Goal: Task Accomplishment & Management: Manage account settings

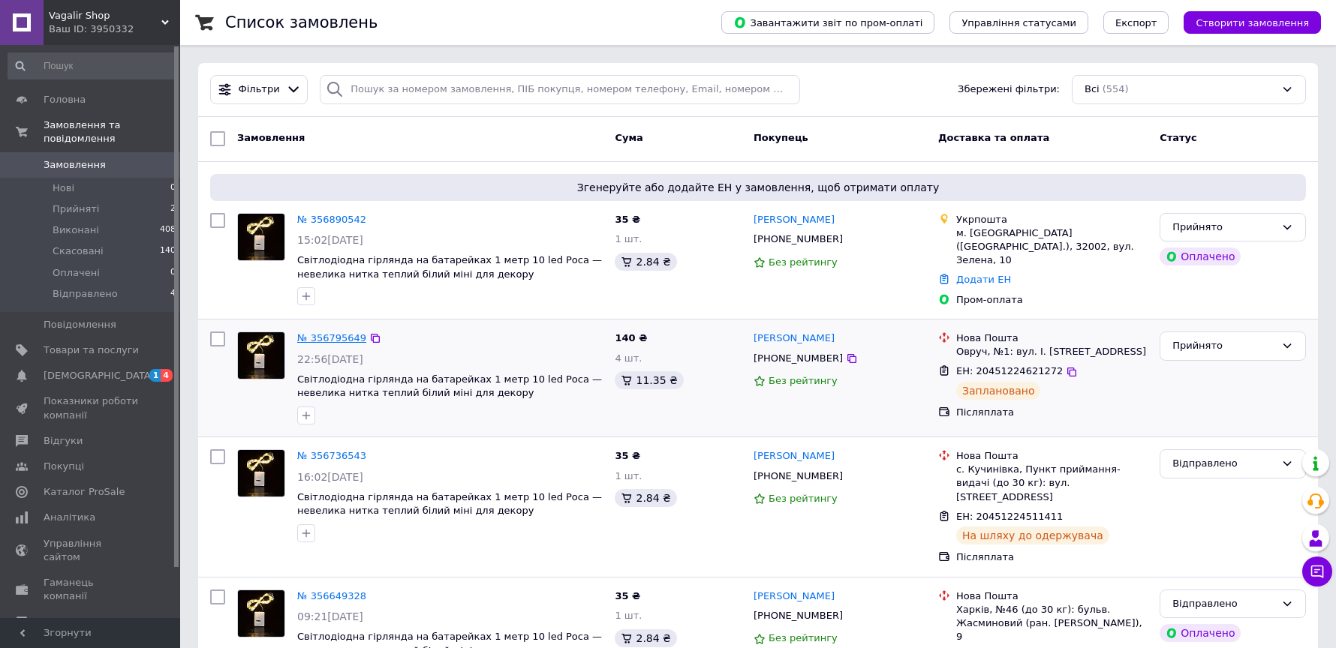
click at [321, 335] on link "№ 356795649" at bounding box center [331, 337] width 69 height 11
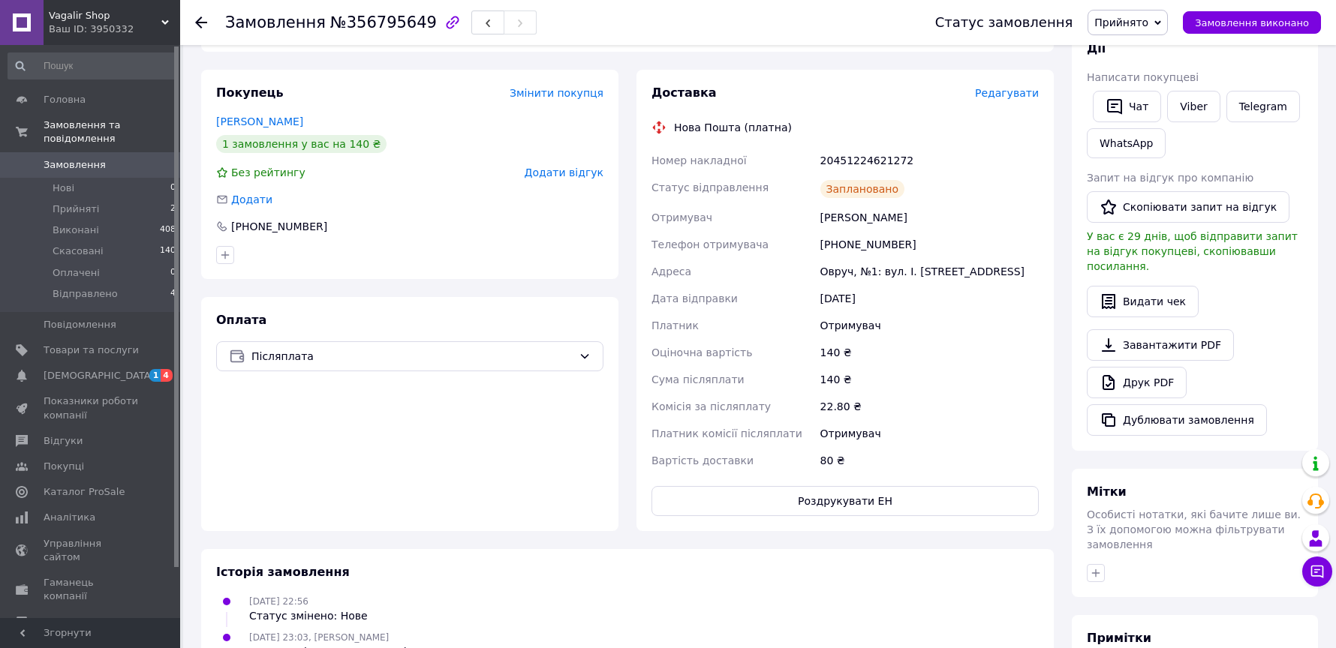
scroll to position [295, 0]
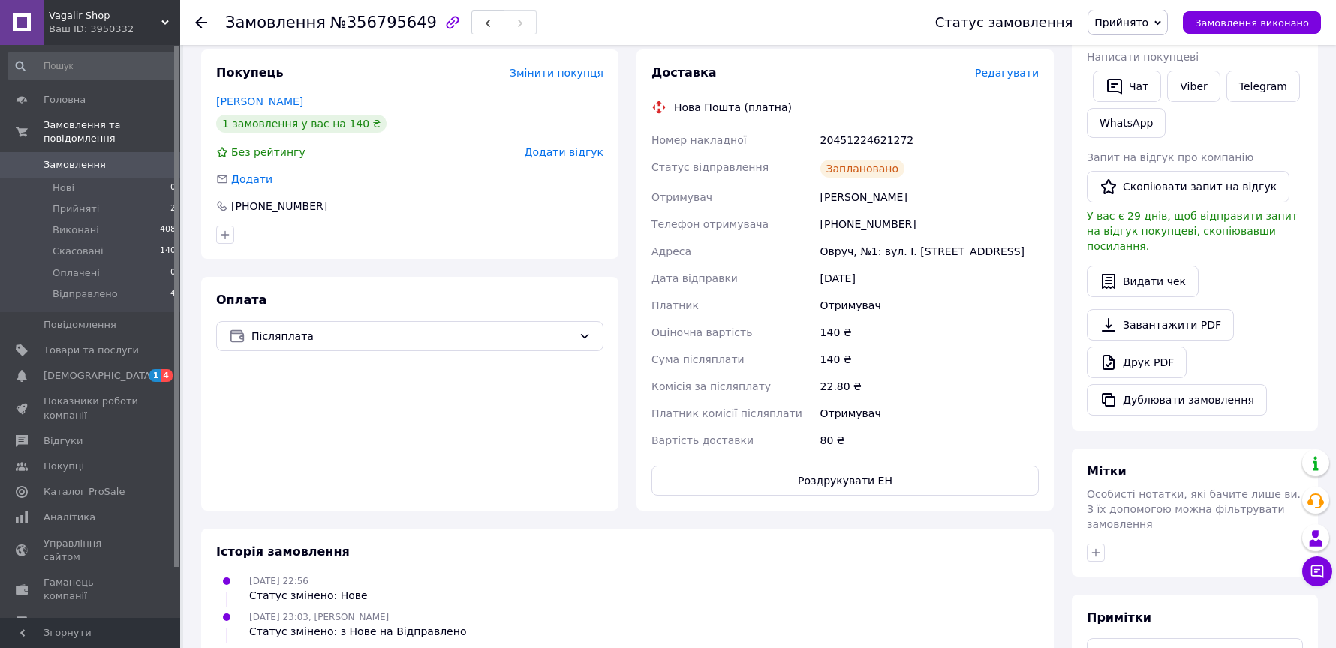
click at [1002, 72] on span "Редагувати" at bounding box center [1007, 73] width 64 height 12
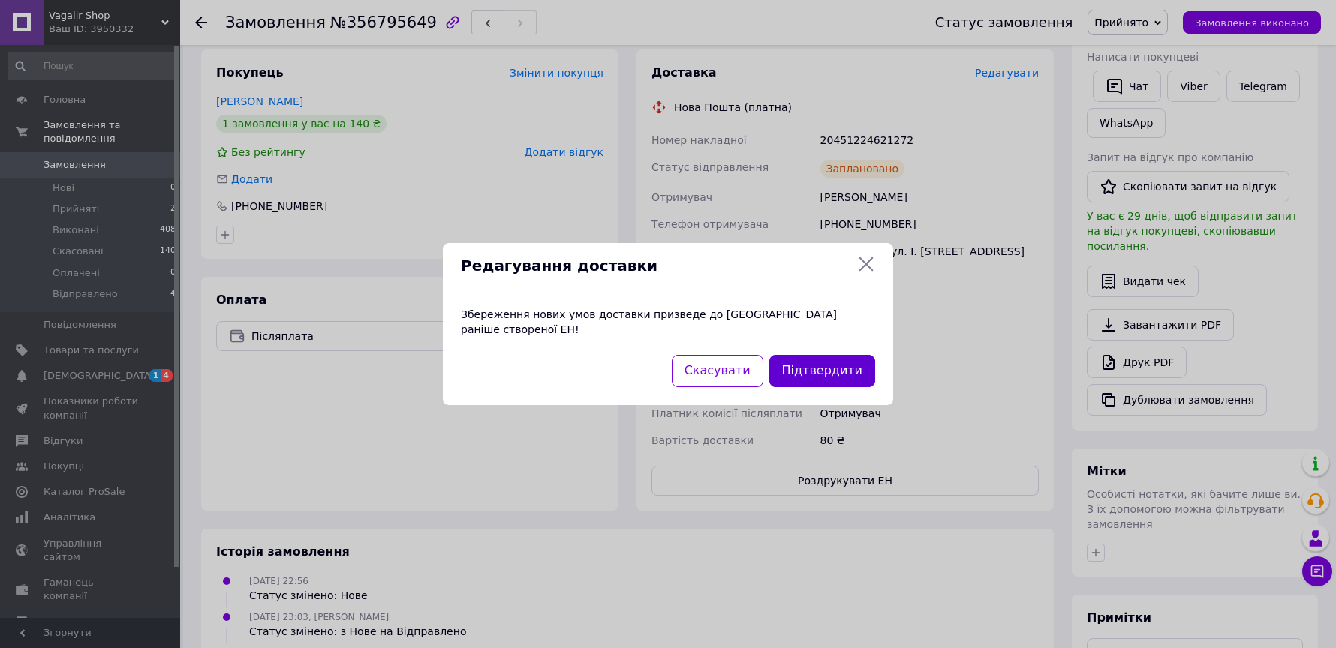
click at [835, 361] on button "Підтвердити" at bounding box center [822, 371] width 106 height 32
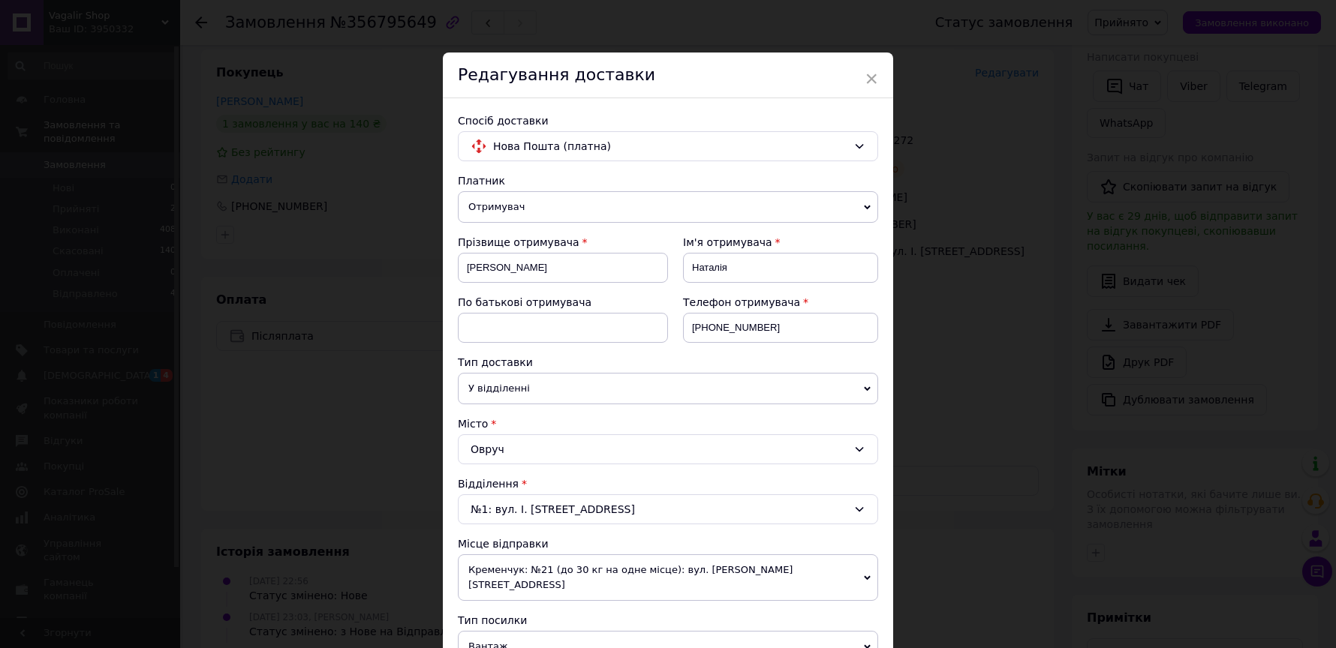
click at [835, 361] on div "Тип доставки" at bounding box center [668, 362] width 420 height 15
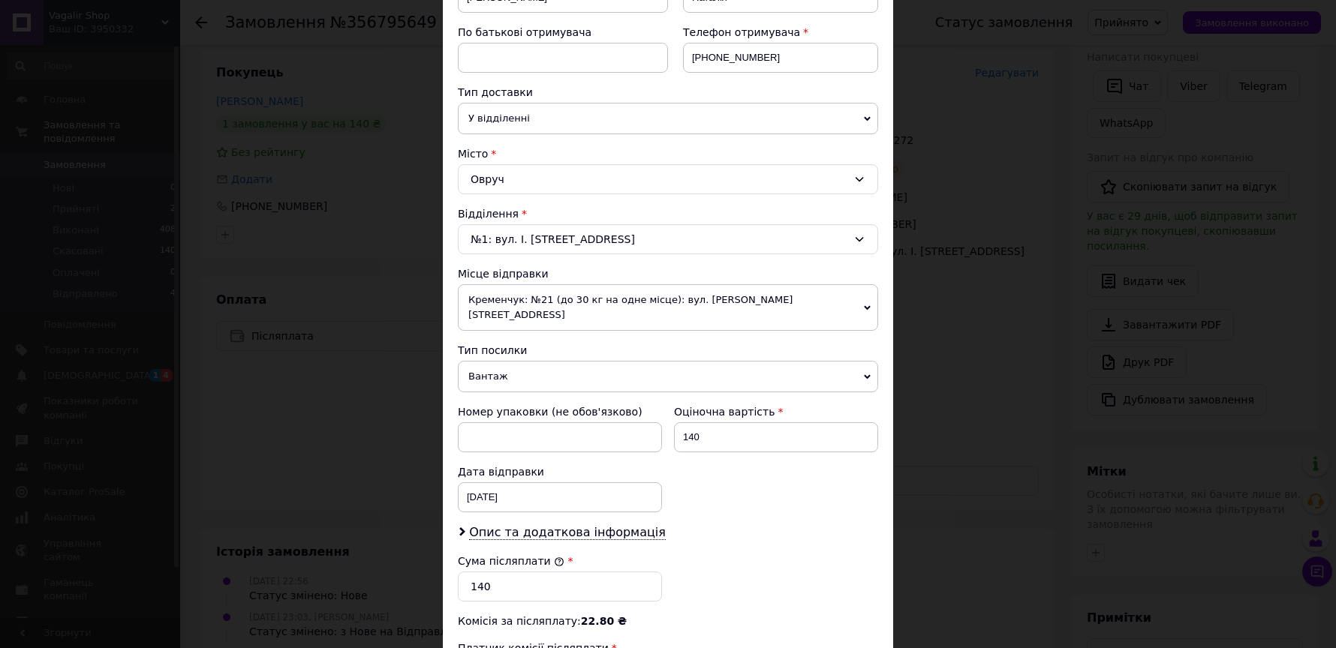
scroll to position [249, 0]
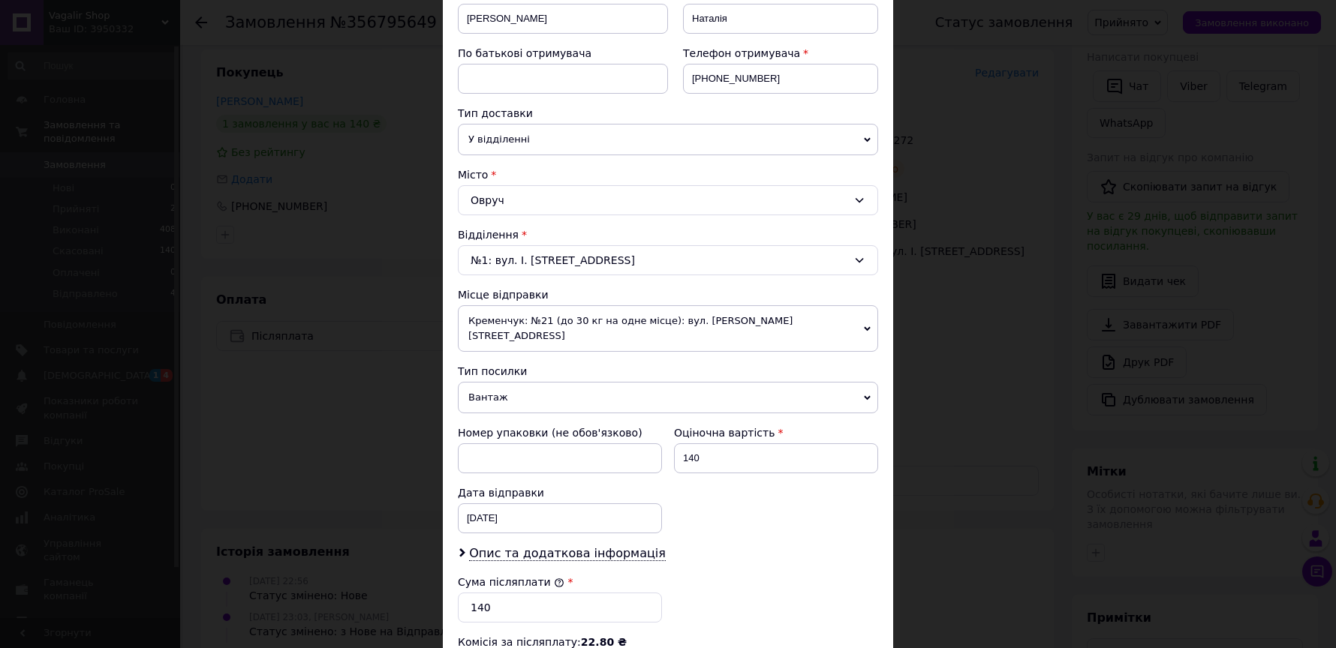
click at [656, 382] on span "Вантаж" at bounding box center [668, 398] width 420 height 32
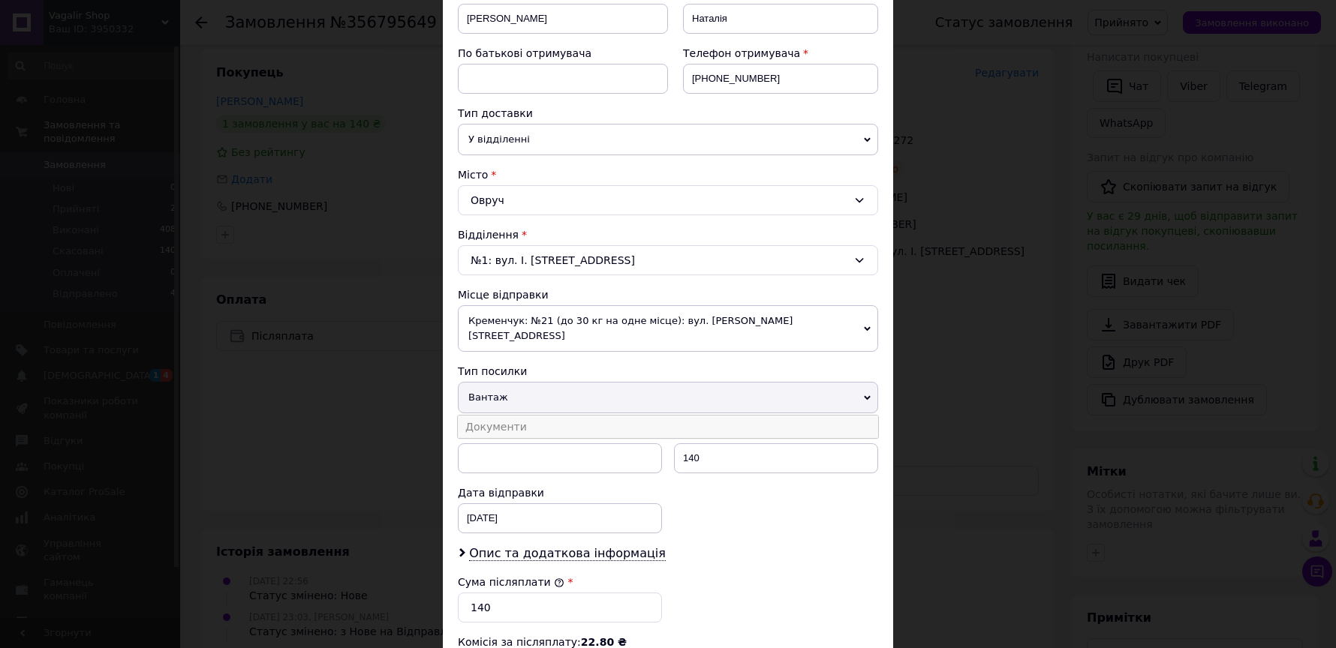
click at [631, 416] on li "Документи" at bounding box center [668, 427] width 420 height 23
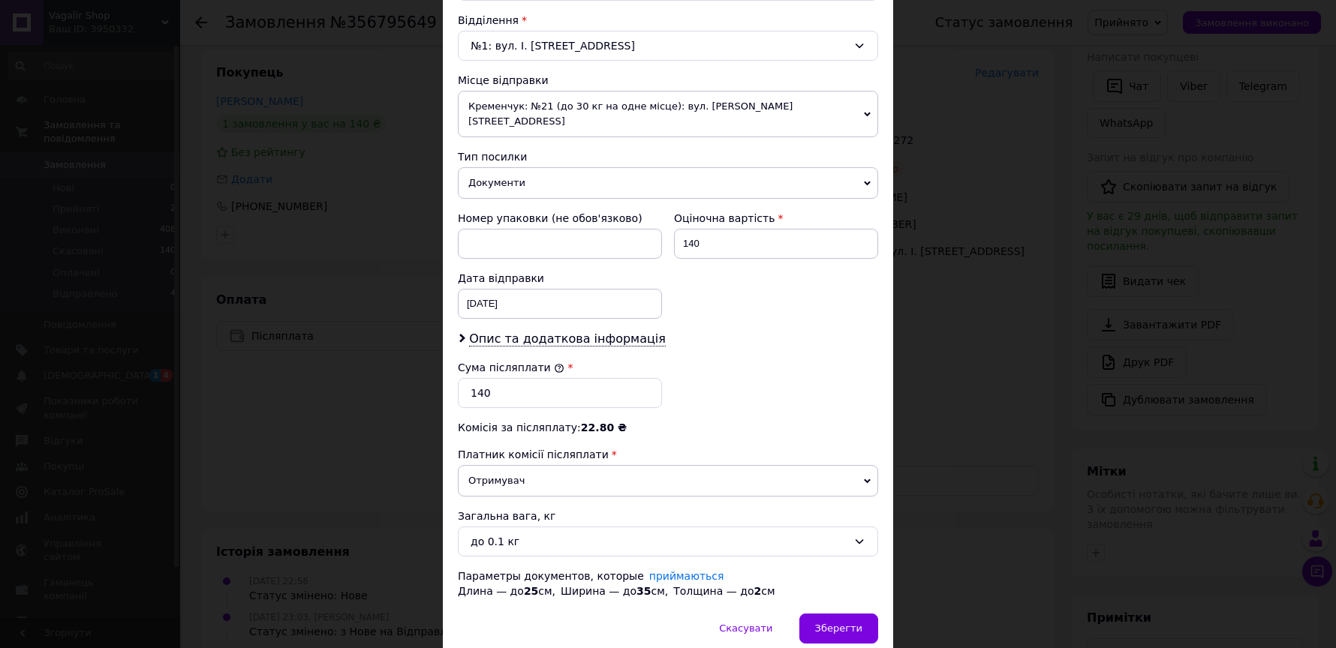
scroll to position [503, 0]
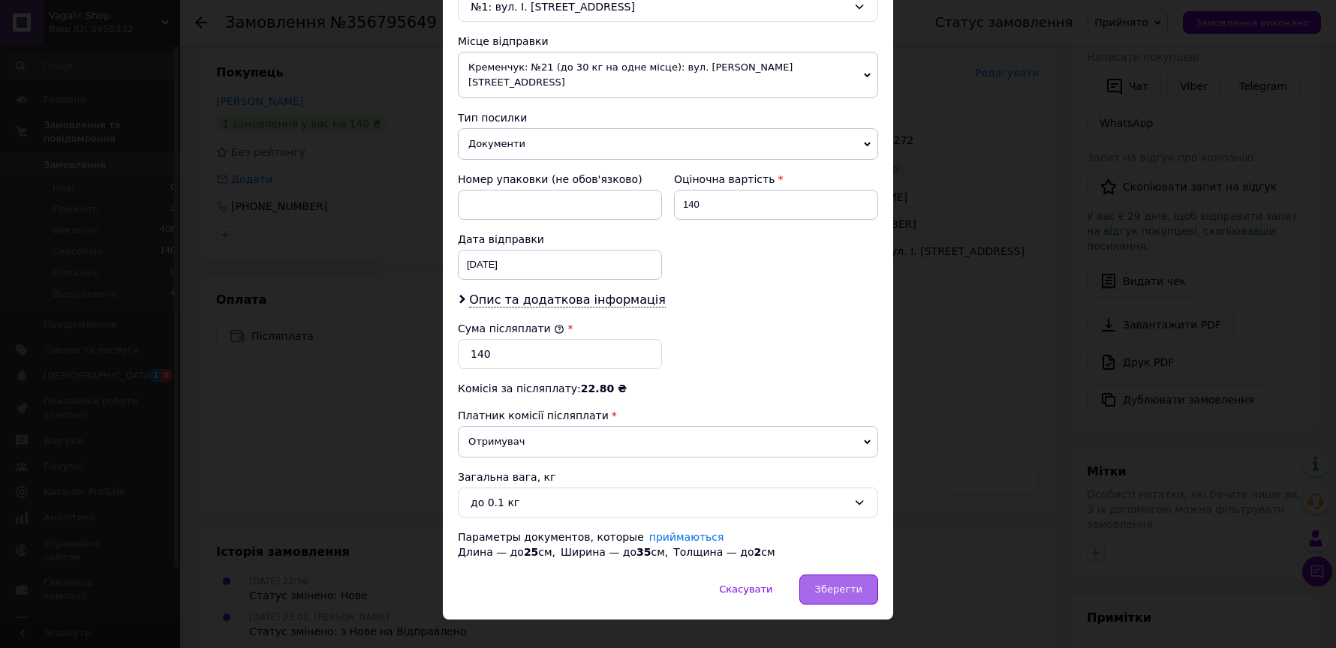
click at [832, 584] on span "Зберегти" at bounding box center [838, 589] width 47 height 11
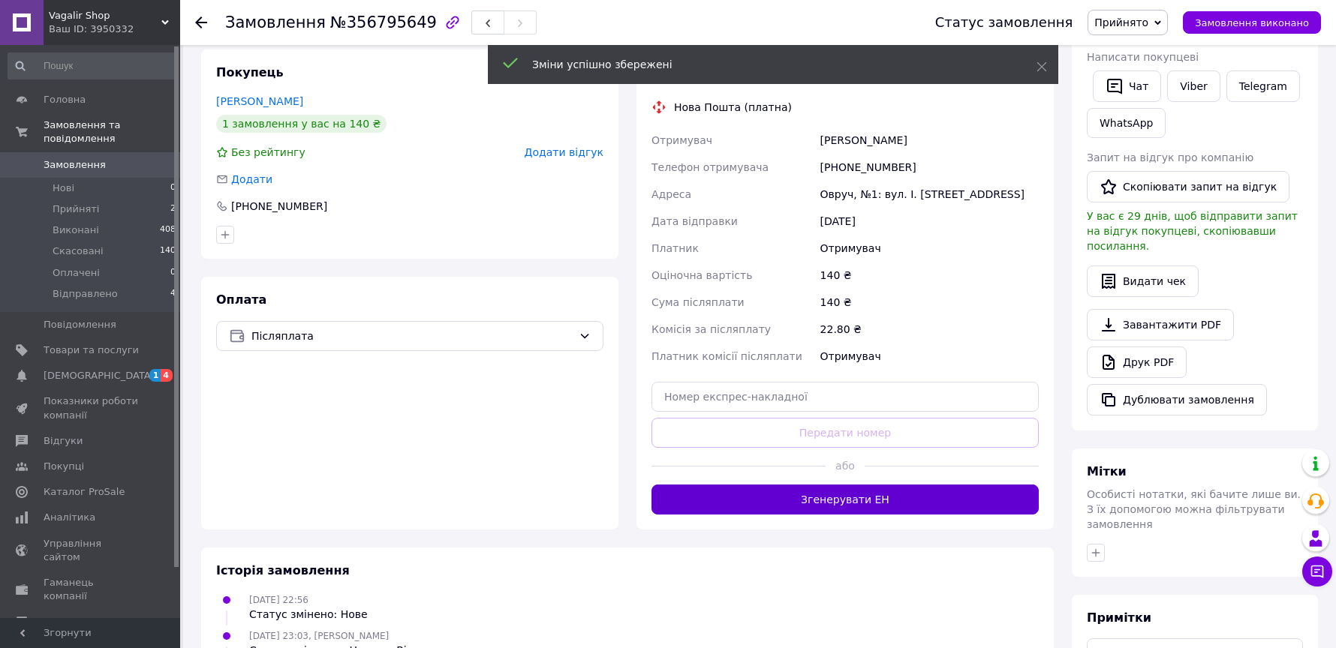
click at [858, 498] on button "Згенерувати ЕН" at bounding box center [844, 500] width 387 height 30
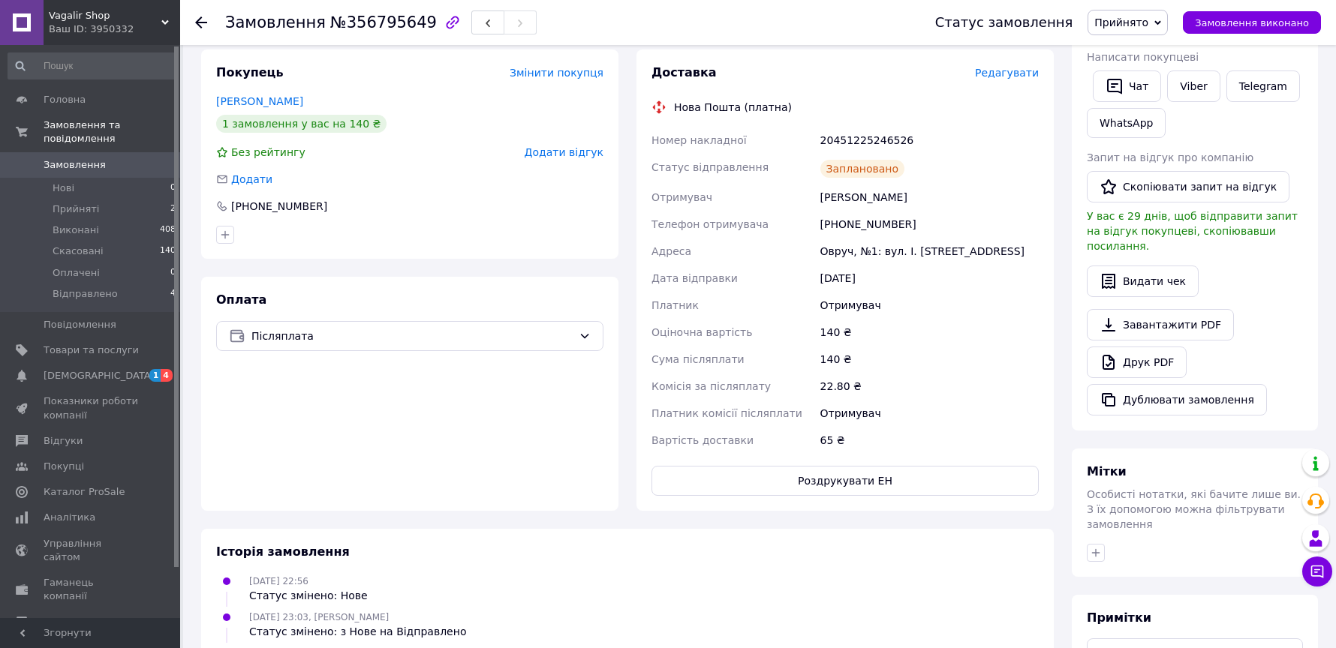
click at [74, 164] on span "Замовлення" at bounding box center [75, 165] width 62 height 14
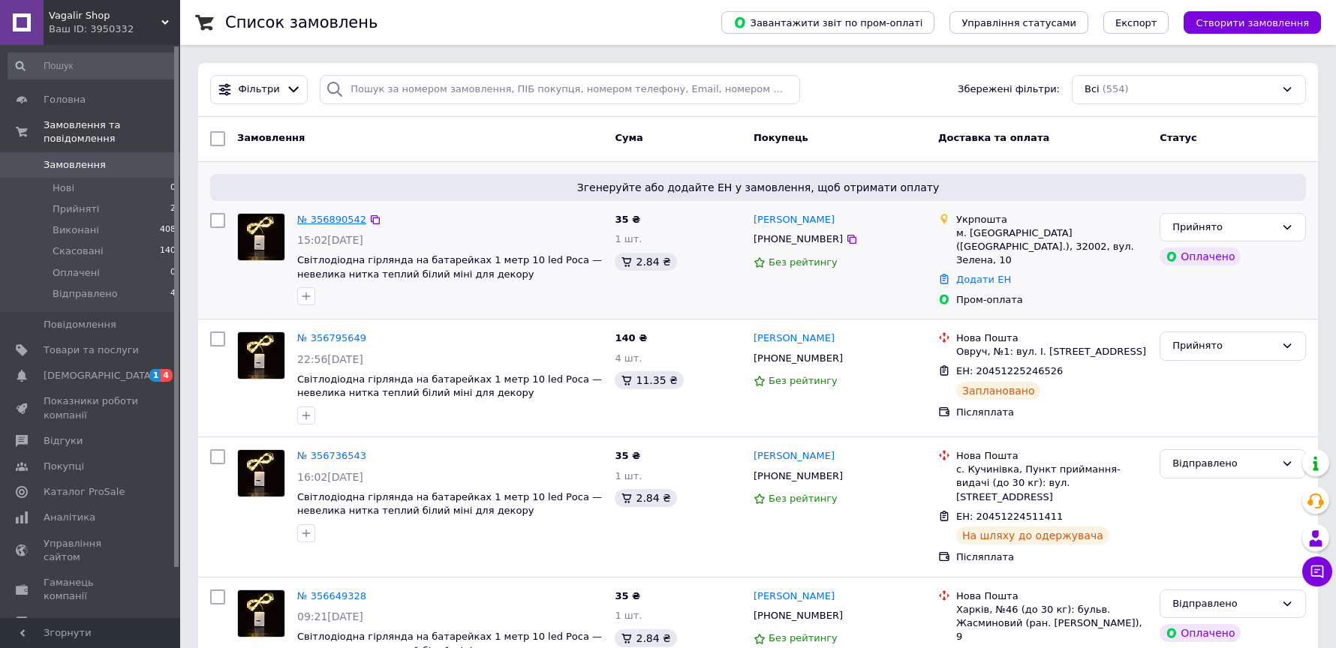
click at [323, 219] on link "№ 356890542" at bounding box center [331, 219] width 69 height 11
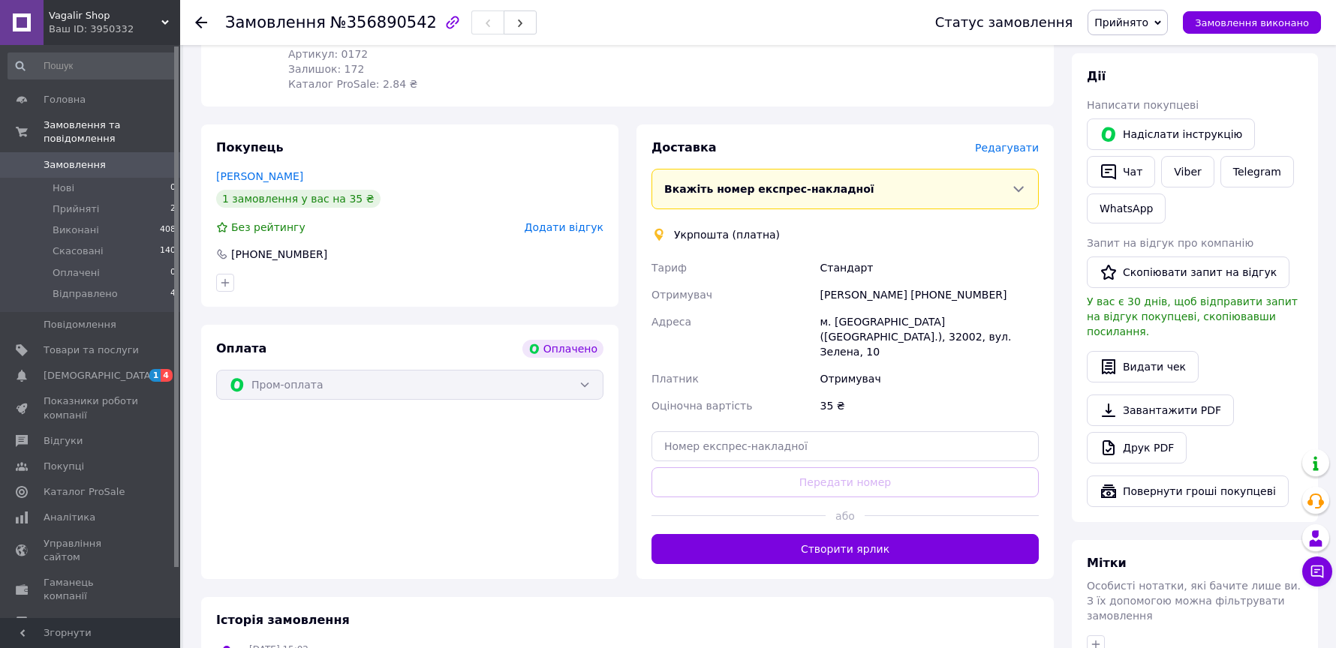
scroll to position [293, 0]
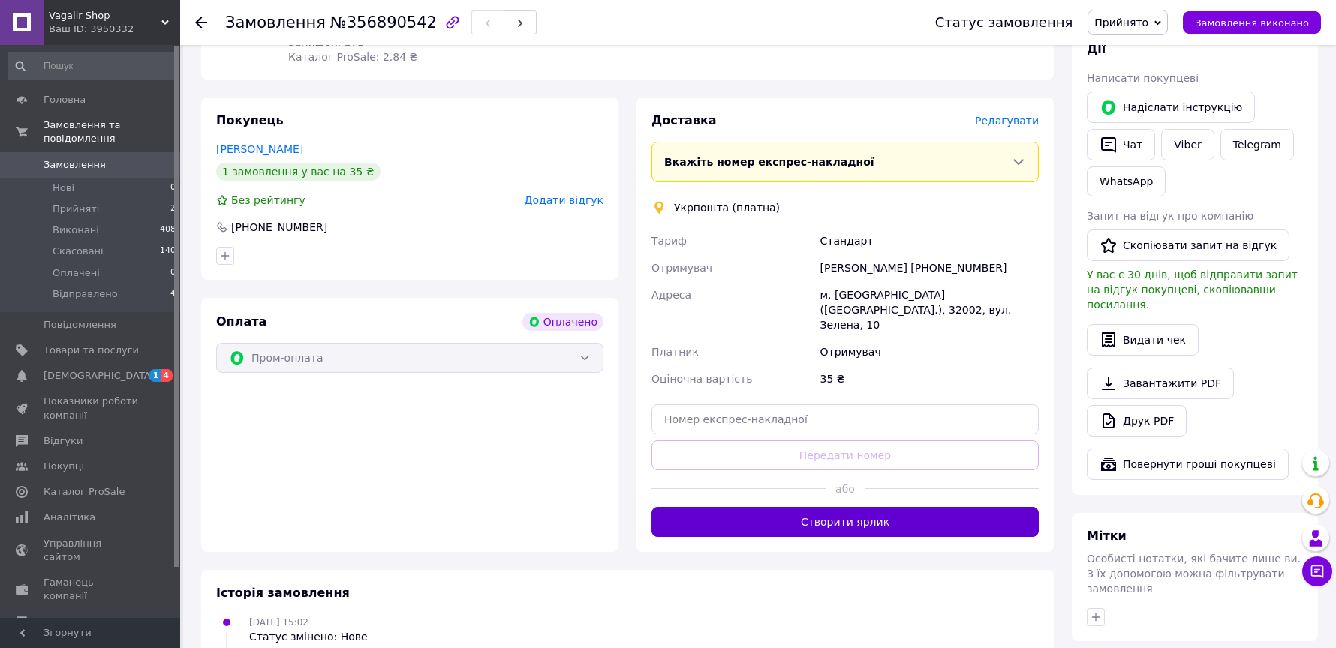
click at [855, 516] on button "Створити ярлик" at bounding box center [844, 522] width 387 height 30
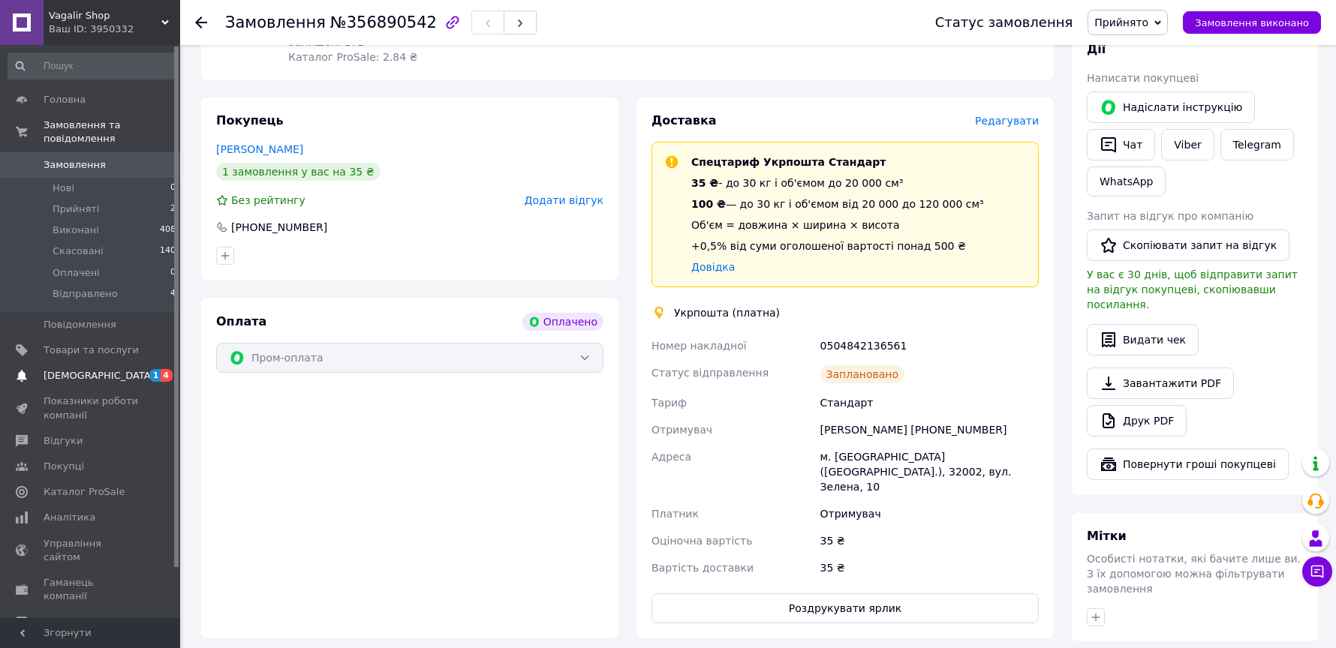
click at [106, 378] on span "[DEMOGRAPHIC_DATA]" at bounding box center [91, 376] width 95 height 14
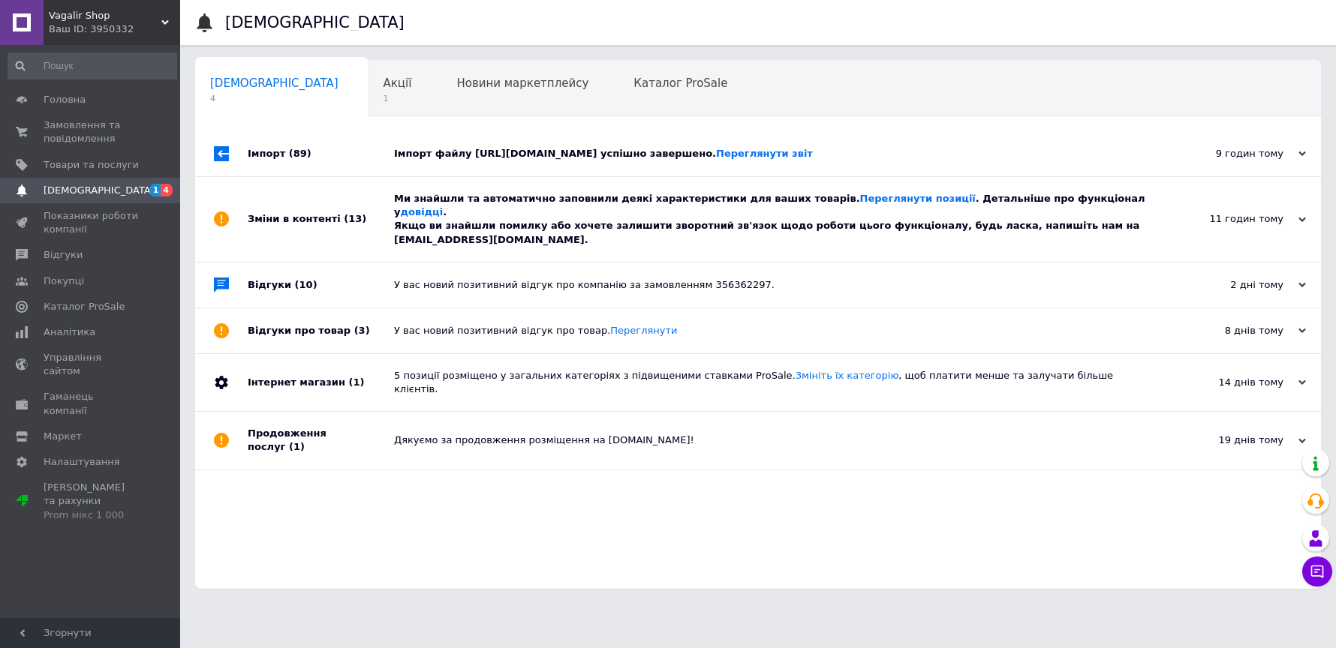
click at [491, 203] on div "Ми знайшли та автоматично заповнили деякі характеристики для ваших товарів. Пер…" at bounding box center [775, 219] width 762 height 55
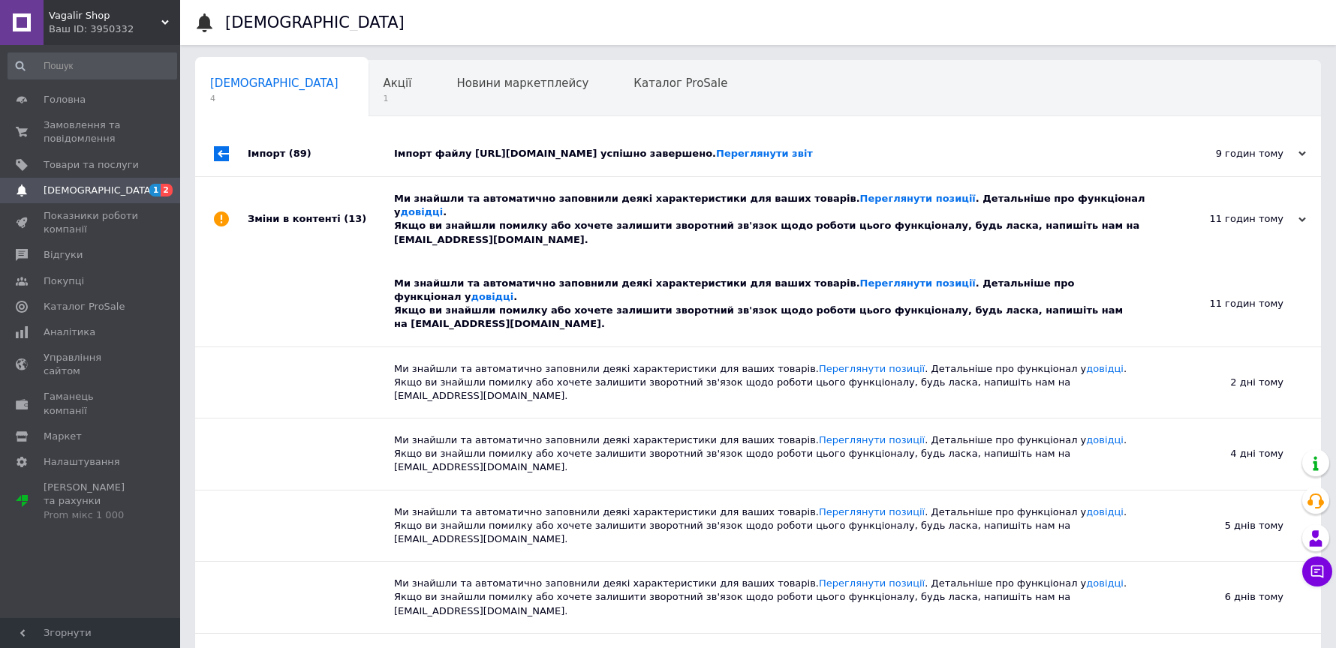
click at [480, 154] on div "Імпорт файлу [URL][DOMAIN_NAME] успішно завершено. Переглянути звіт" at bounding box center [775, 154] width 762 height 14
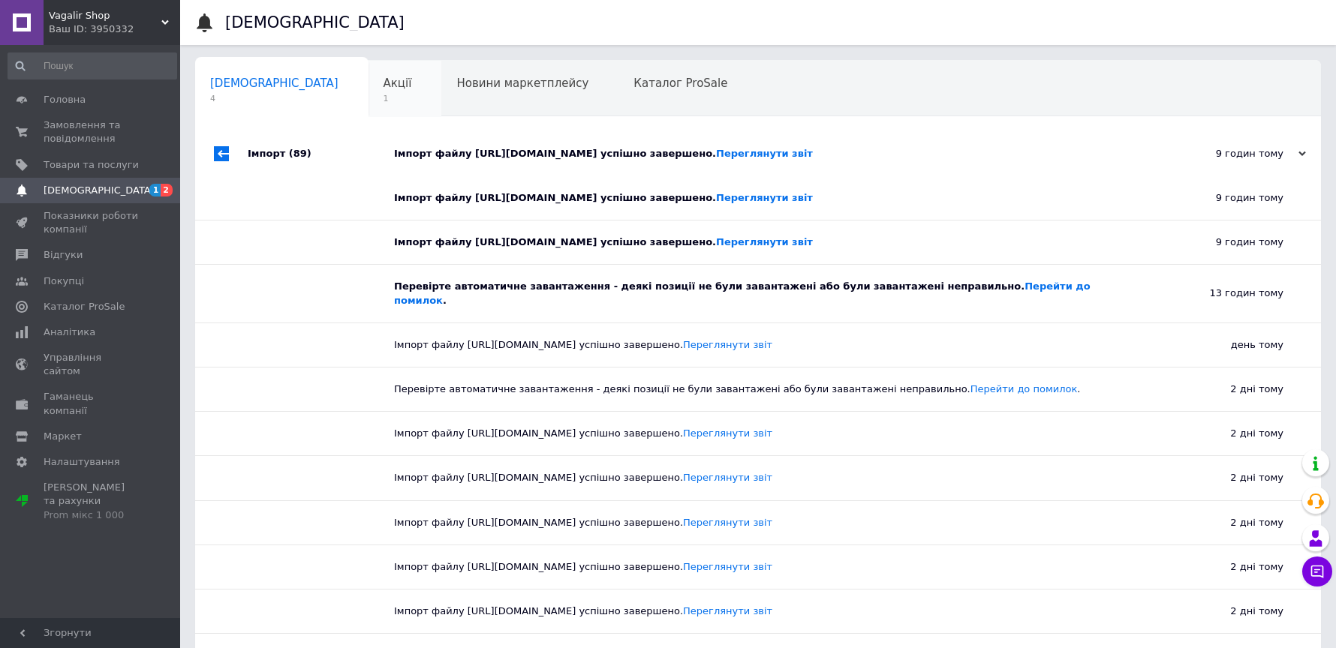
click at [384, 86] on span "Акції" at bounding box center [398, 84] width 29 height 14
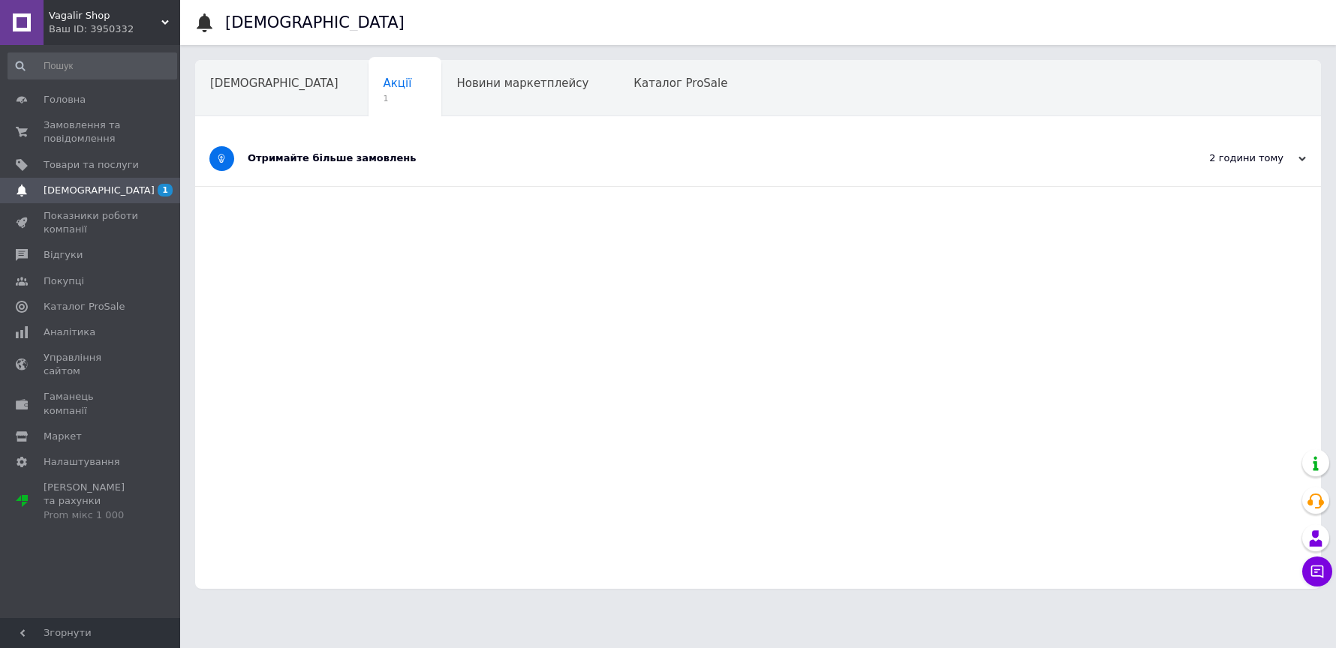
click at [369, 161] on div "Отримайте більше замовлень" at bounding box center [702, 159] width 908 height 14
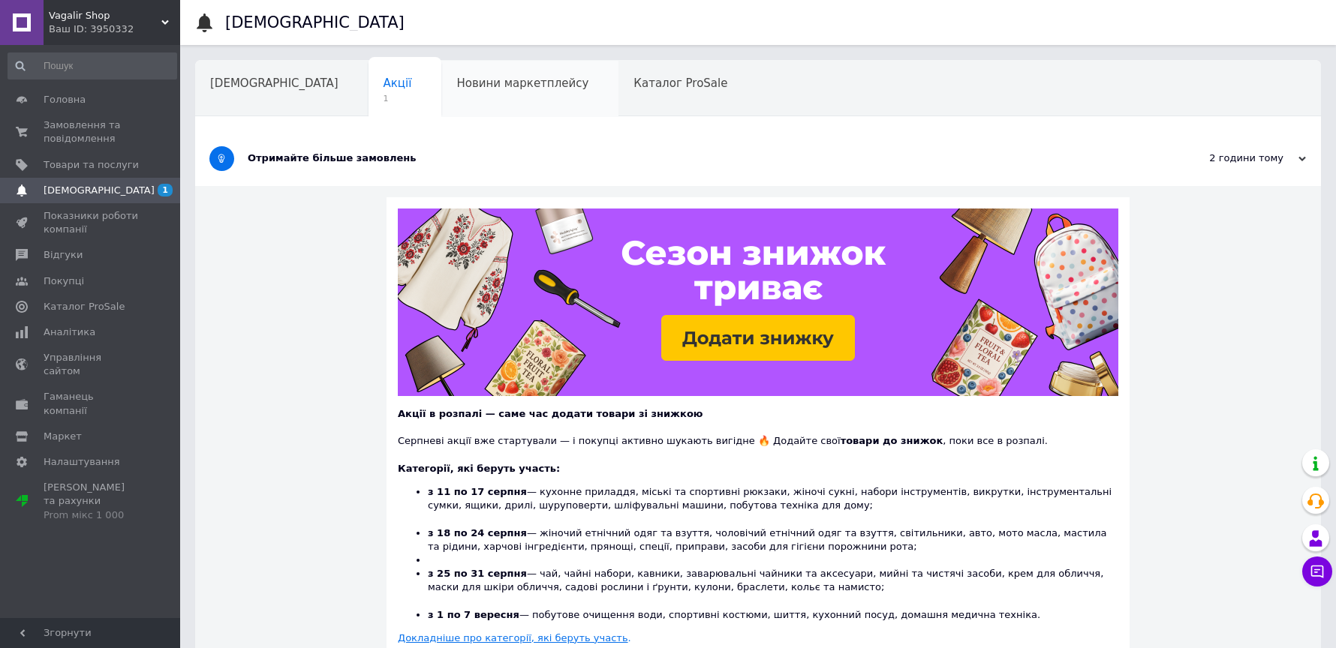
click at [456, 81] on span "Новини маркетплейсу" at bounding box center [522, 84] width 132 height 14
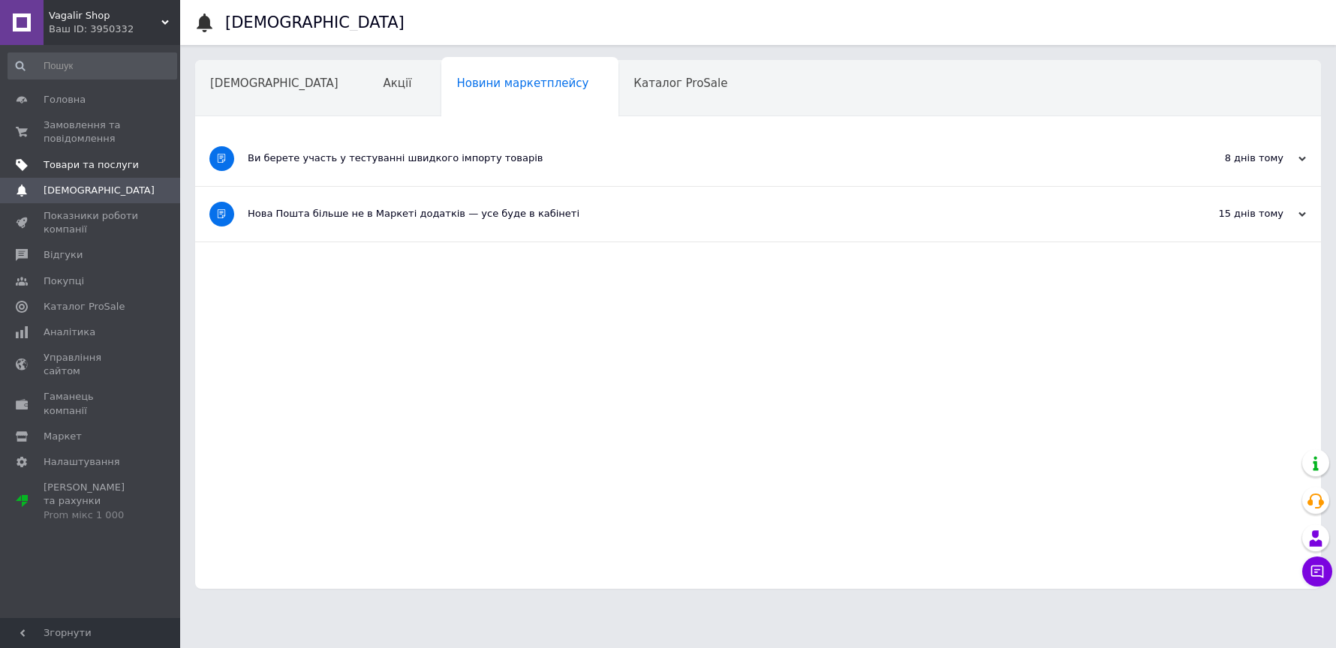
click at [61, 169] on span "Товари та послуги" at bounding box center [91, 165] width 95 height 14
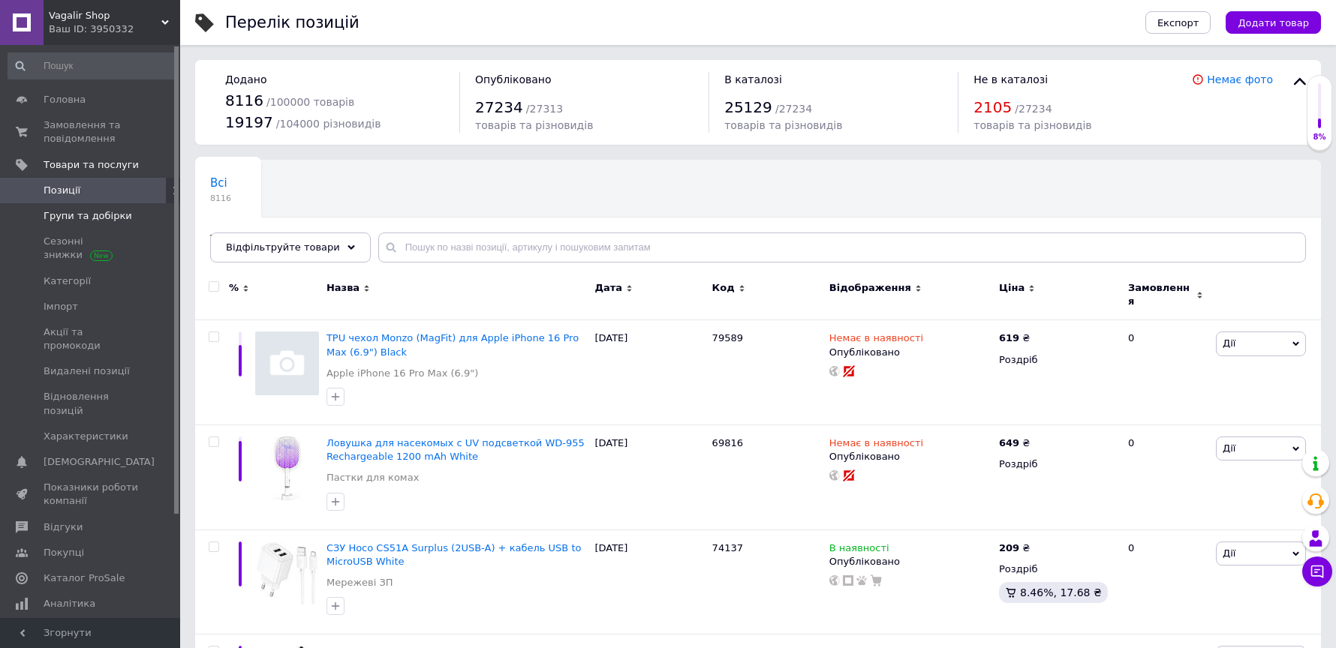
click at [98, 215] on span "Групи та добірки" at bounding box center [88, 216] width 89 height 14
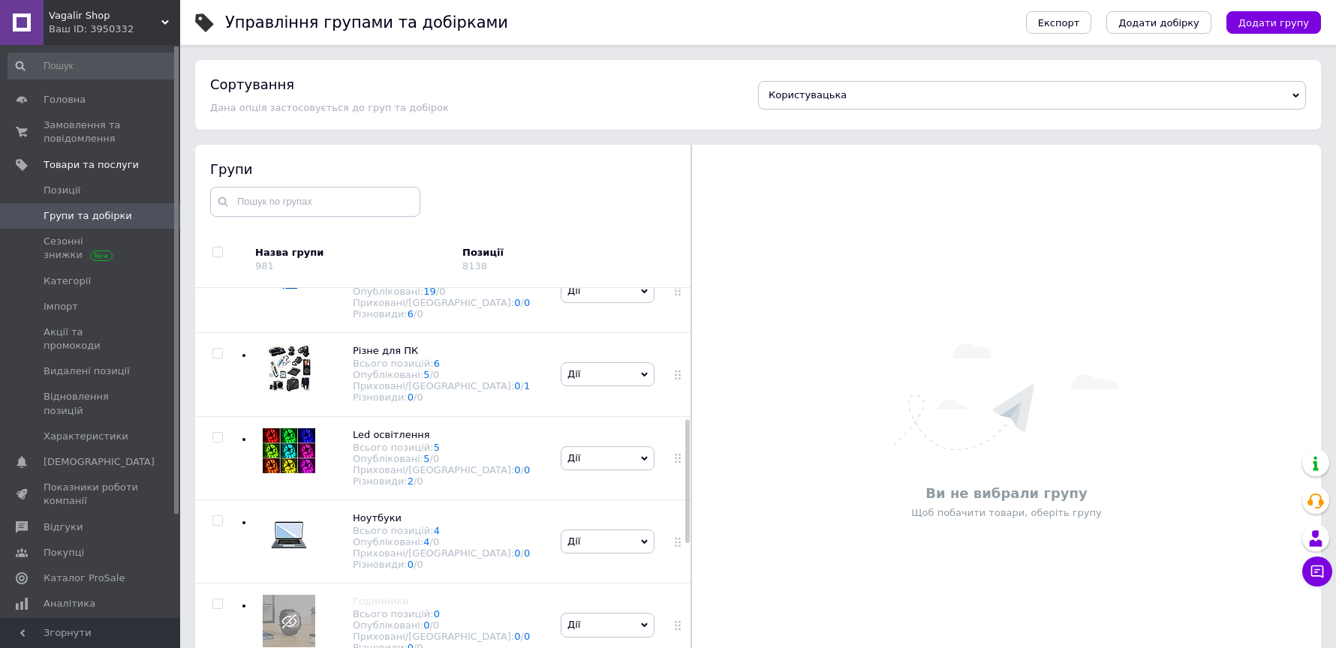
scroll to position [474, 0]
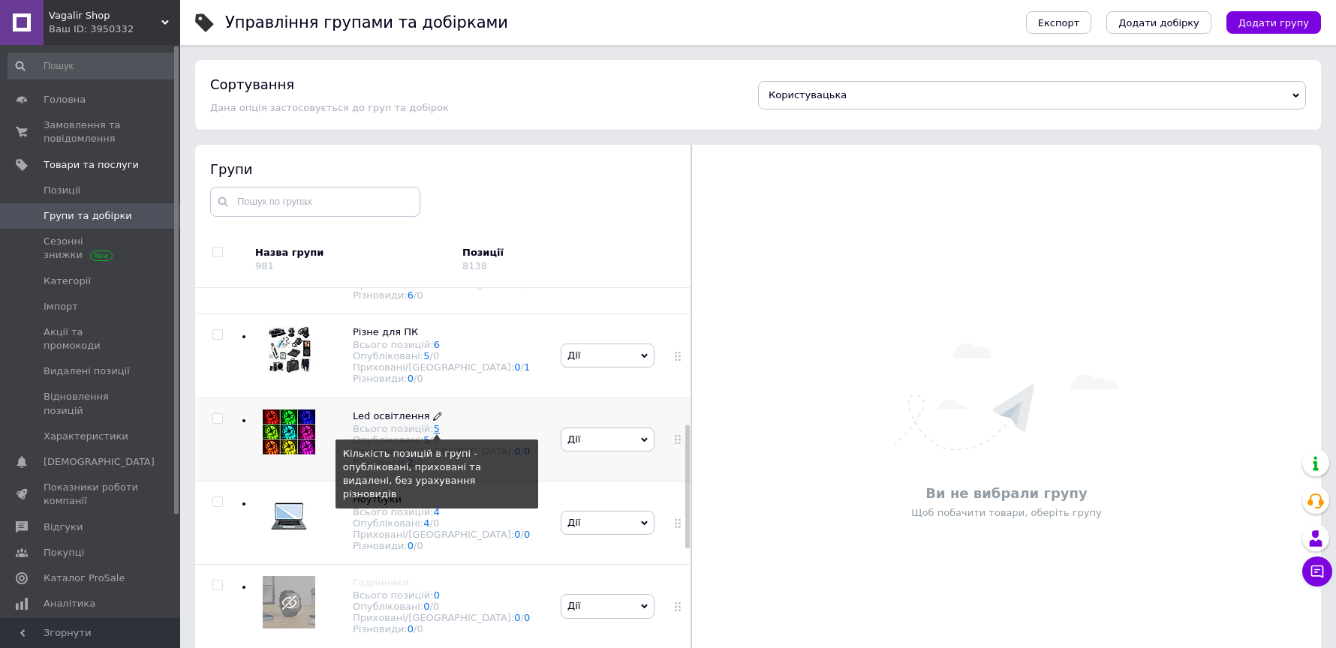
click at [434, 423] on link "5" at bounding box center [437, 428] width 6 height 11
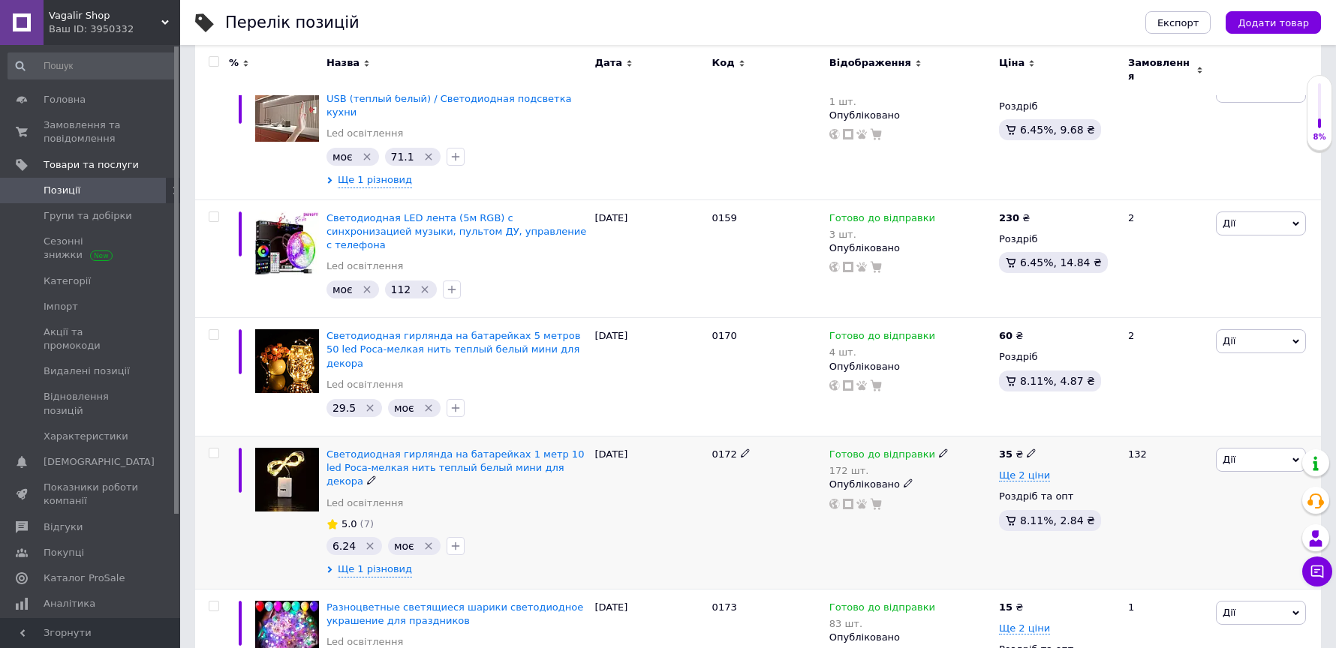
scroll to position [281, 0]
click at [904, 478] on use at bounding box center [908, 482] width 8 height 8
click at [939, 447] on icon at bounding box center [943, 451] width 9 height 9
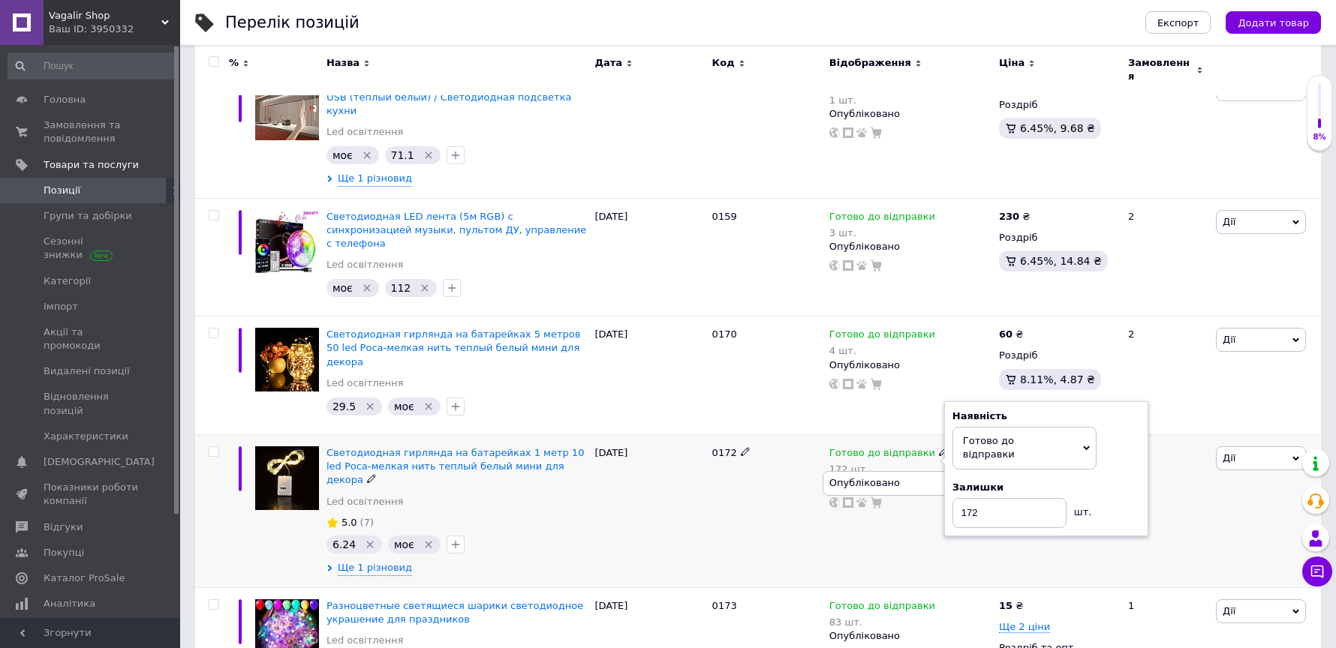
click at [1115, 481] on div "Залишки 172 шт." at bounding box center [1046, 504] width 188 height 47
click at [990, 498] on input "172" at bounding box center [1009, 513] width 114 height 30
type input "171"
click at [84, 193] on span "Позиції" at bounding box center [91, 191] width 95 height 14
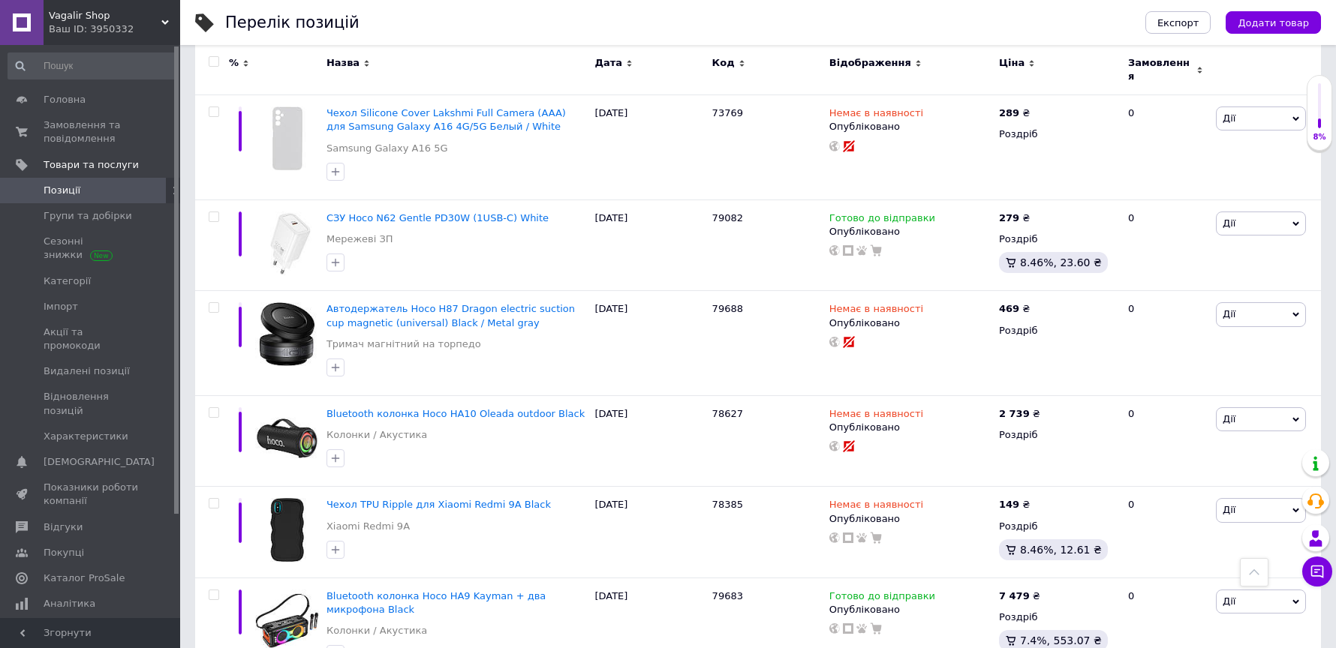
scroll to position [10390, 0]
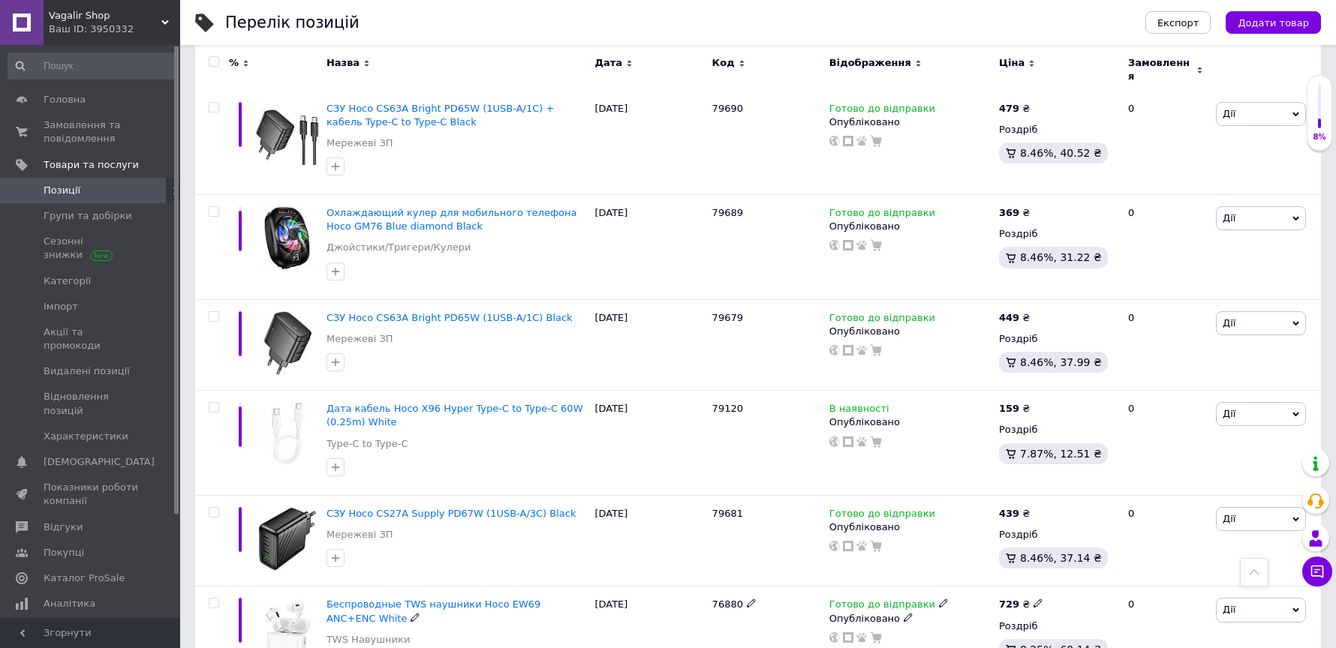
scroll to position [3159, 0]
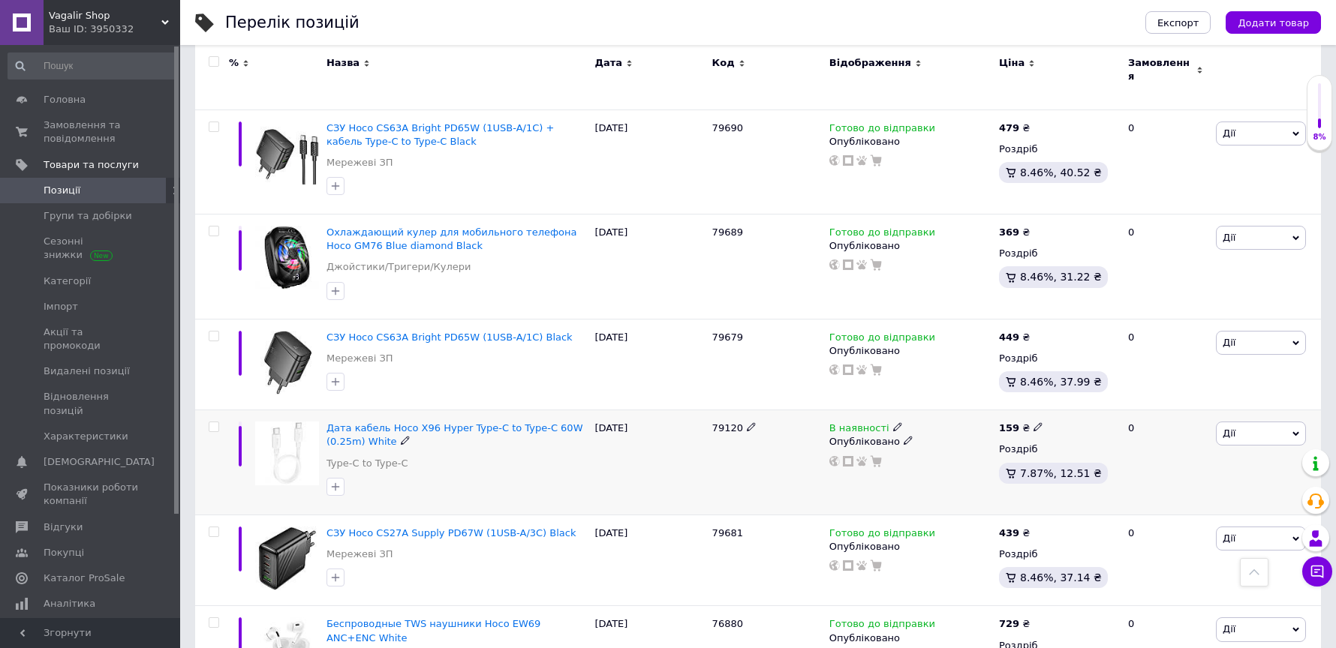
click at [212, 423] on input "checkbox" at bounding box center [214, 428] width 10 height 10
checkbox input "true"
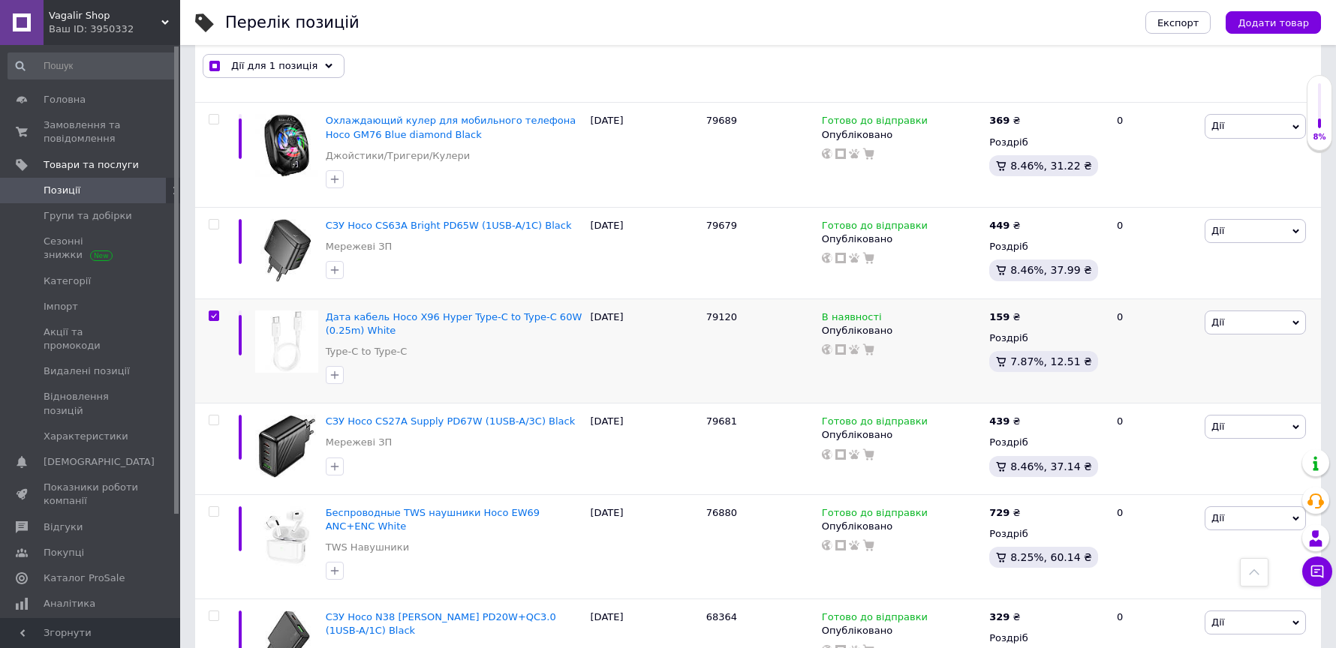
scroll to position [3287, 0]
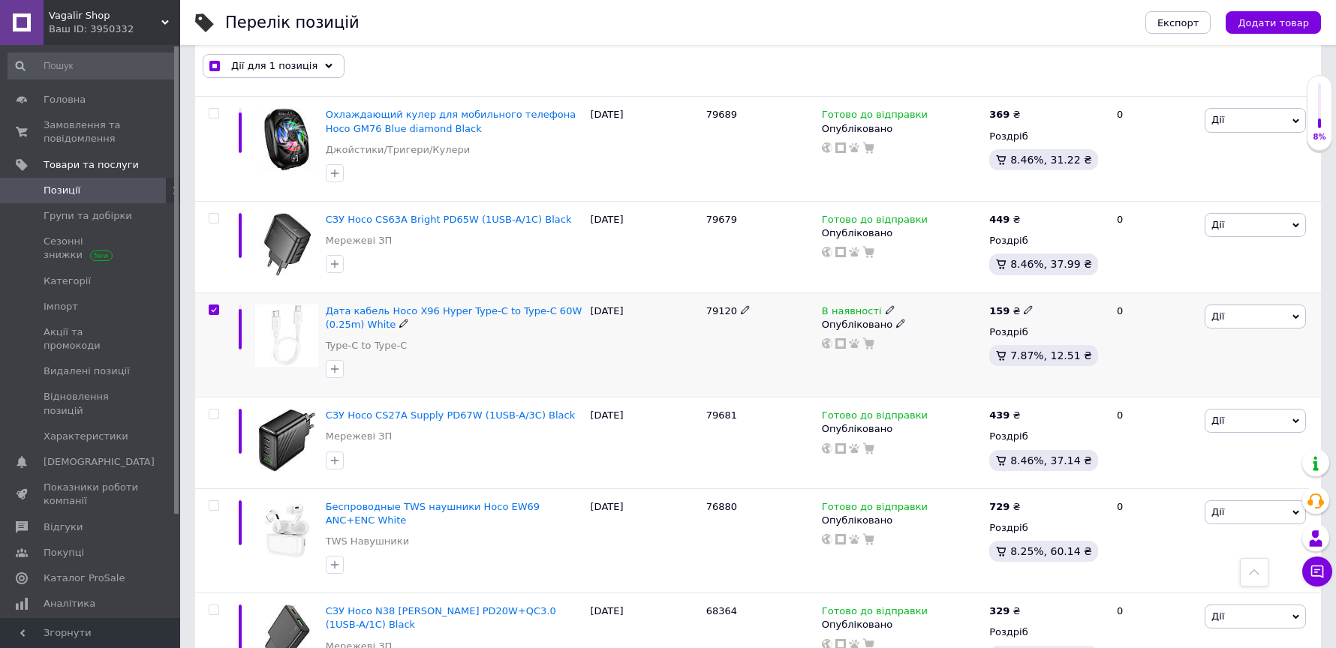
click at [886, 305] on use at bounding box center [890, 309] width 8 height 8
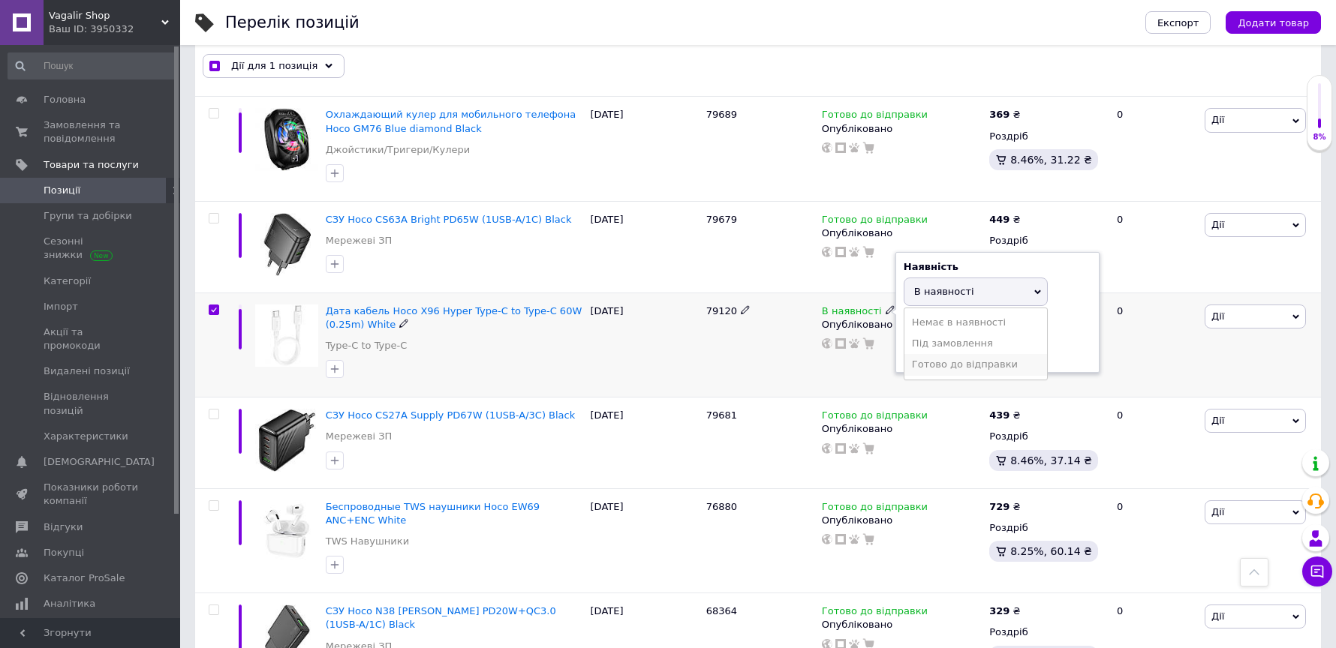
click at [979, 354] on li "Готово до відправки" at bounding box center [975, 364] width 143 height 21
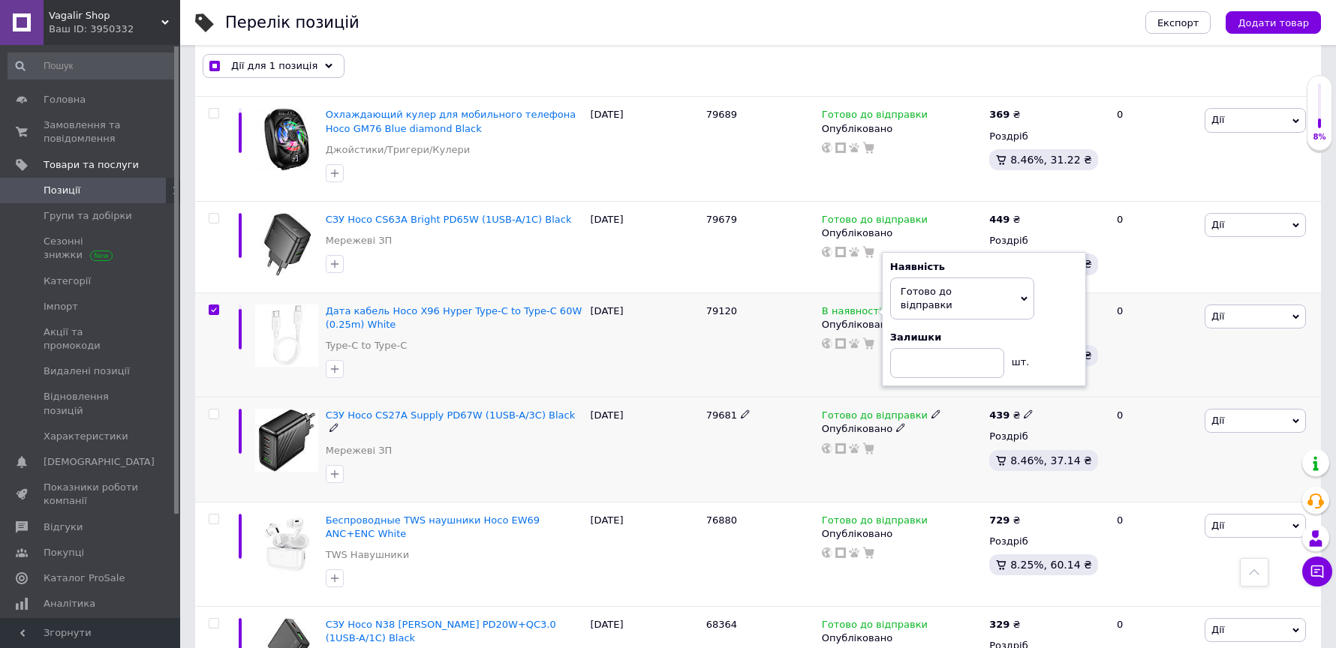
click at [775, 398] on div "79681" at bounding box center [761, 450] width 116 height 105
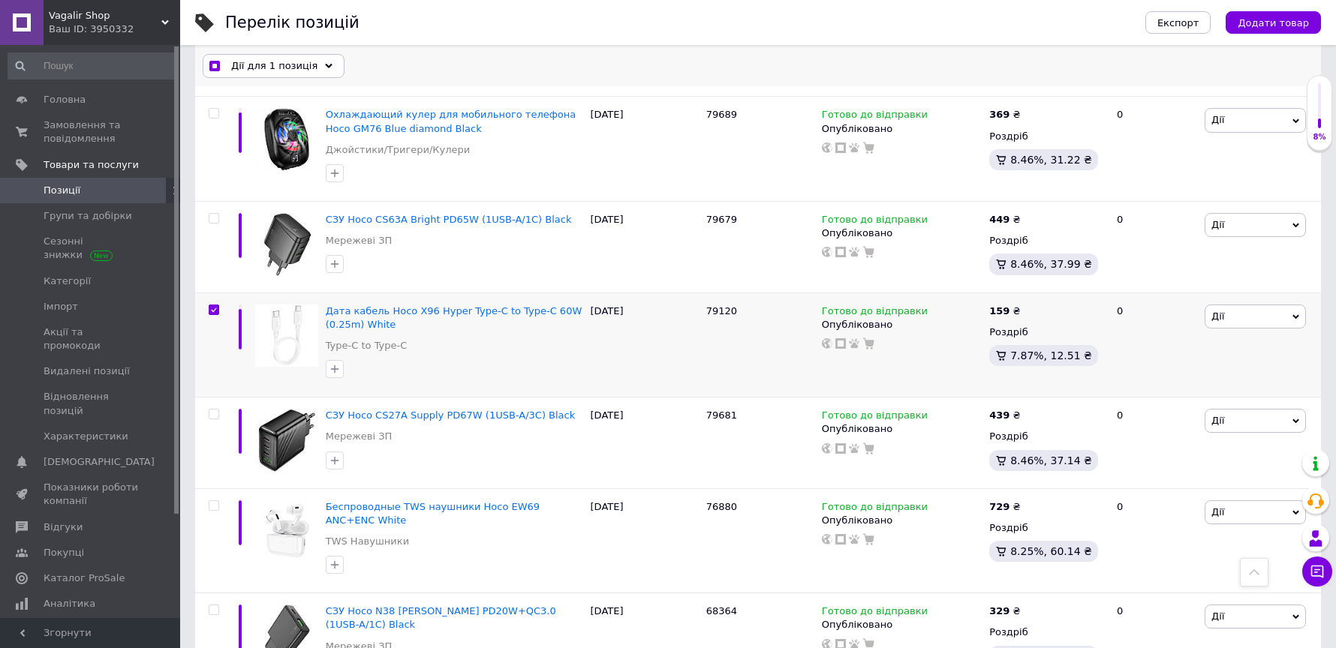
click at [325, 67] on icon at bounding box center [329, 66] width 8 height 8
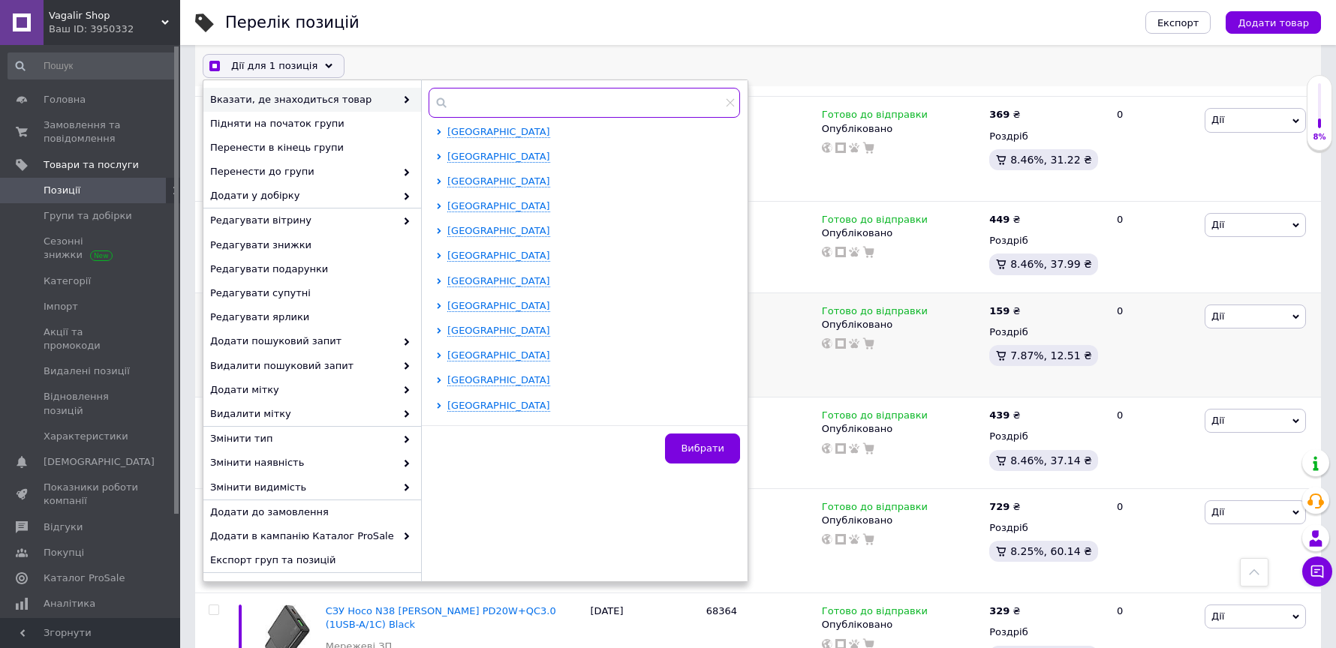
click at [489, 98] on input "text" at bounding box center [584, 103] width 311 height 30
checkbox input "true"
type input "о"
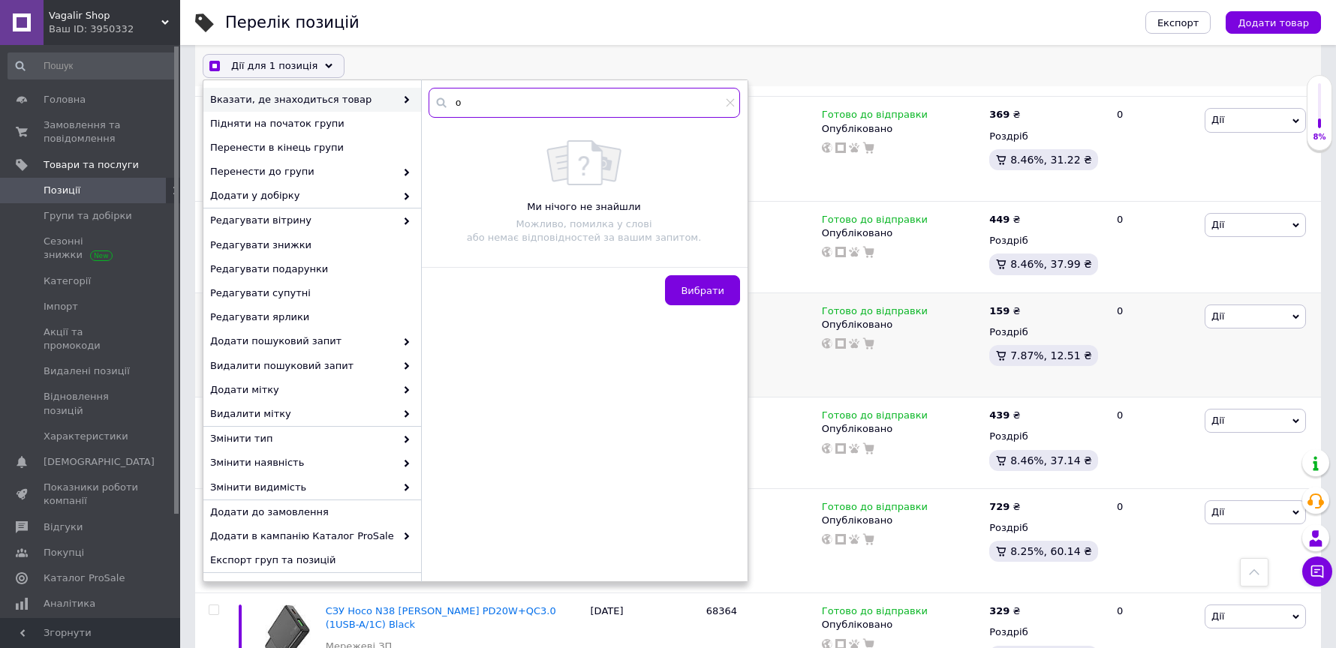
checkbox input "true"
type input "оде"
checkbox input "true"
type input "одес"
checkbox input "true"
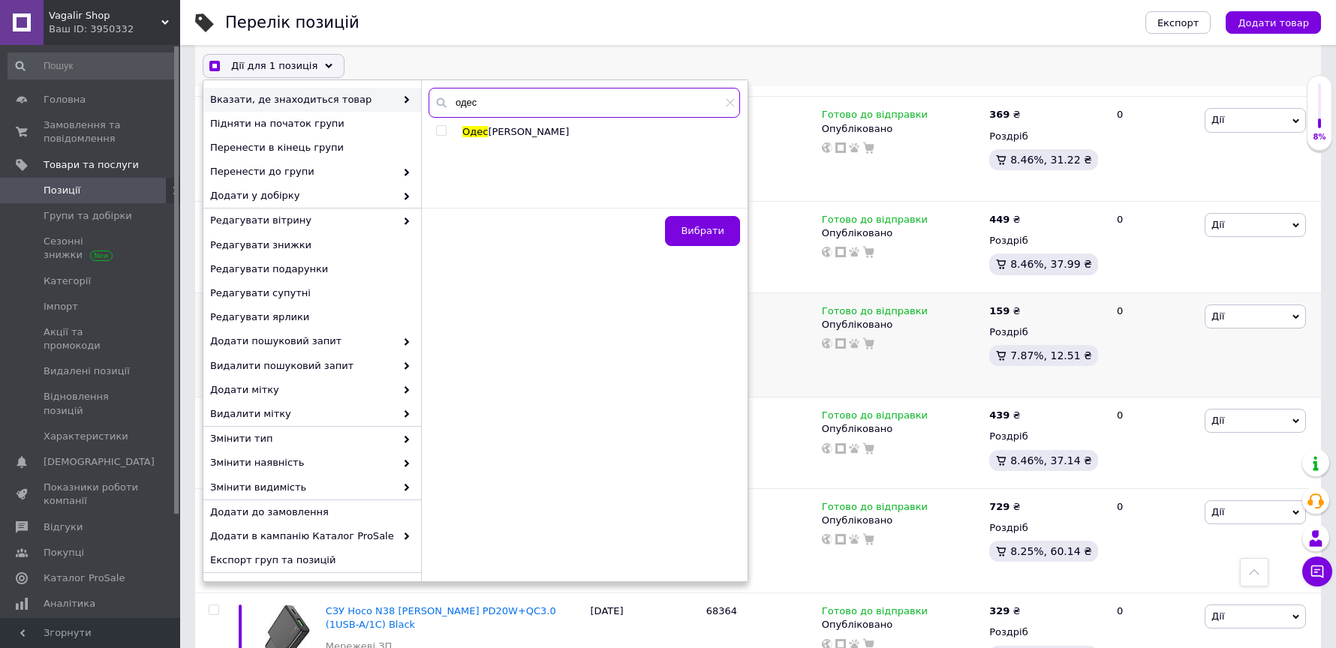
type input "одес"
click at [473, 131] on span "Одес" at bounding box center [475, 131] width 26 height 11
checkbox input "true"
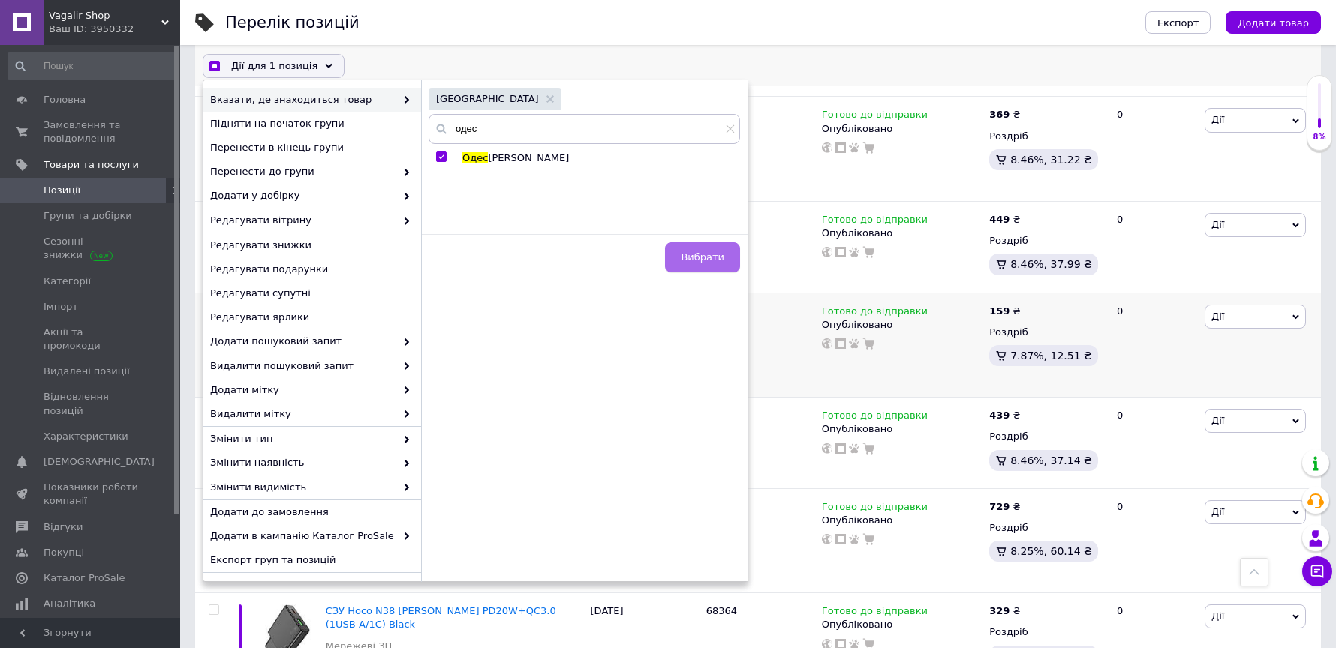
click at [717, 254] on span "Вибрати" at bounding box center [703, 256] width 44 height 11
checkbox input "true"
checkbox input "false"
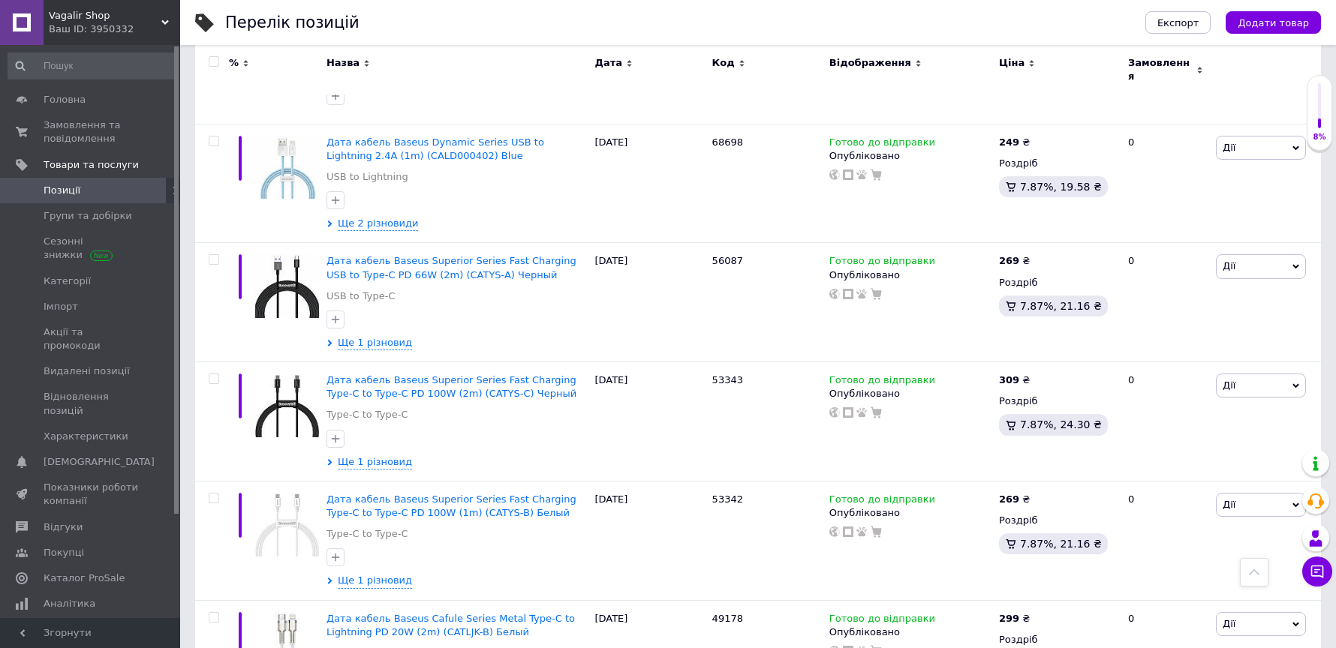
scroll to position [10471, 0]
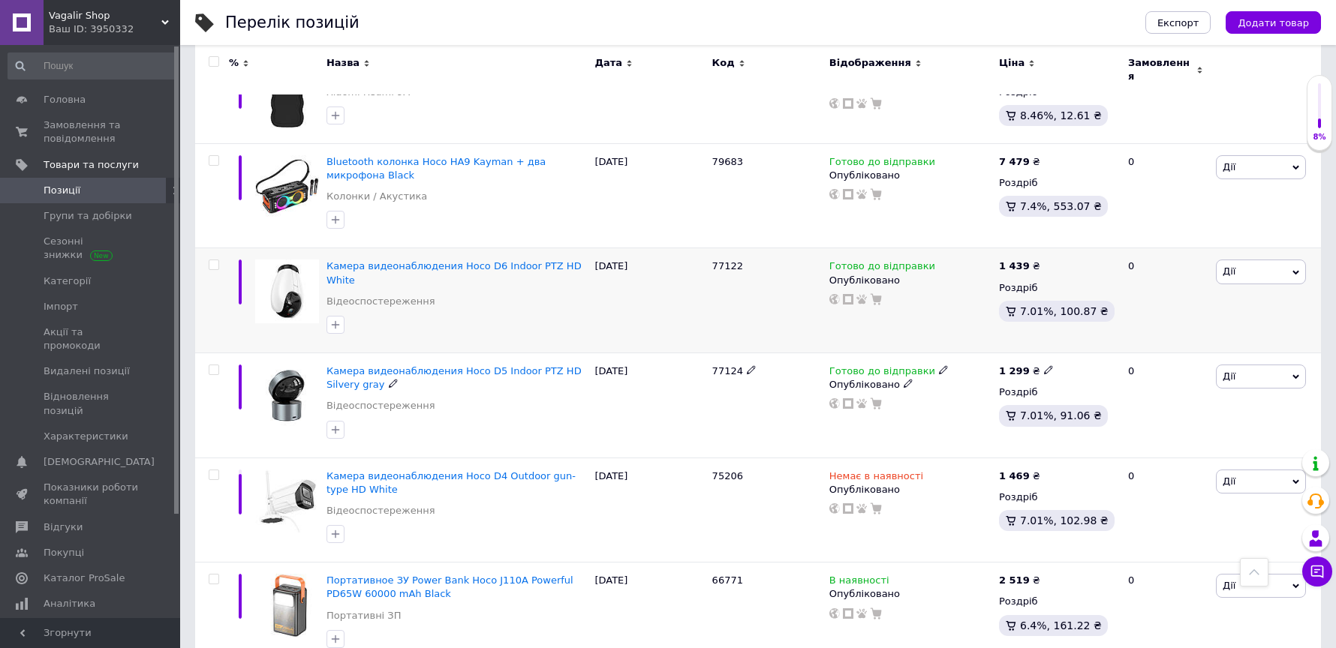
scroll to position [10390, 0]
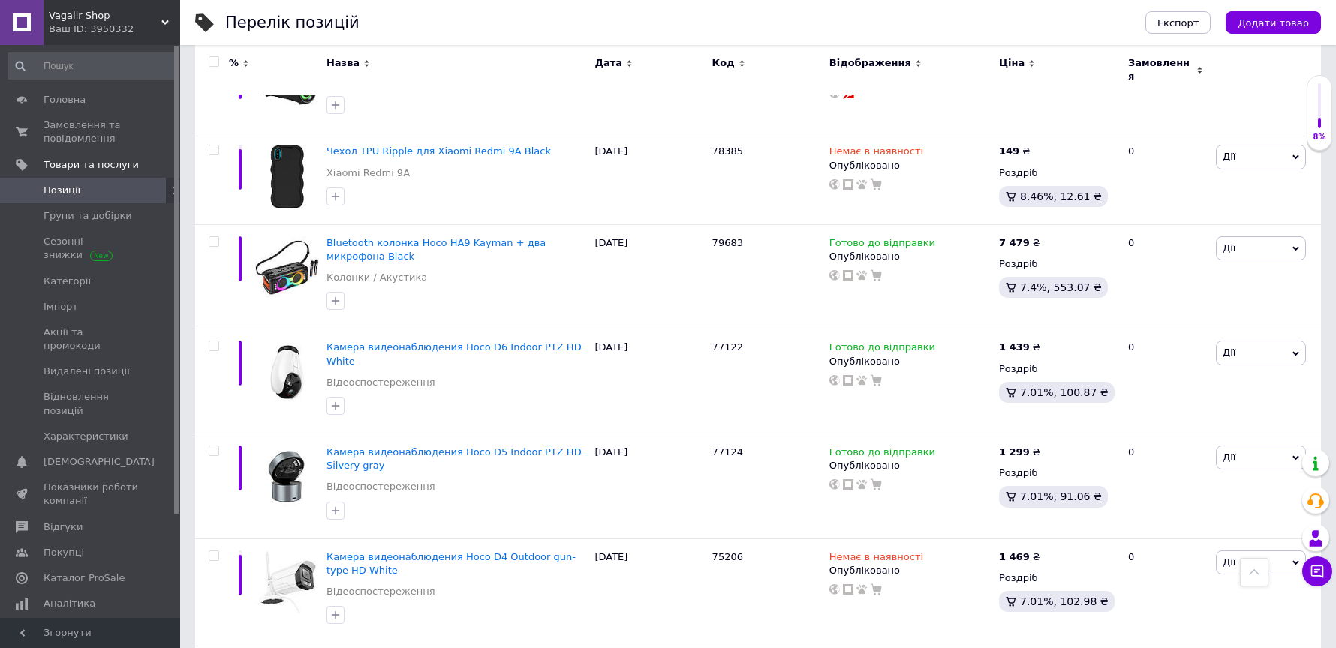
click at [214, 61] on input "checkbox" at bounding box center [214, 62] width 10 height 10
checkbox input "true"
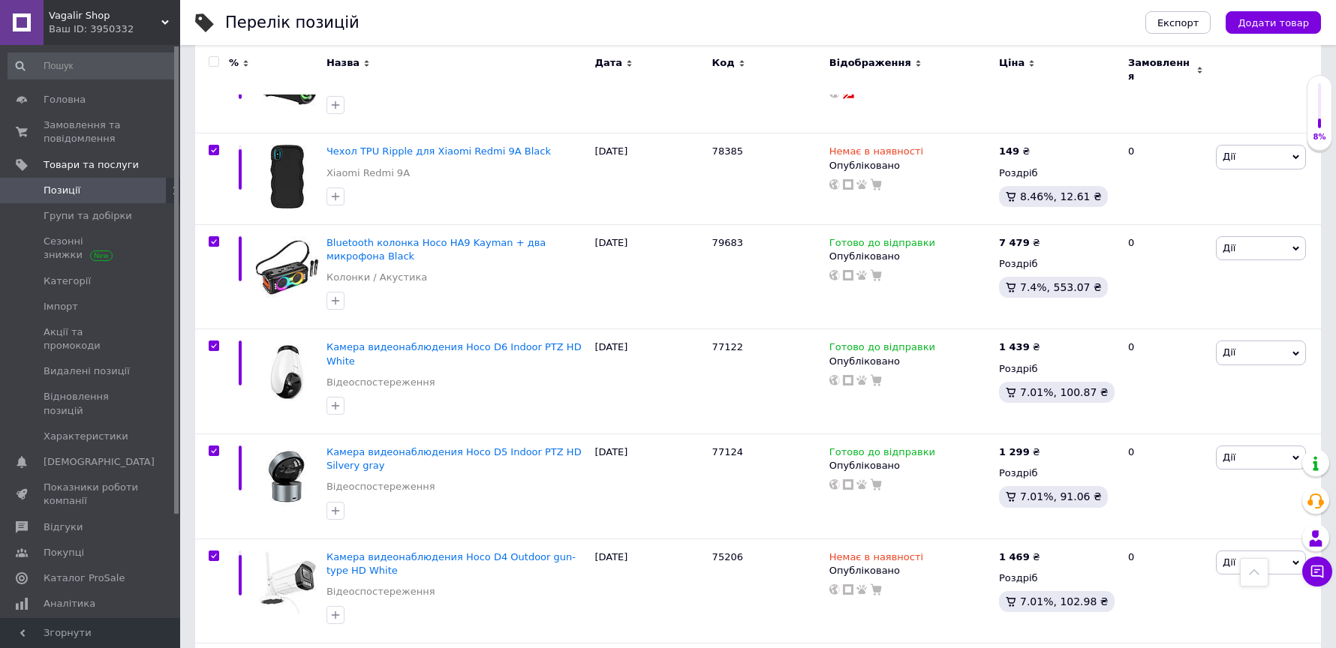
checkbox input "true"
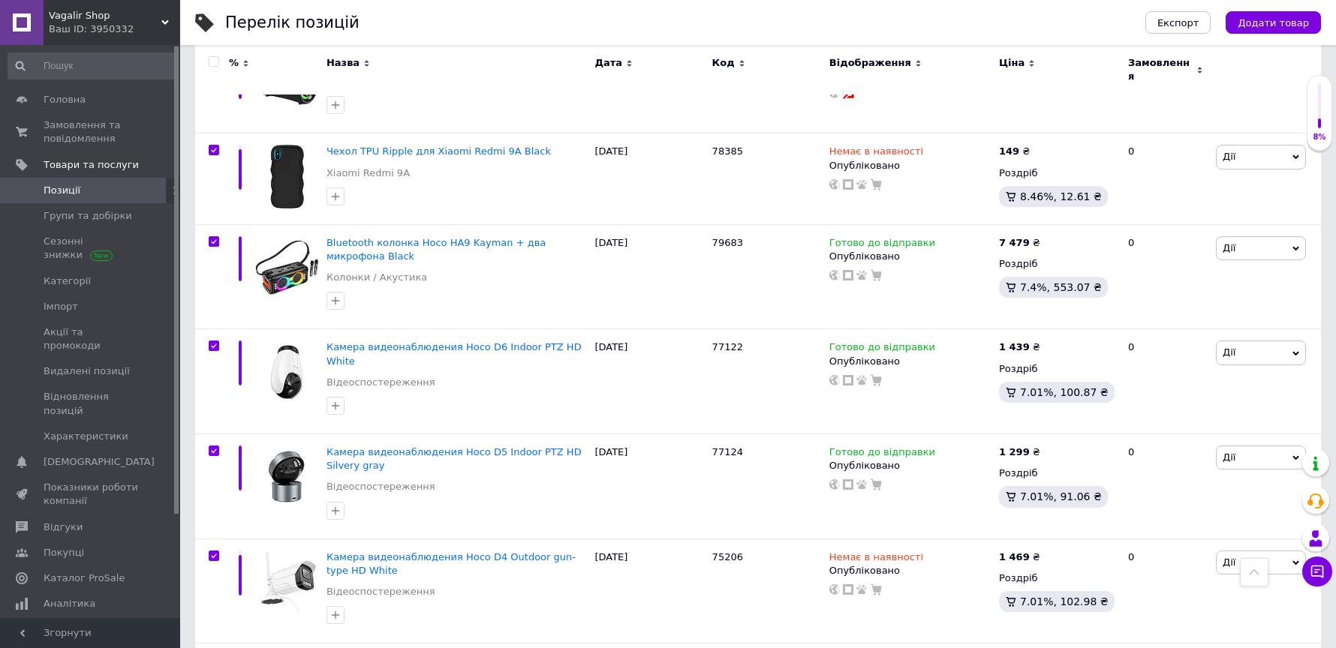
checkbox input "true"
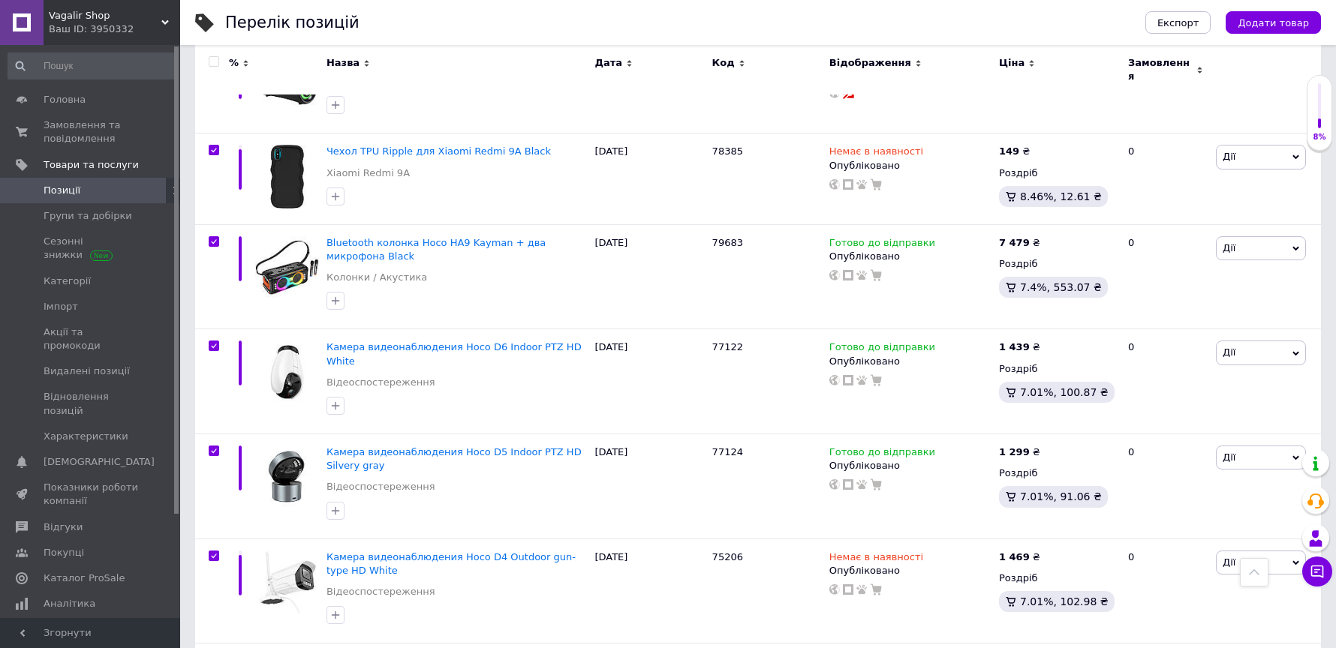
checkbox input "true"
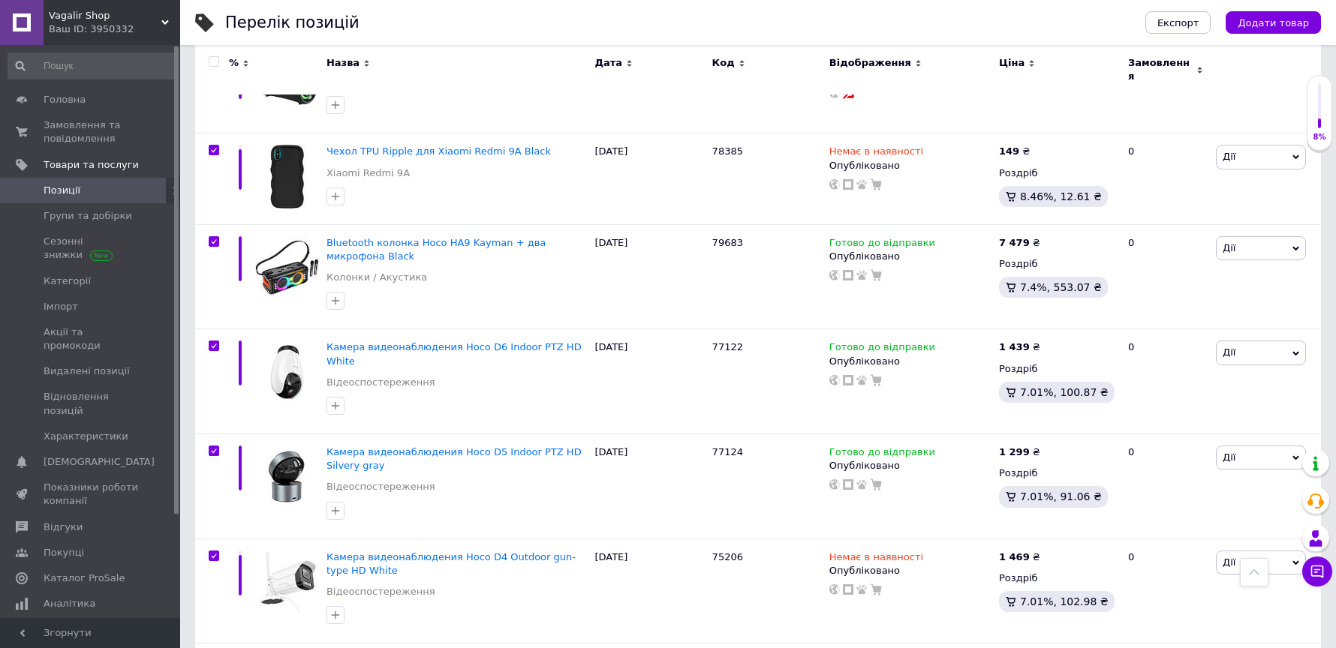
checkbox input "true"
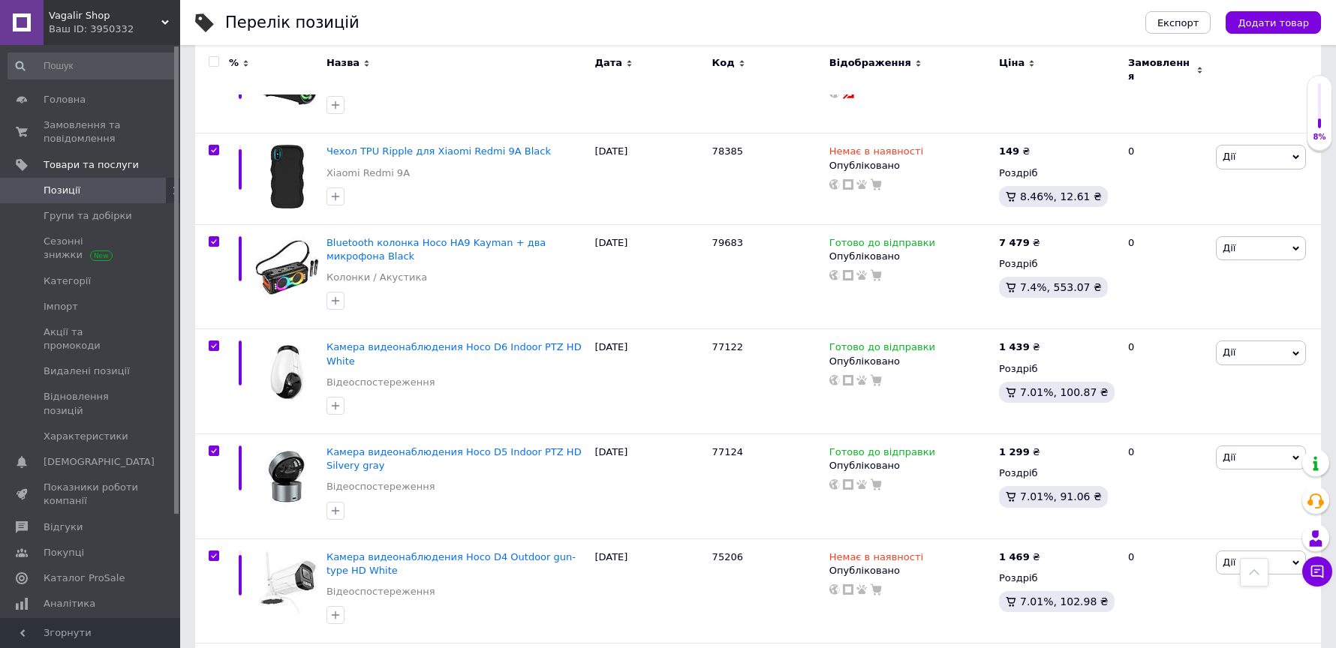
checkbox input "true"
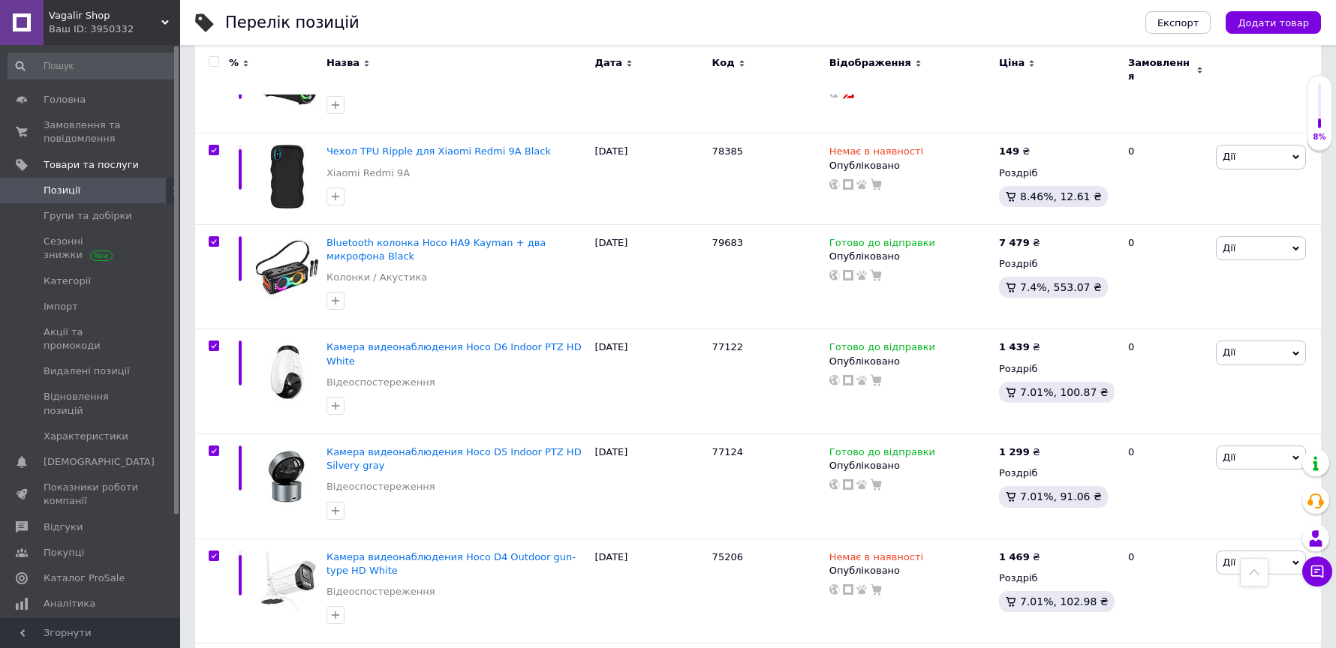
checkbox input "true"
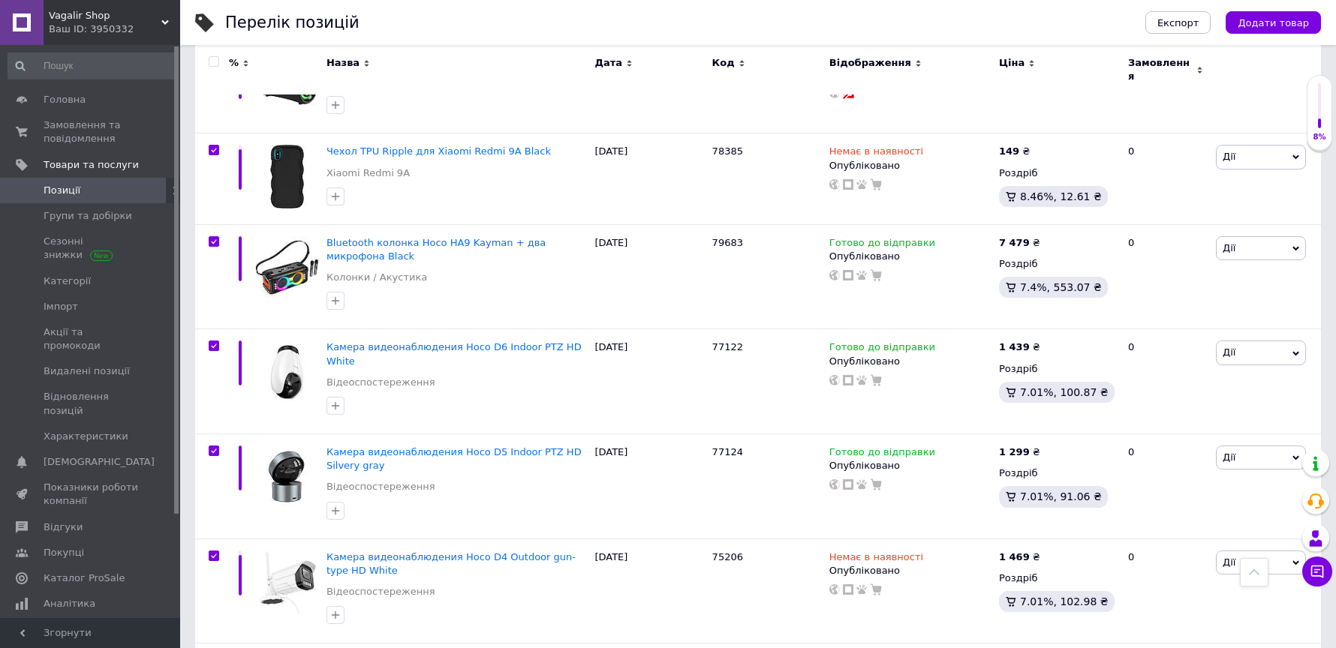
checkbox input "true"
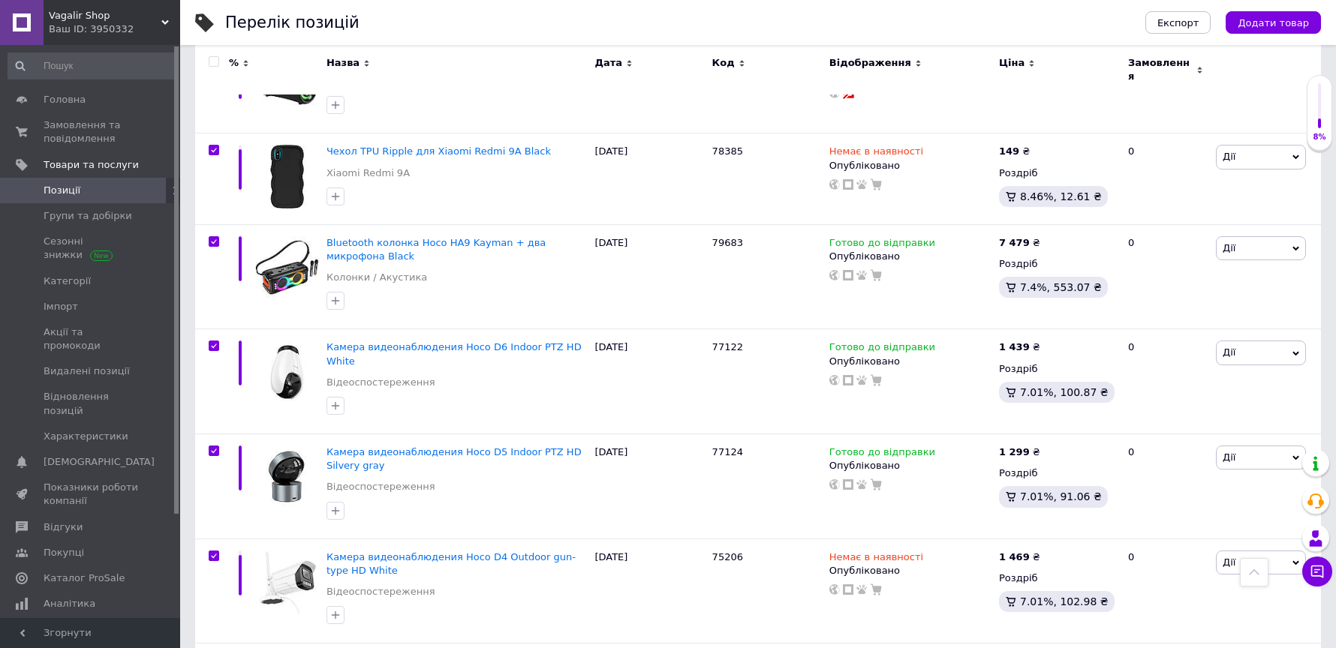
checkbox input "true"
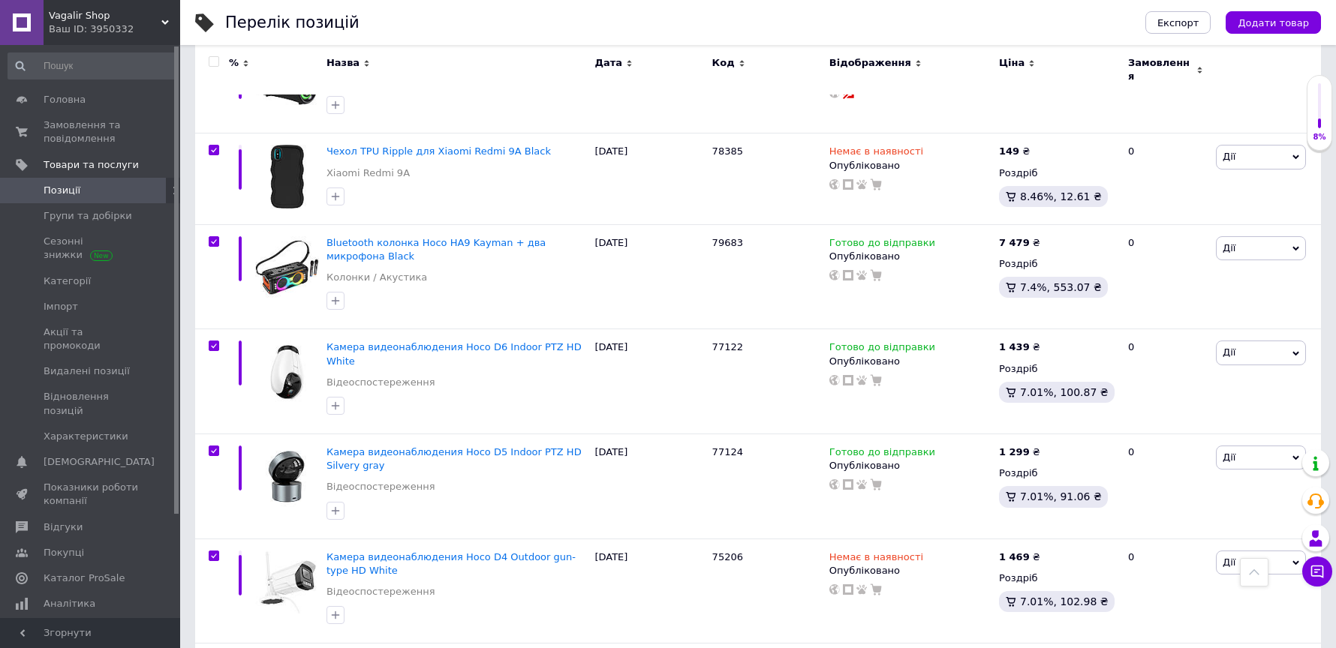
checkbox input "true"
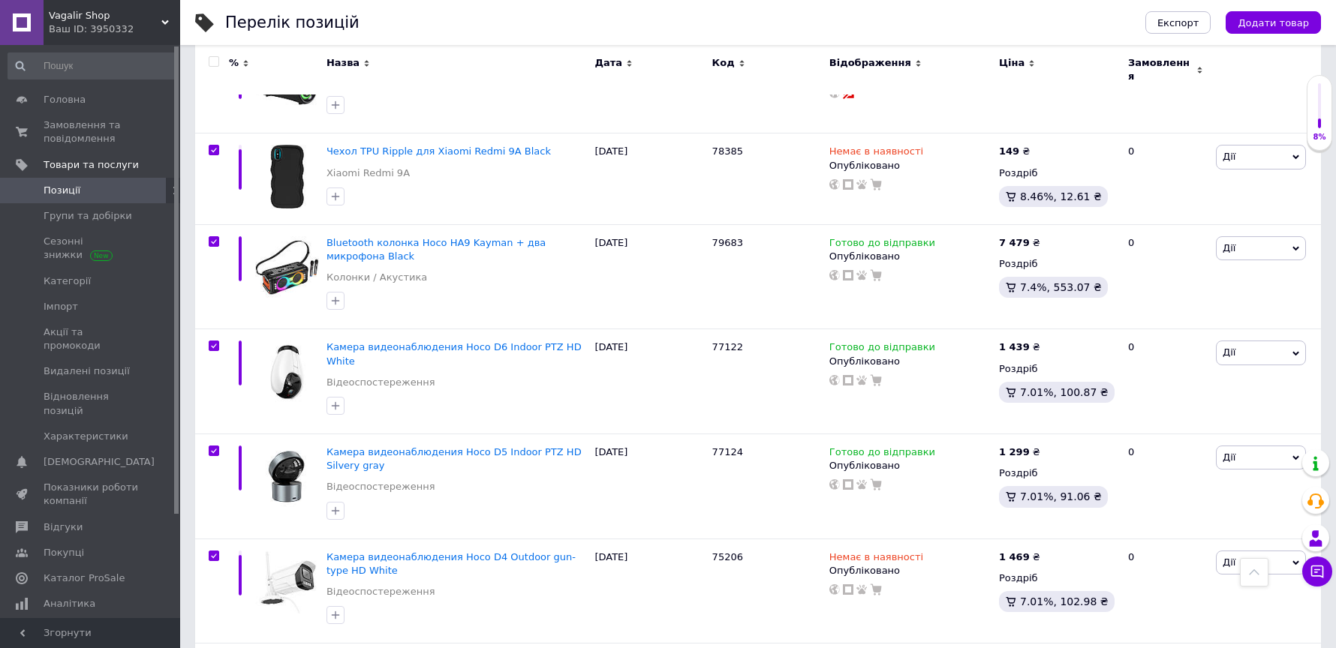
checkbox input "true"
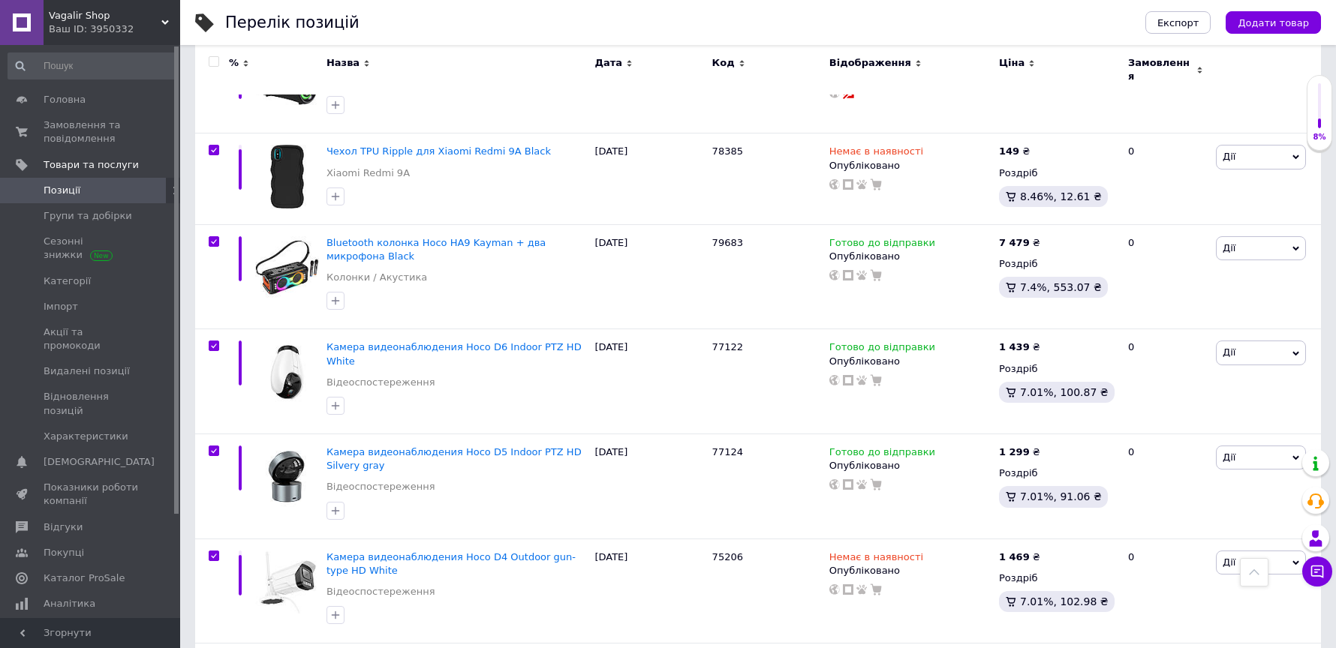
checkbox input "true"
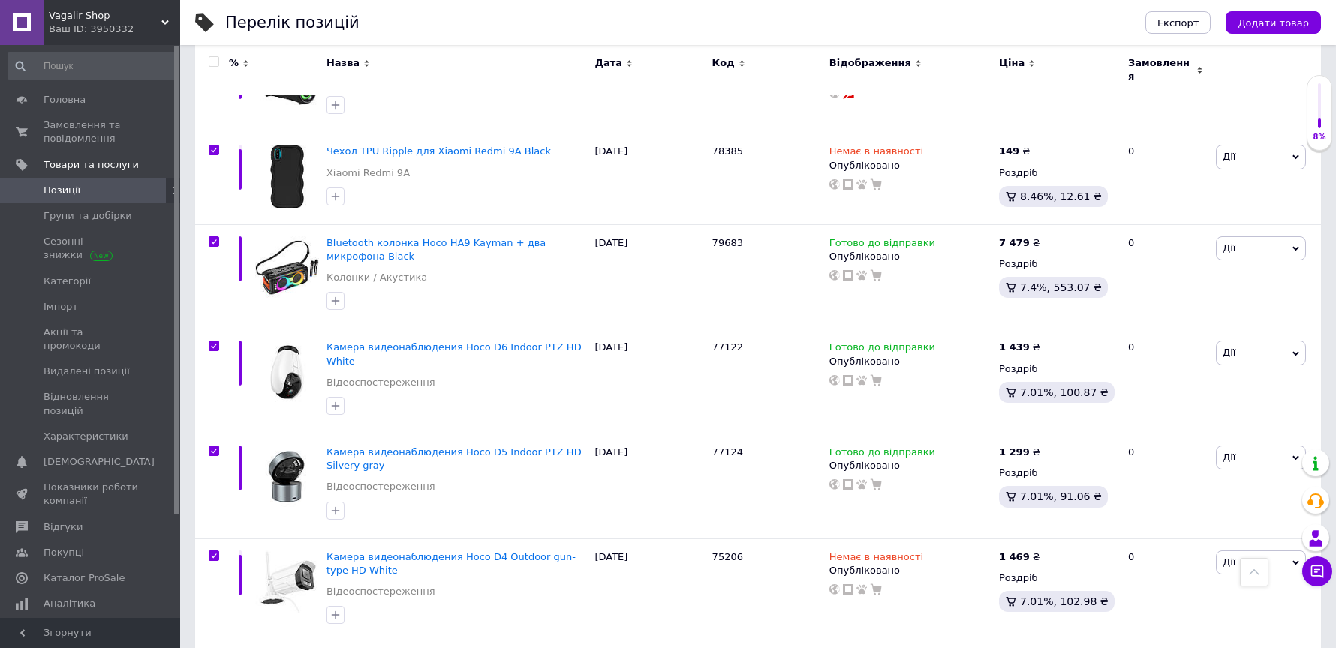
checkbox input "true"
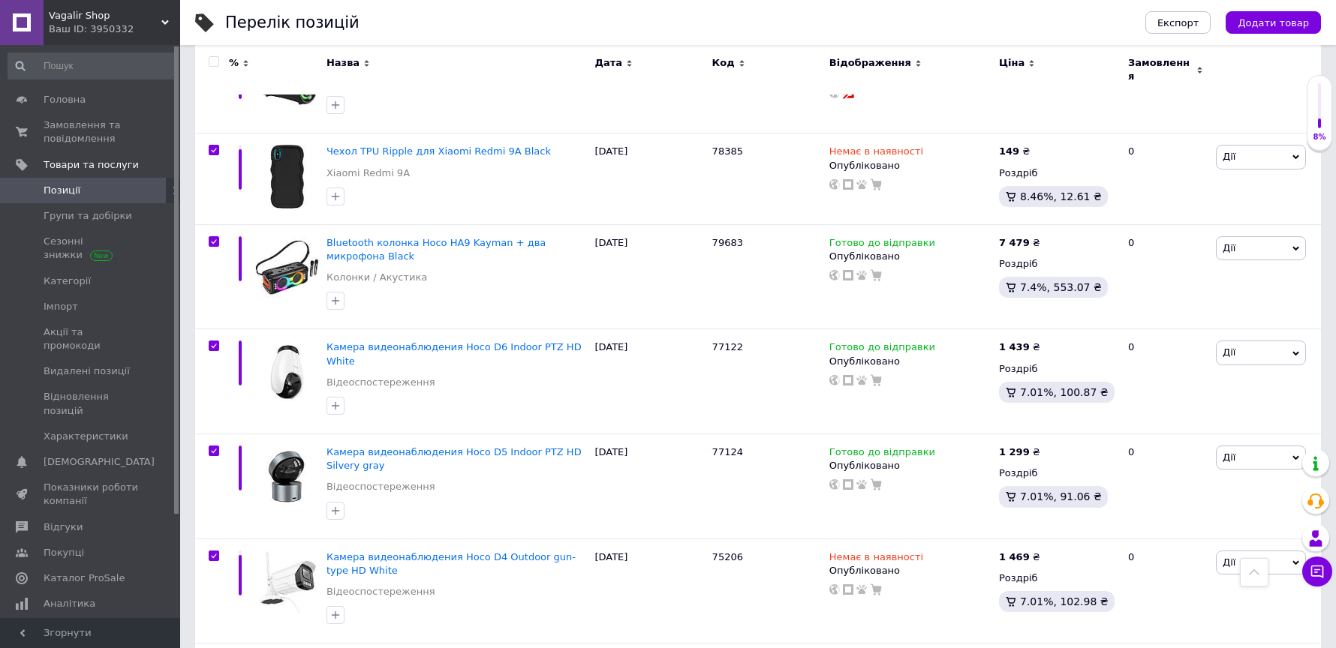
checkbox input "true"
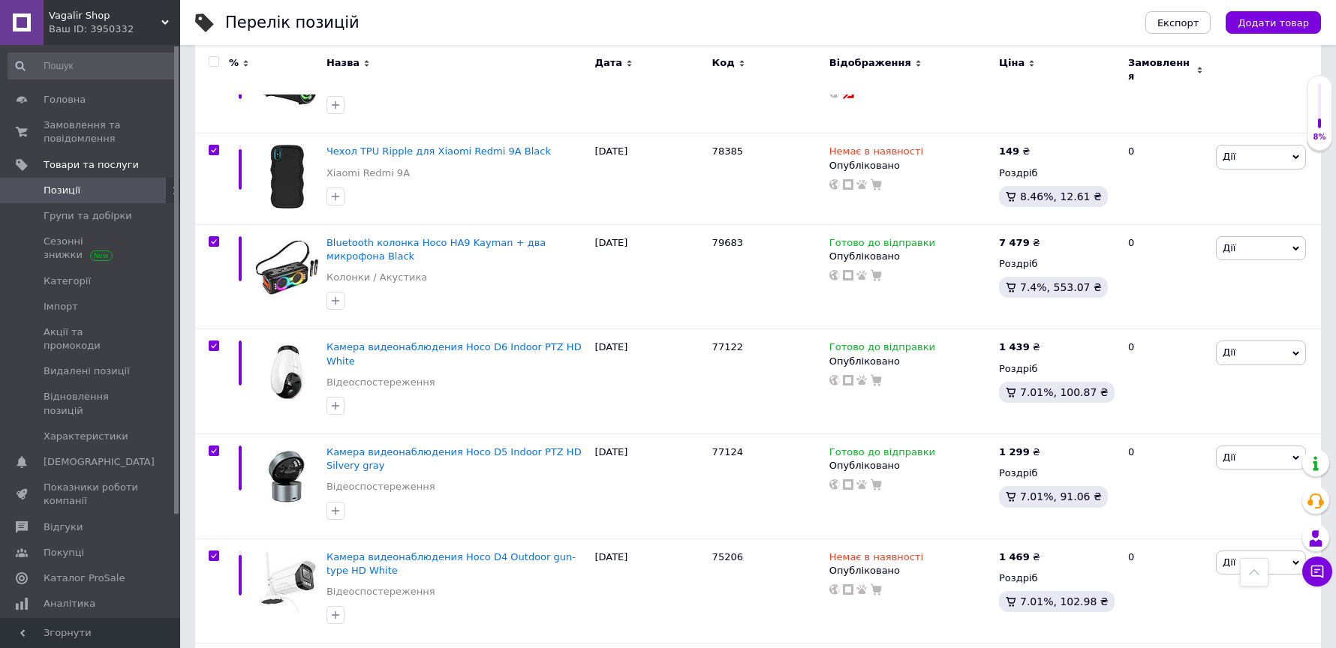
checkbox input "true"
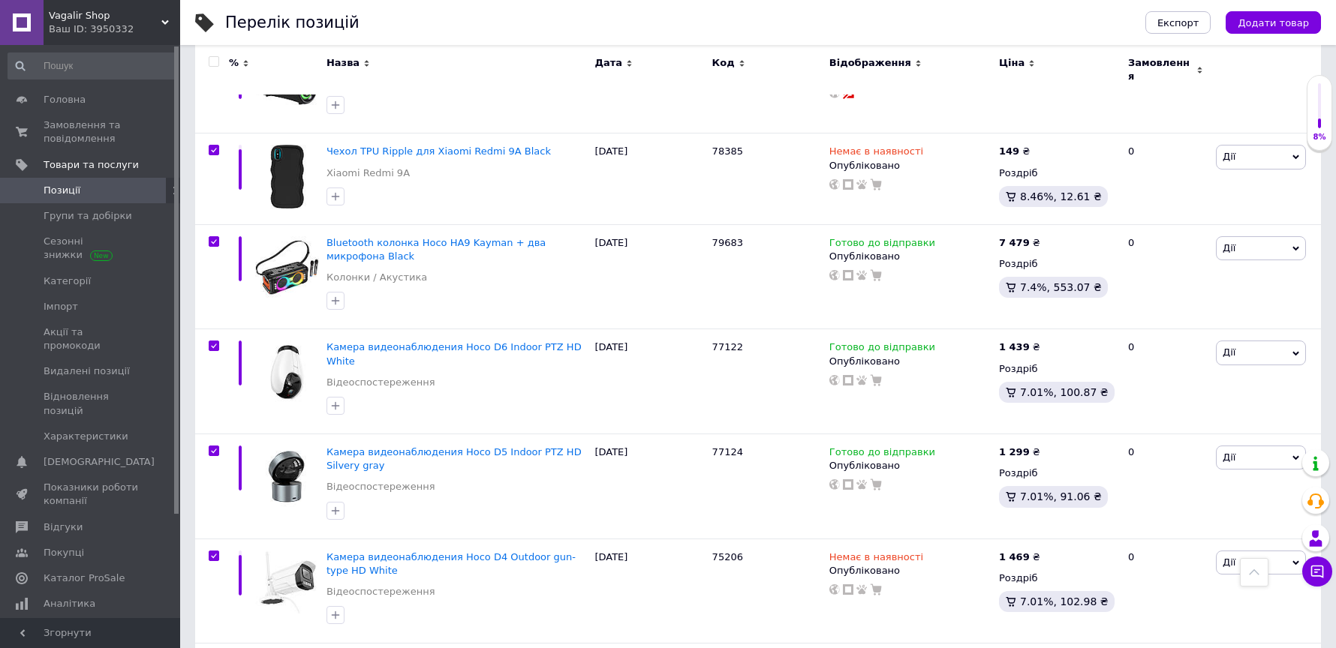
checkbox input "true"
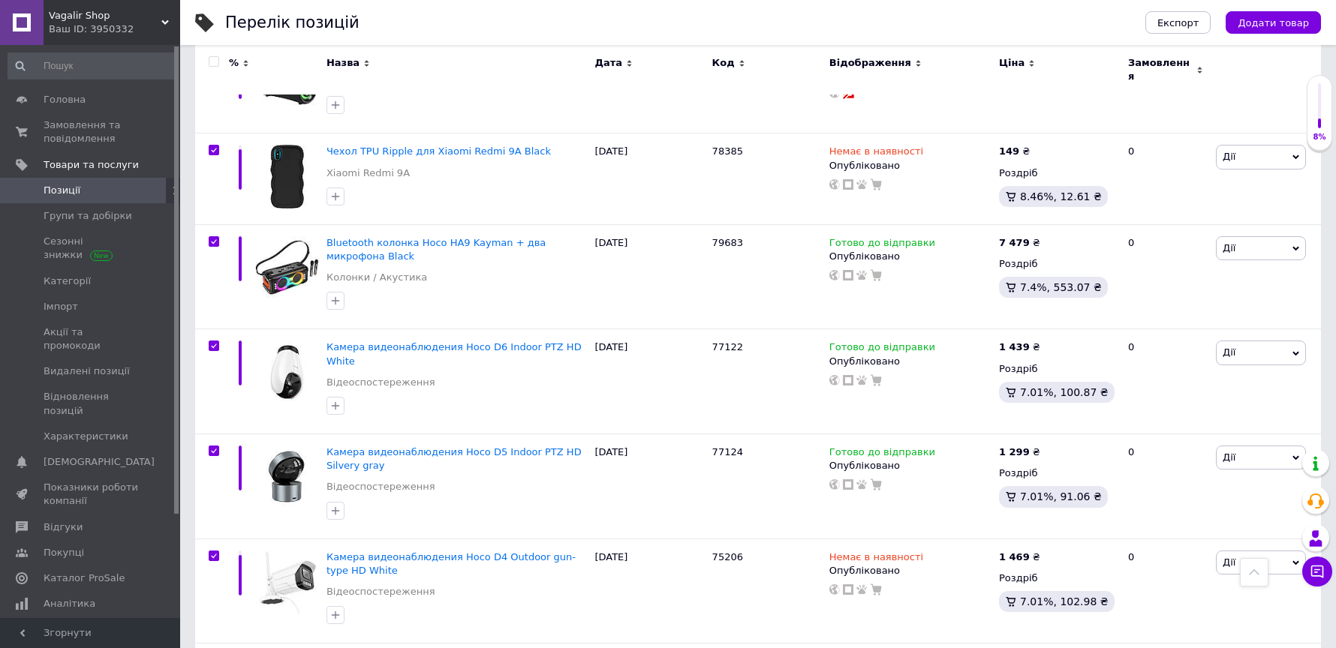
checkbox input "true"
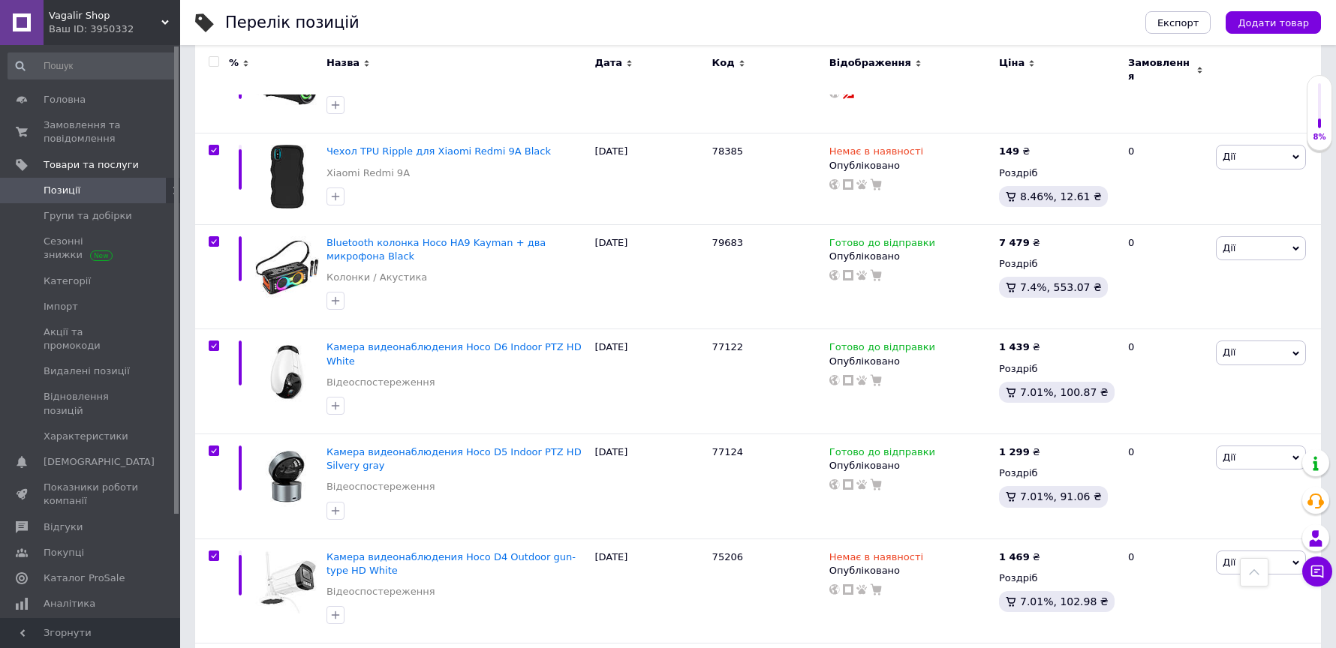
checkbox input "true"
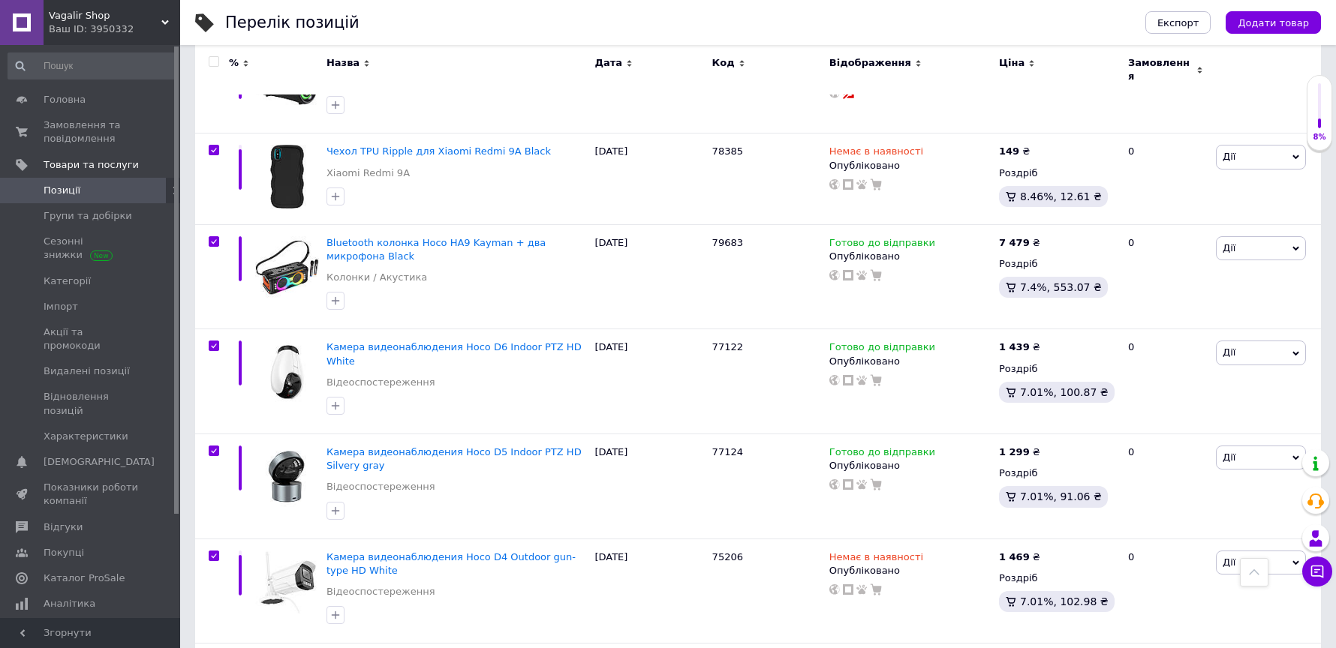
checkbox input "true"
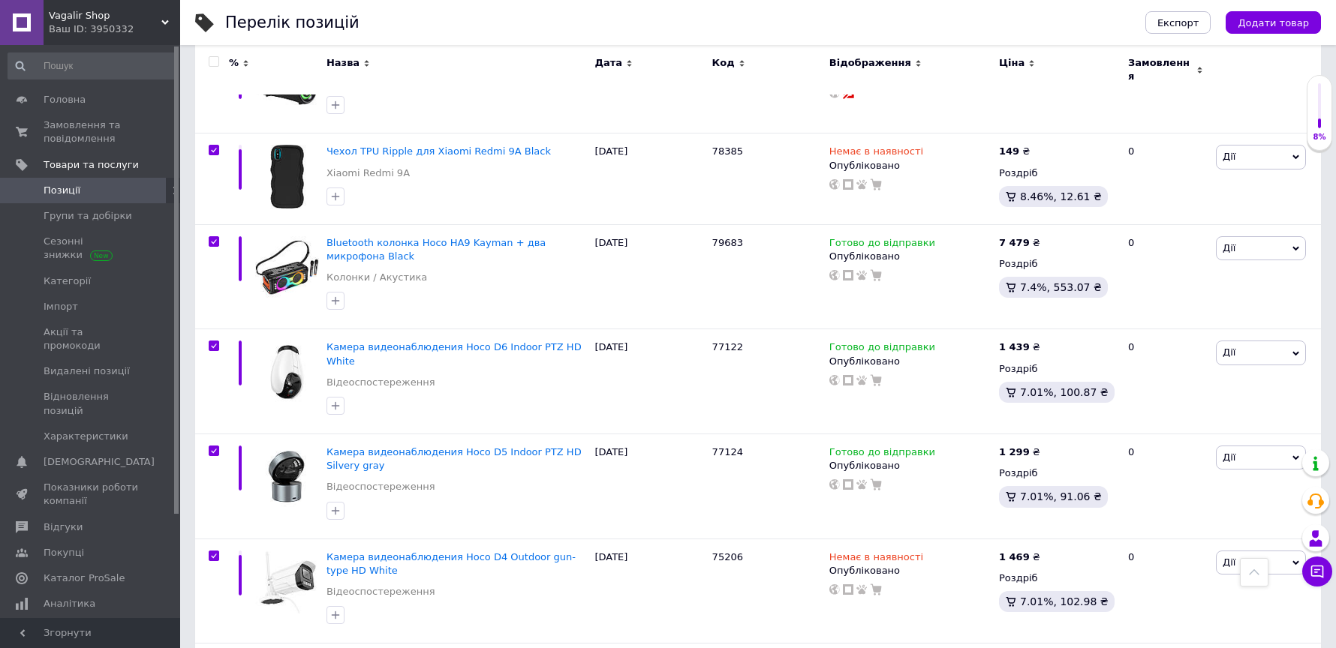
checkbox input "true"
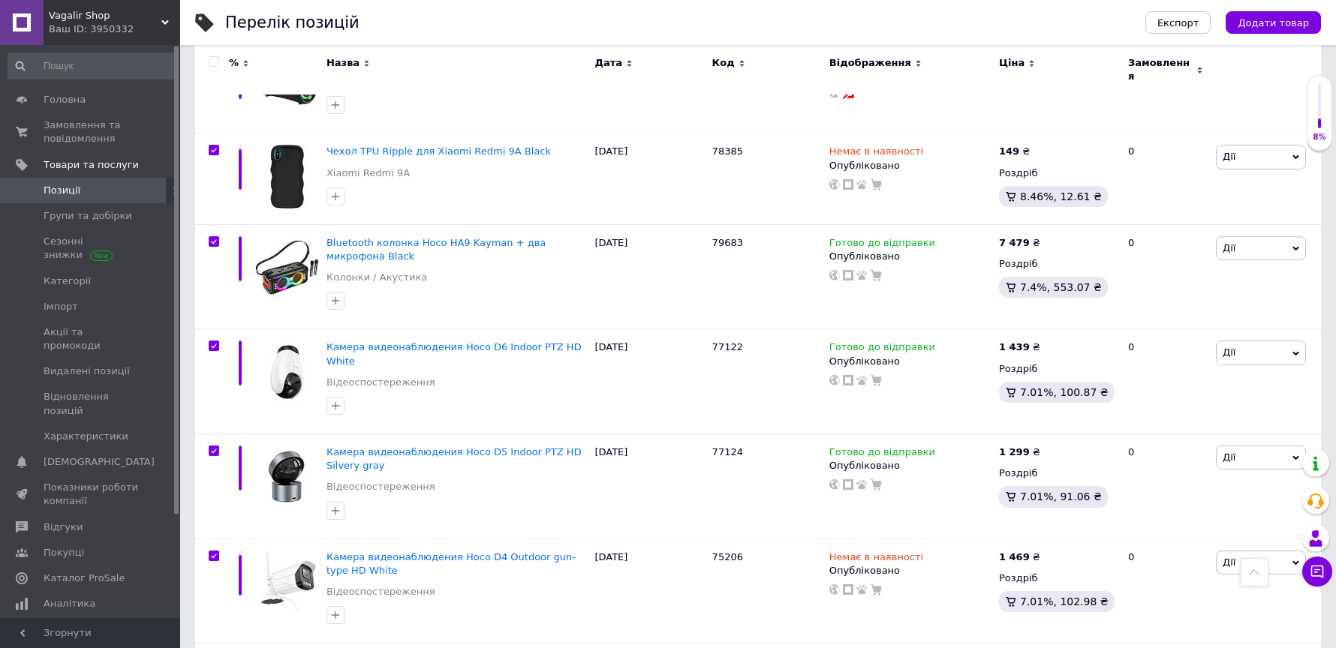
checkbox input "true"
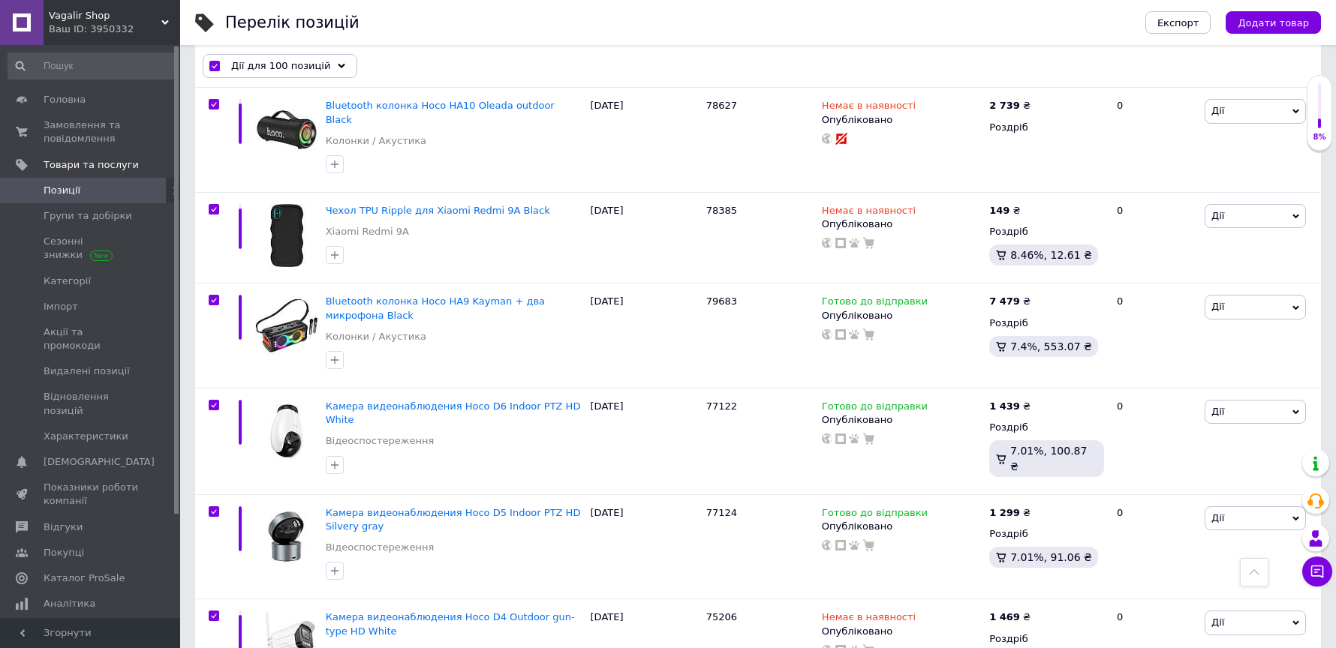
scroll to position [10417, 0]
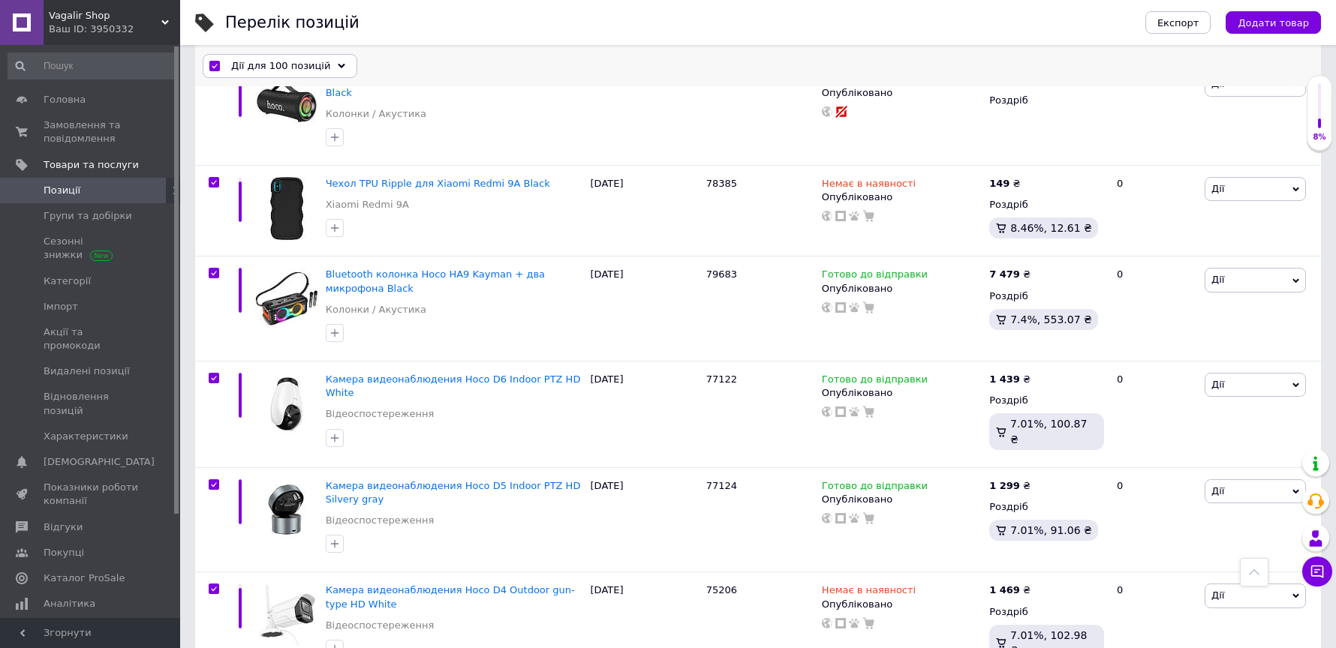
click at [338, 63] on icon at bounding box center [342, 66] width 8 height 8
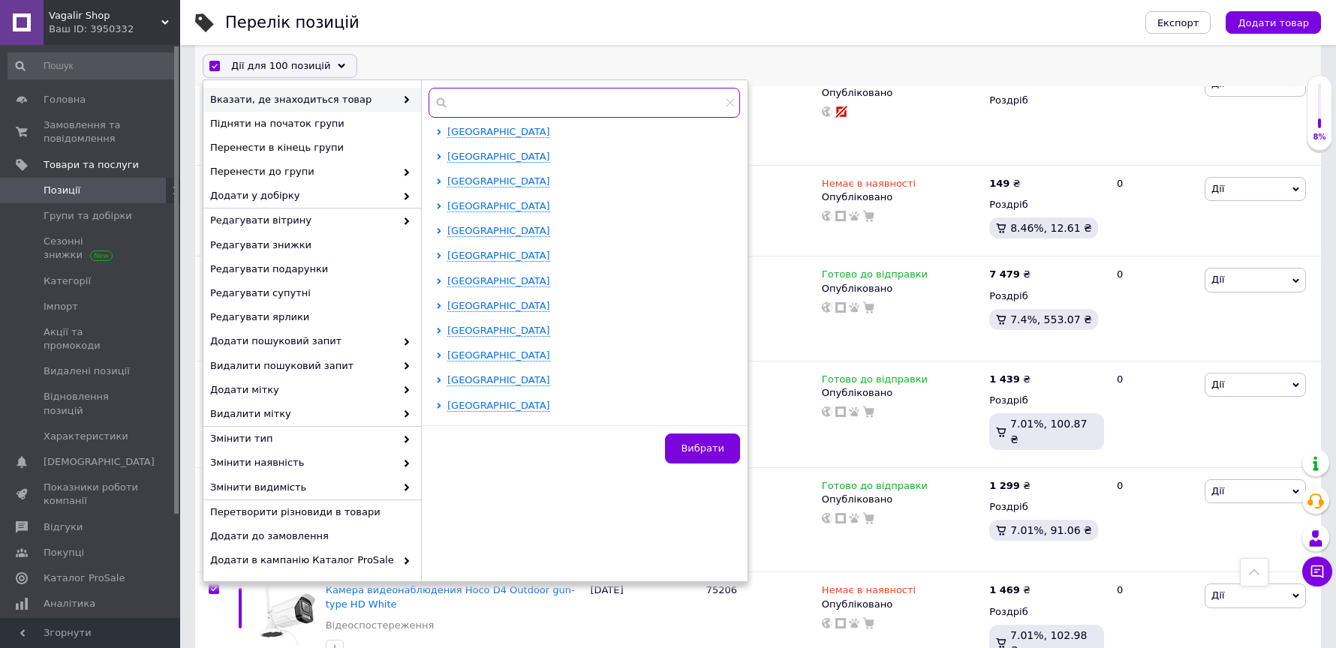
click at [454, 98] on input "text" at bounding box center [584, 103] width 311 height 30
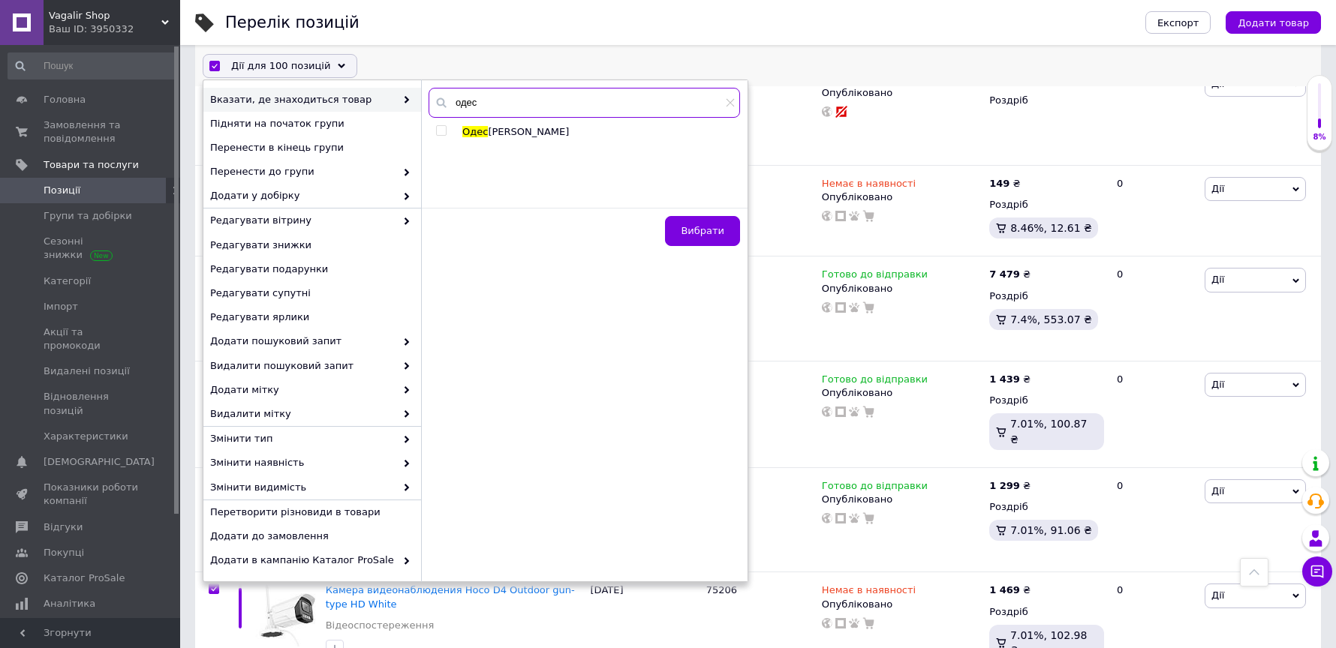
type input "одес"
click at [479, 131] on span "Одес" at bounding box center [475, 131] width 26 height 11
checkbox input "true"
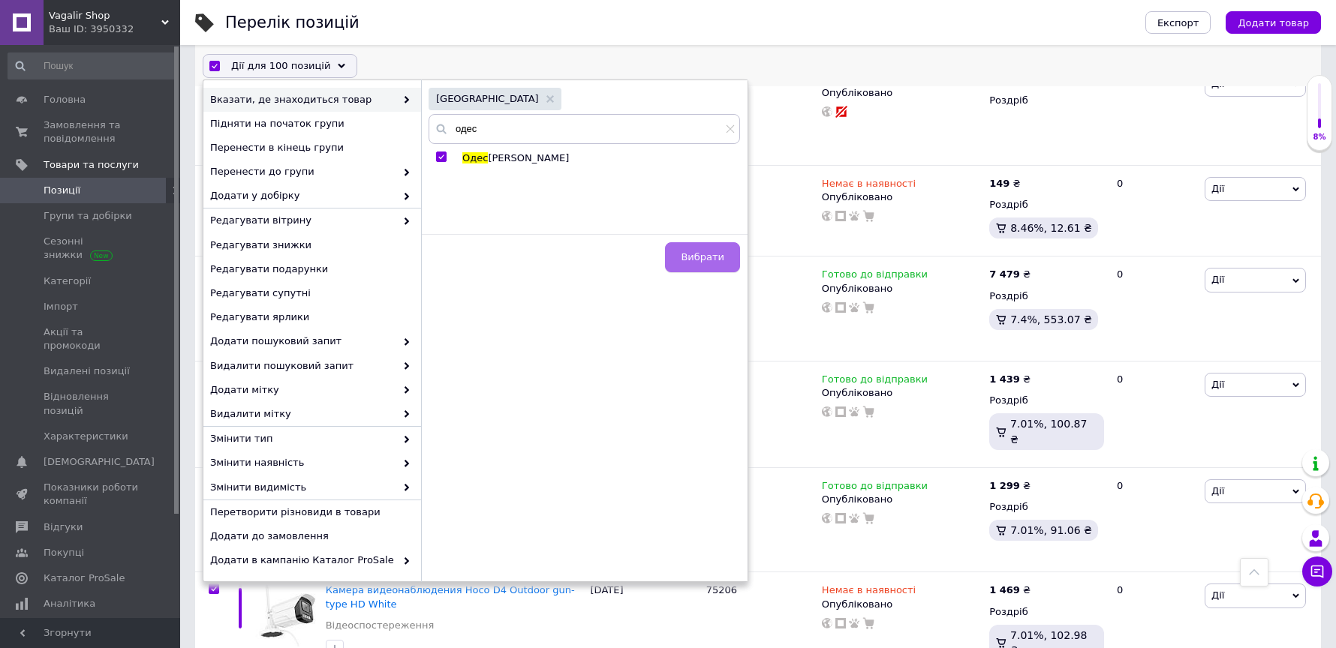
click at [700, 254] on span "Вибрати" at bounding box center [703, 256] width 44 height 11
checkbox input "false"
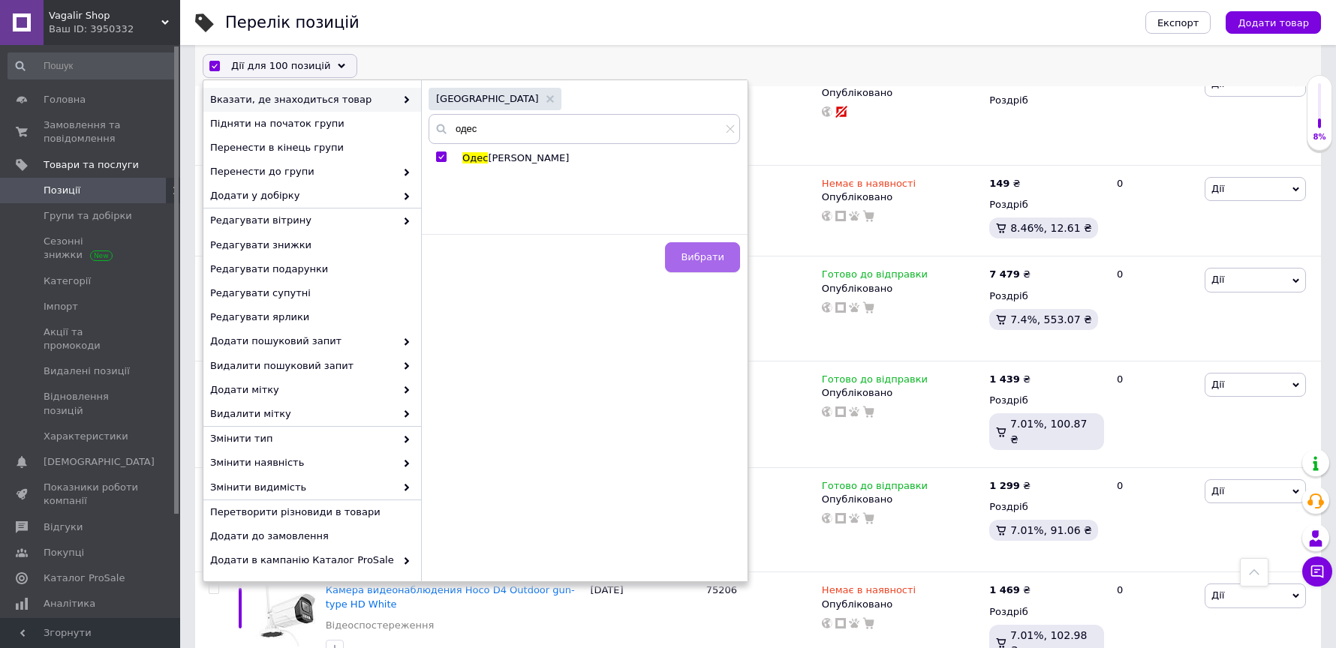
checkbox input "false"
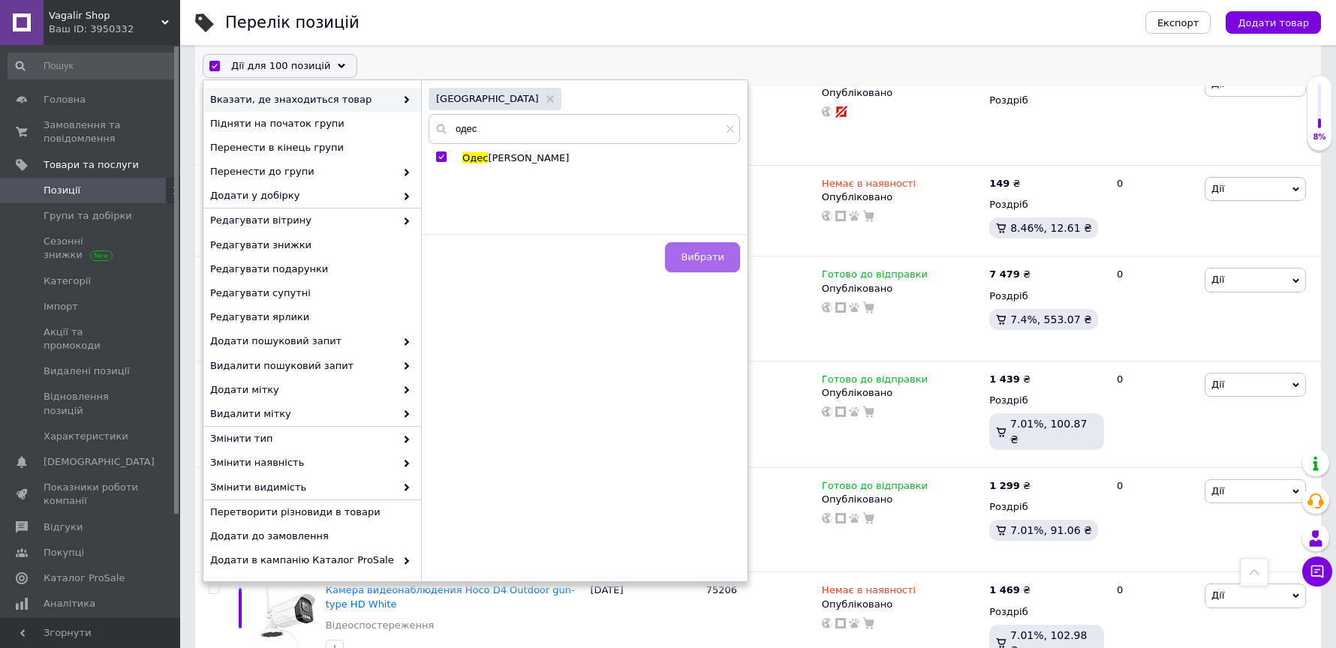
checkbox input "false"
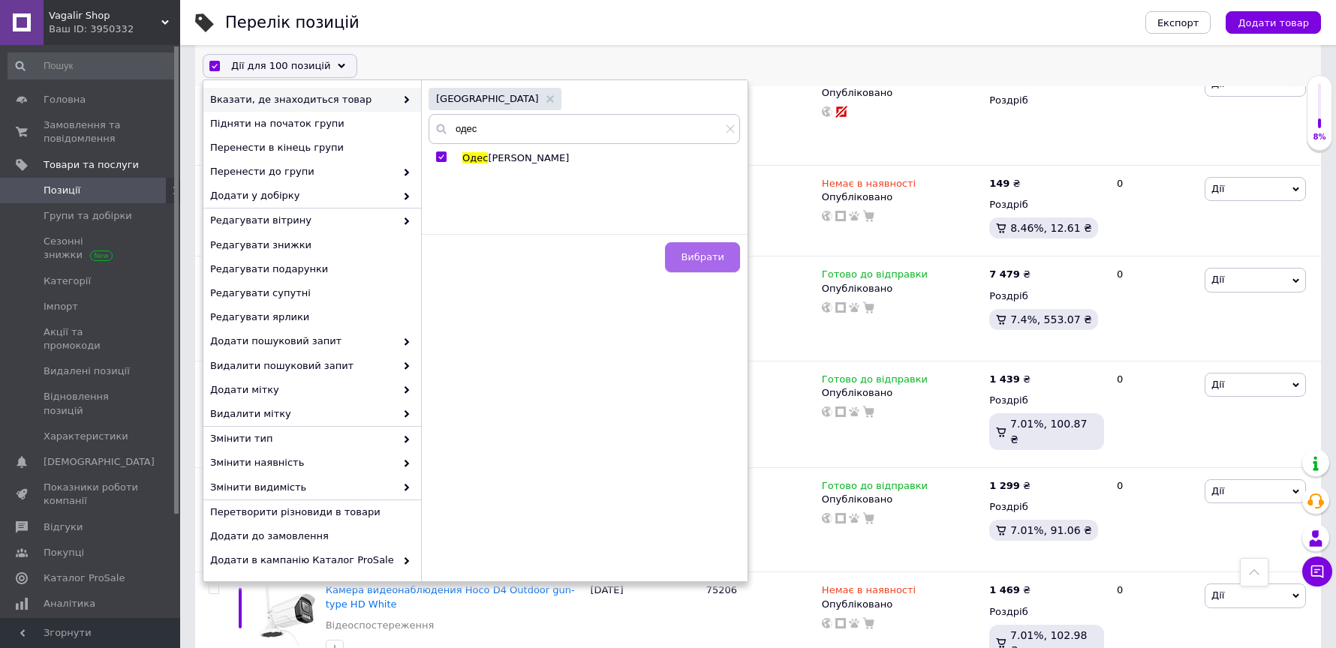
checkbox input "false"
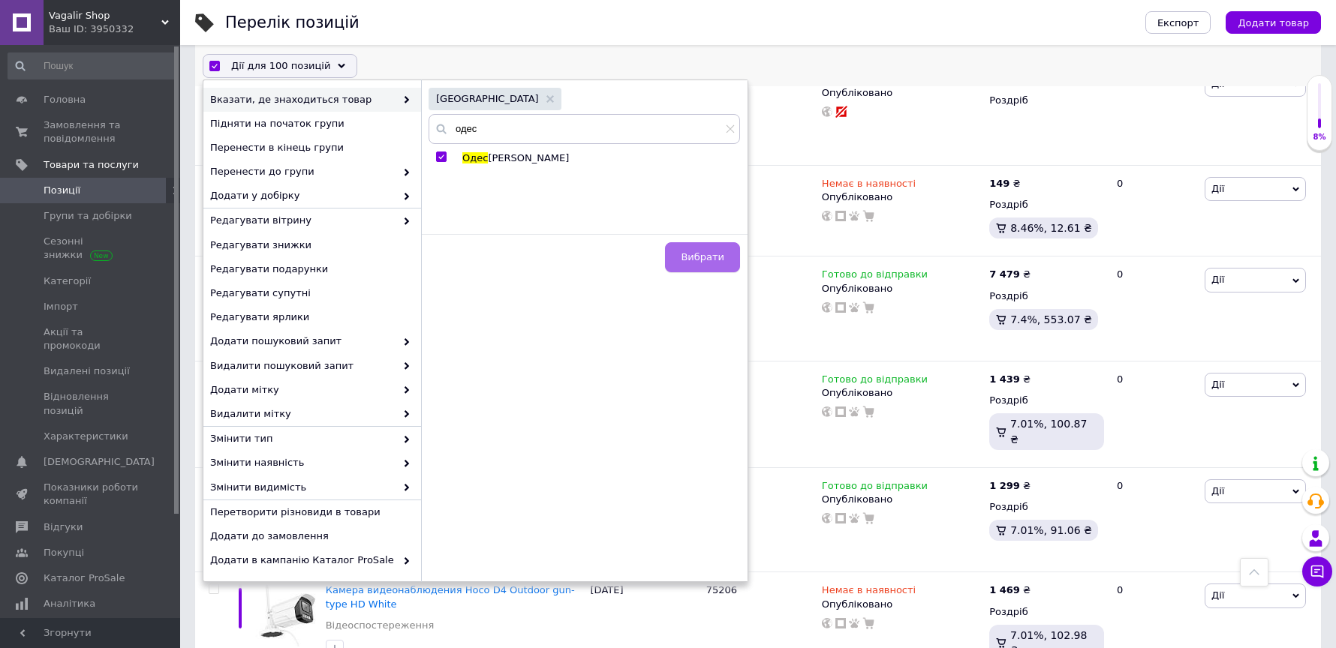
checkbox input "false"
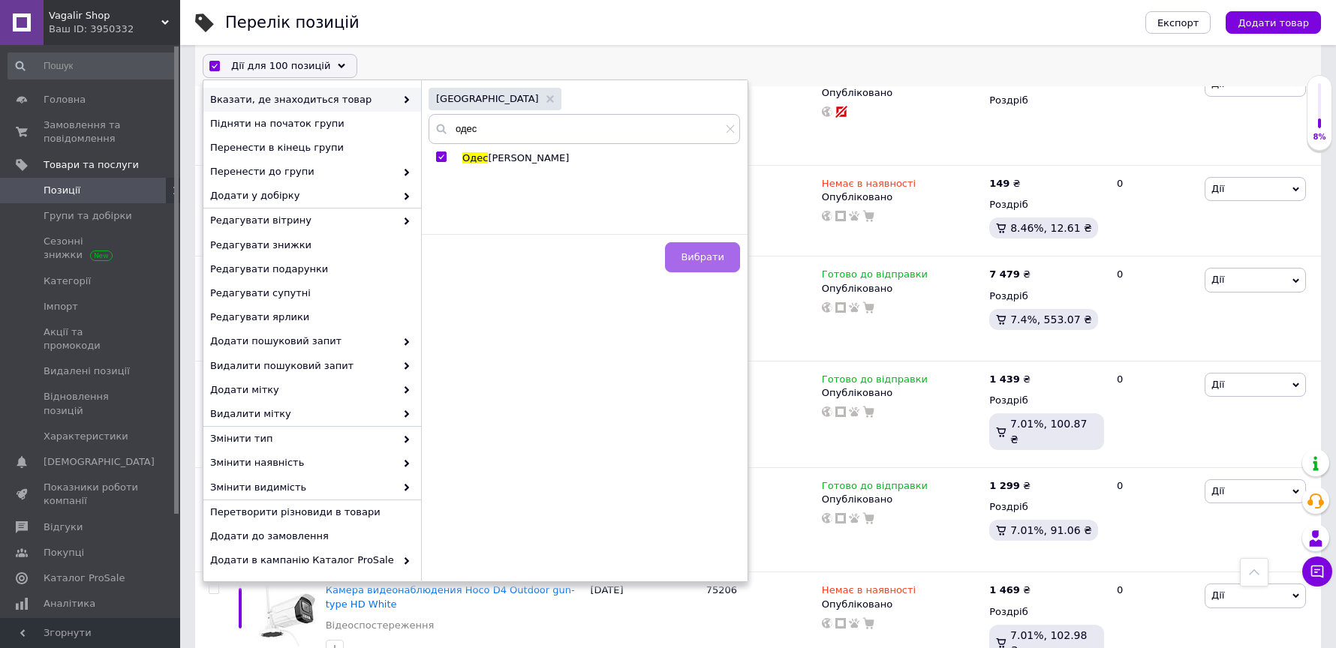
checkbox input "false"
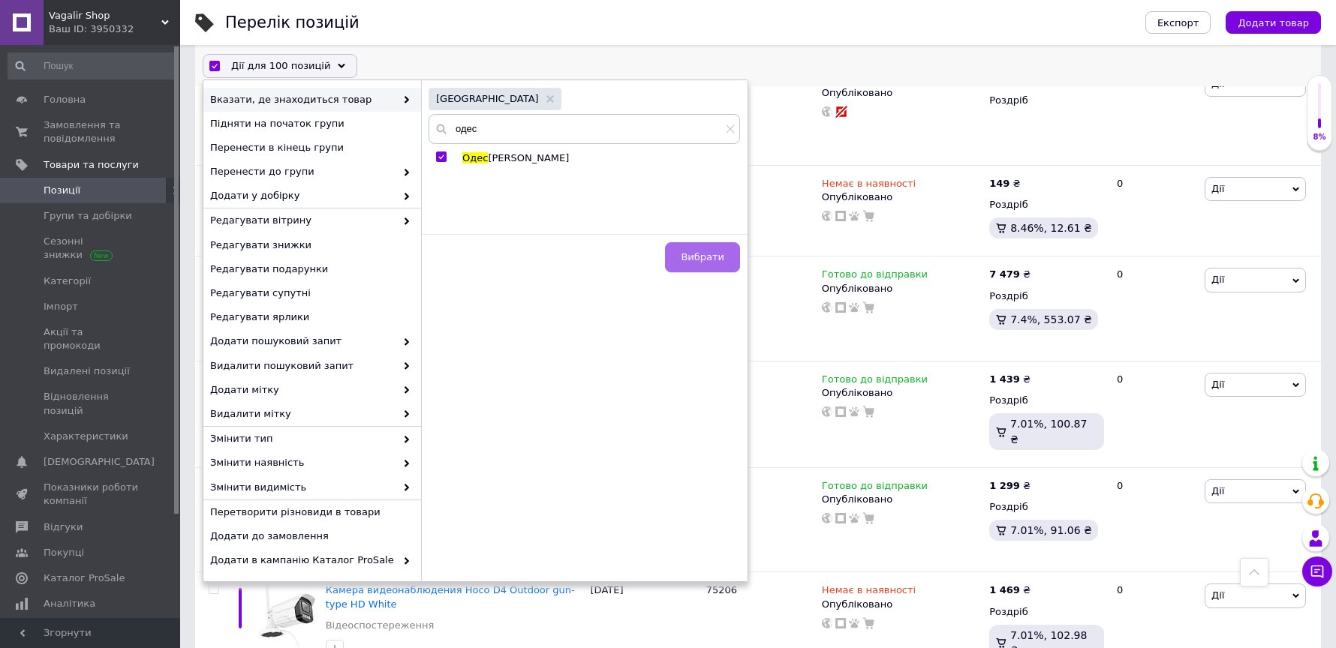
checkbox input "false"
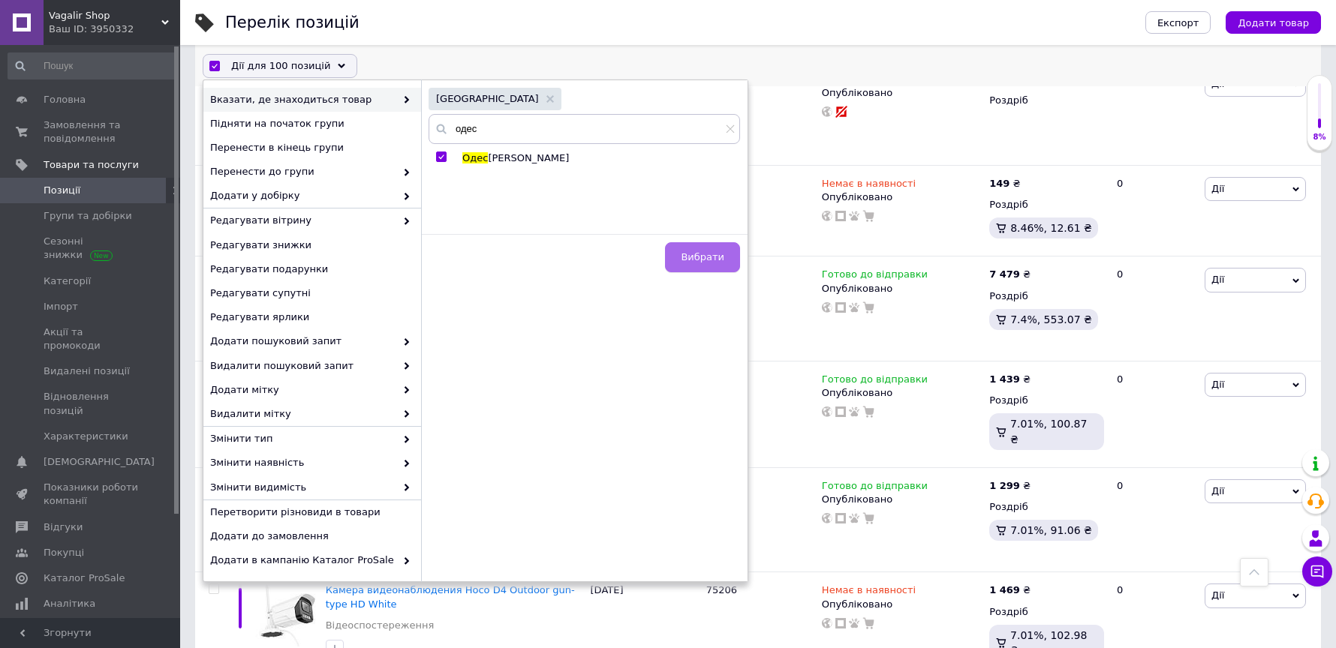
checkbox input "false"
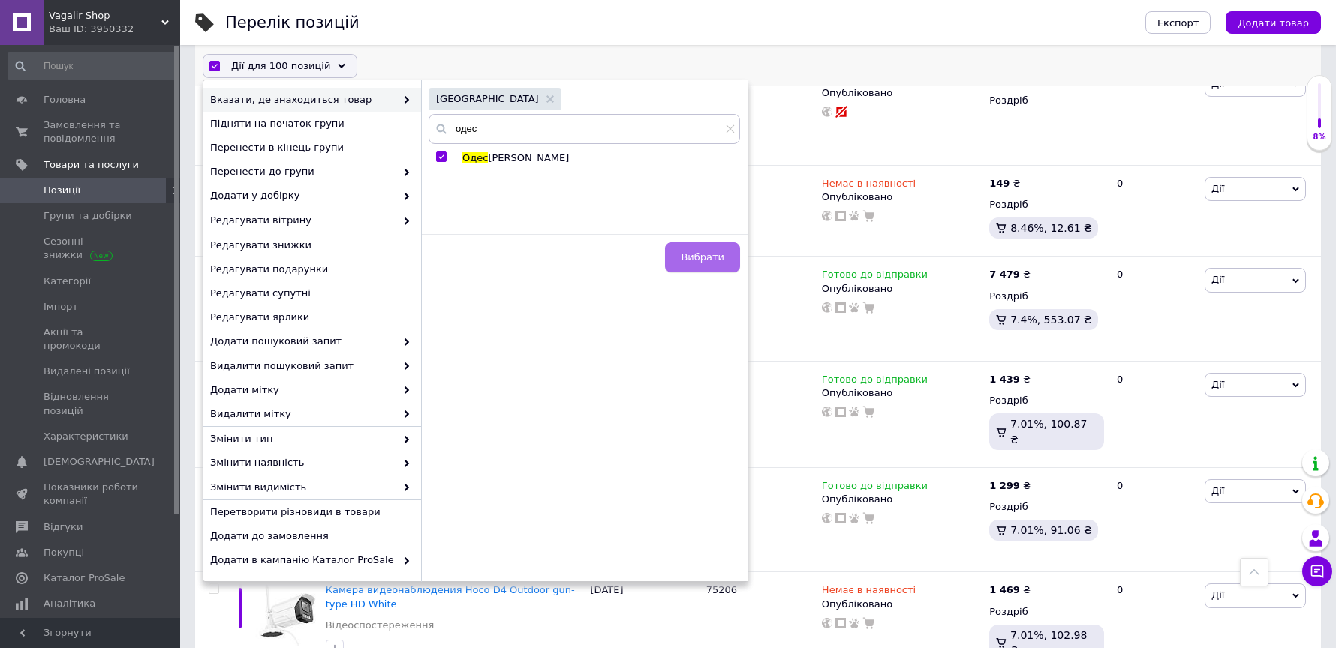
checkbox input "false"
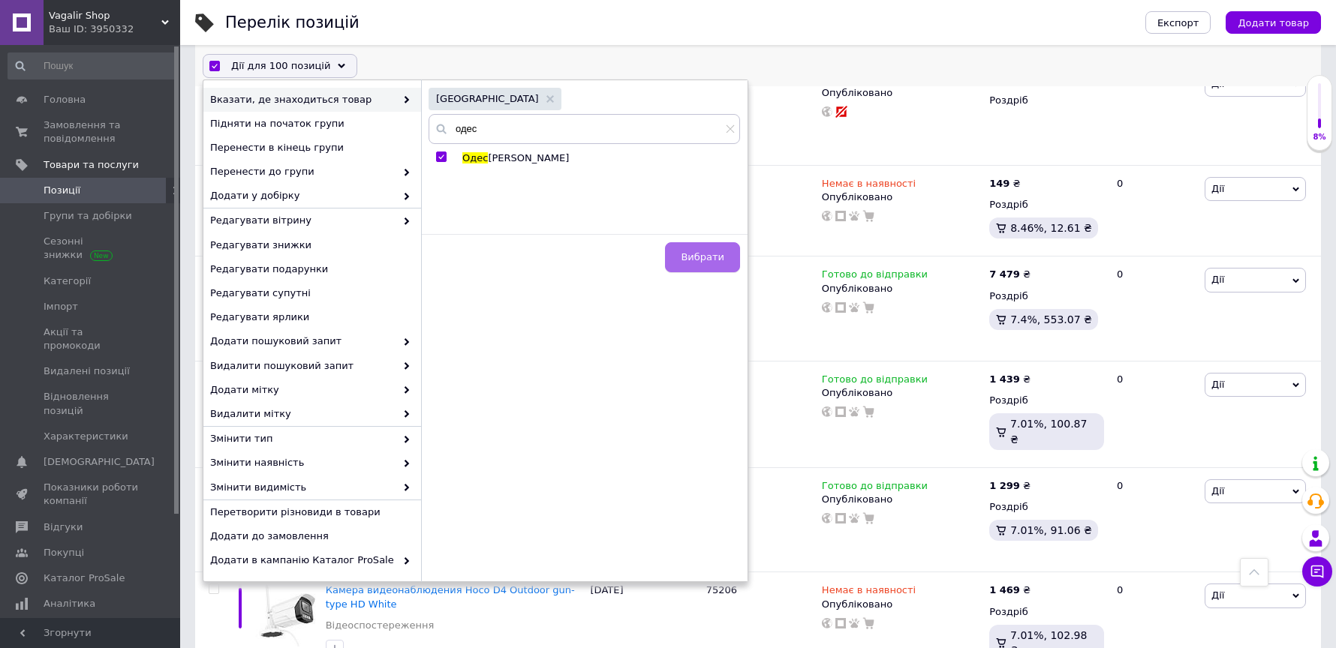
checkbox input "false"
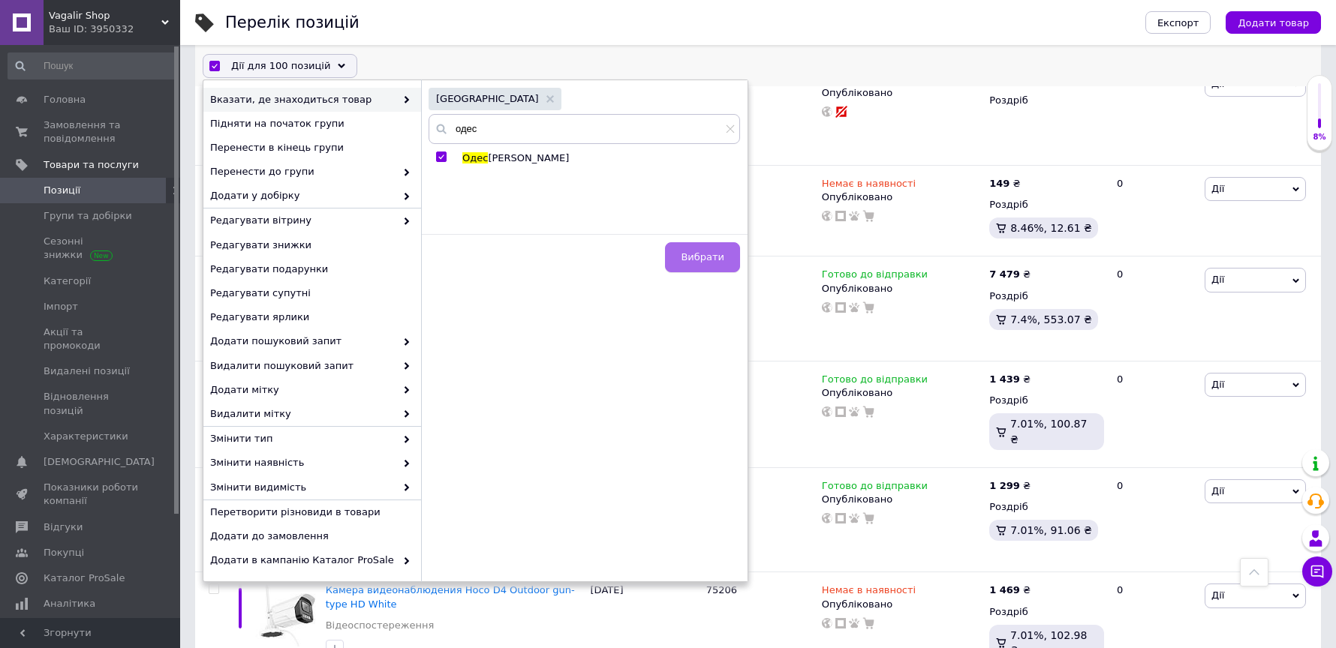
checkbox input "false"
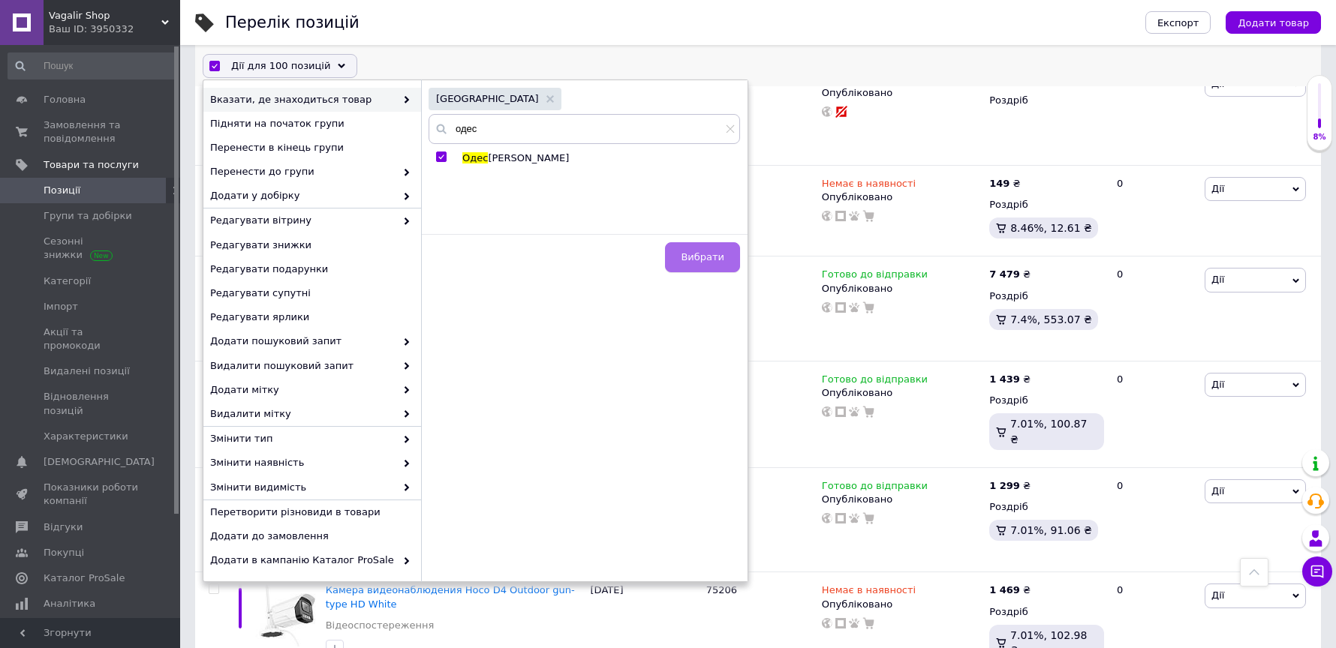
checkbox input "false"
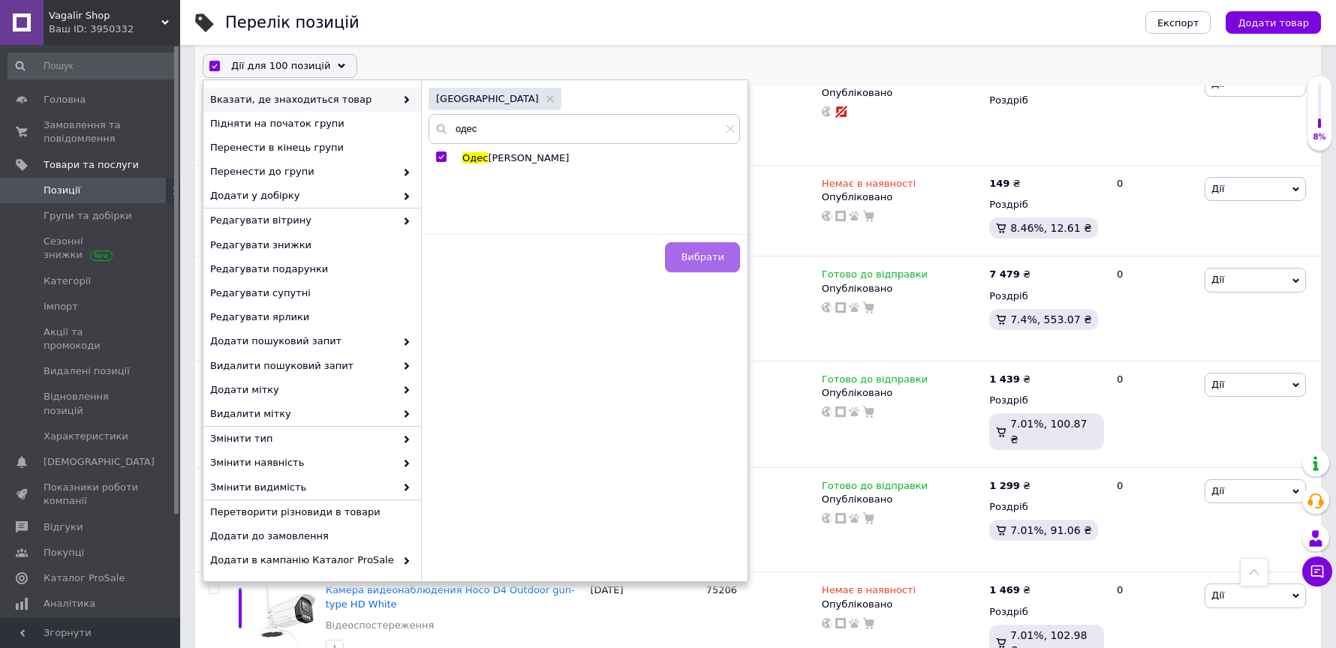
checkbox input "false"
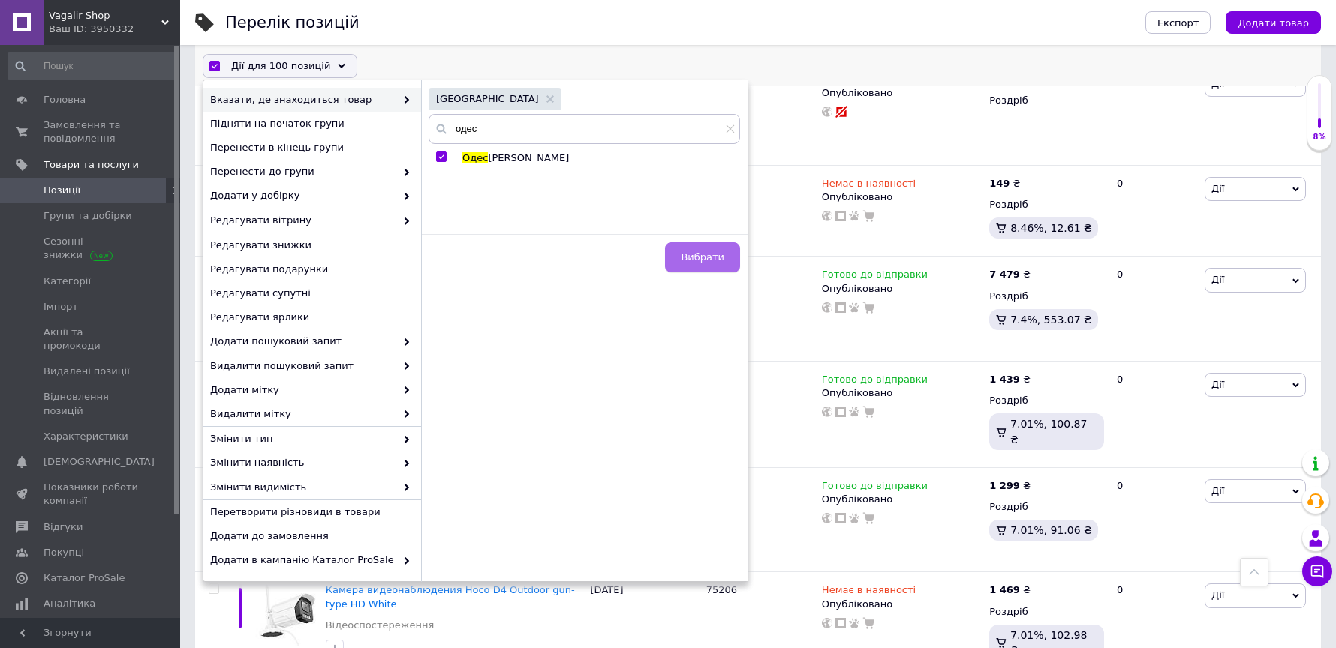
checkbox input "false"
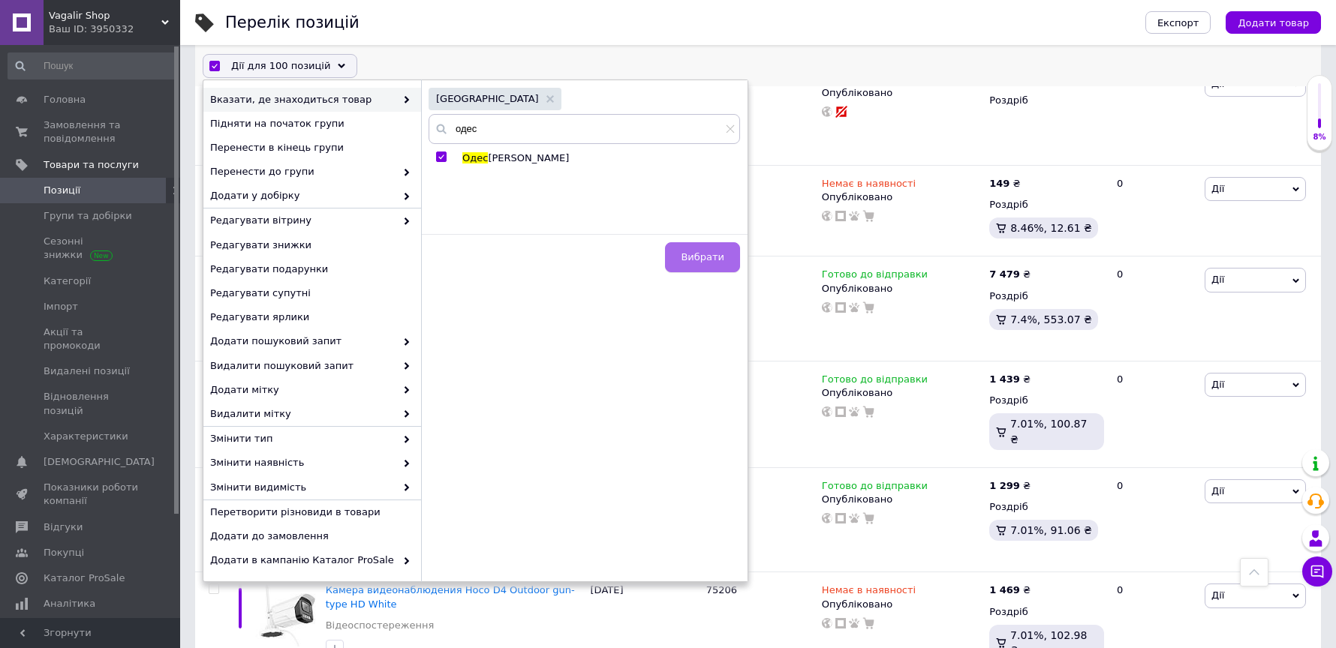
checkbox input "false"
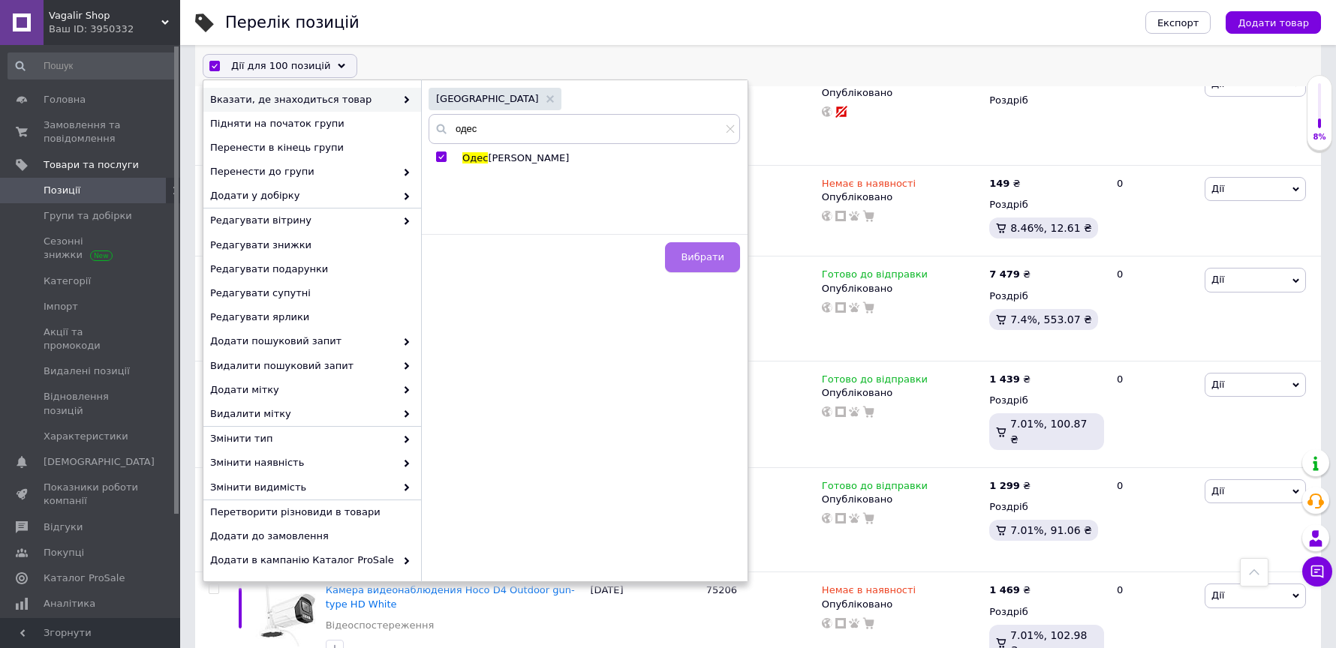
checkbox input "false"
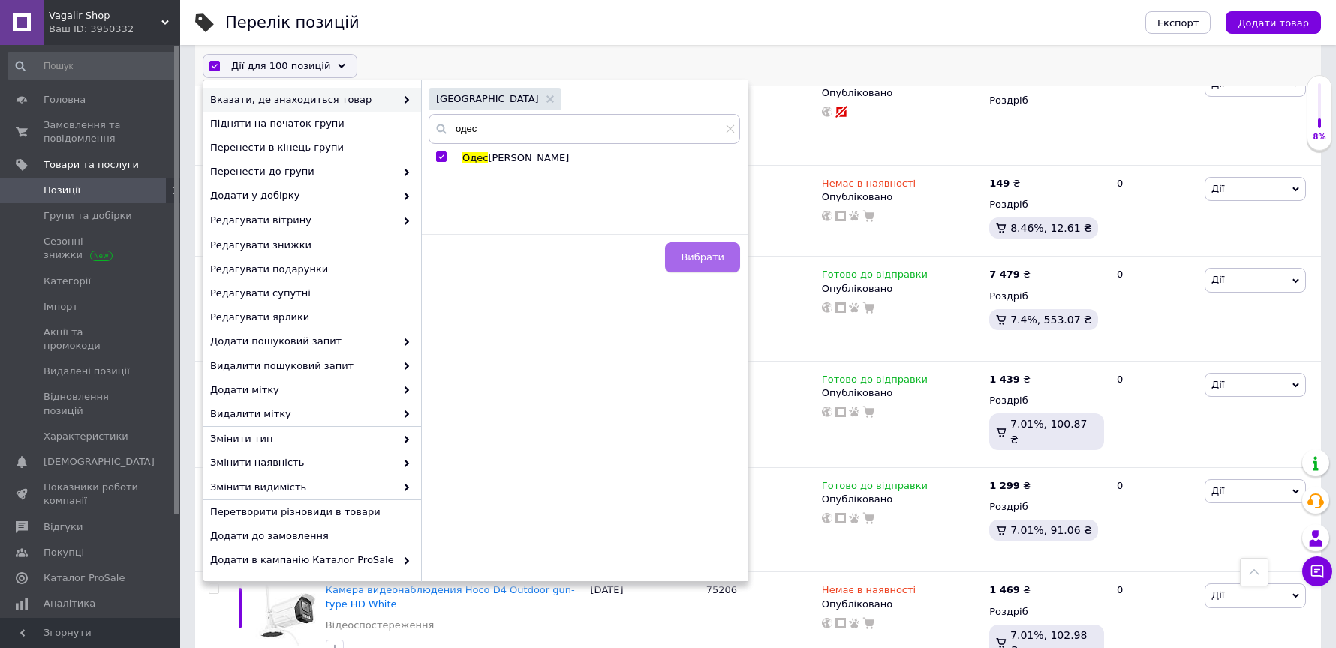
checkbox input "false"
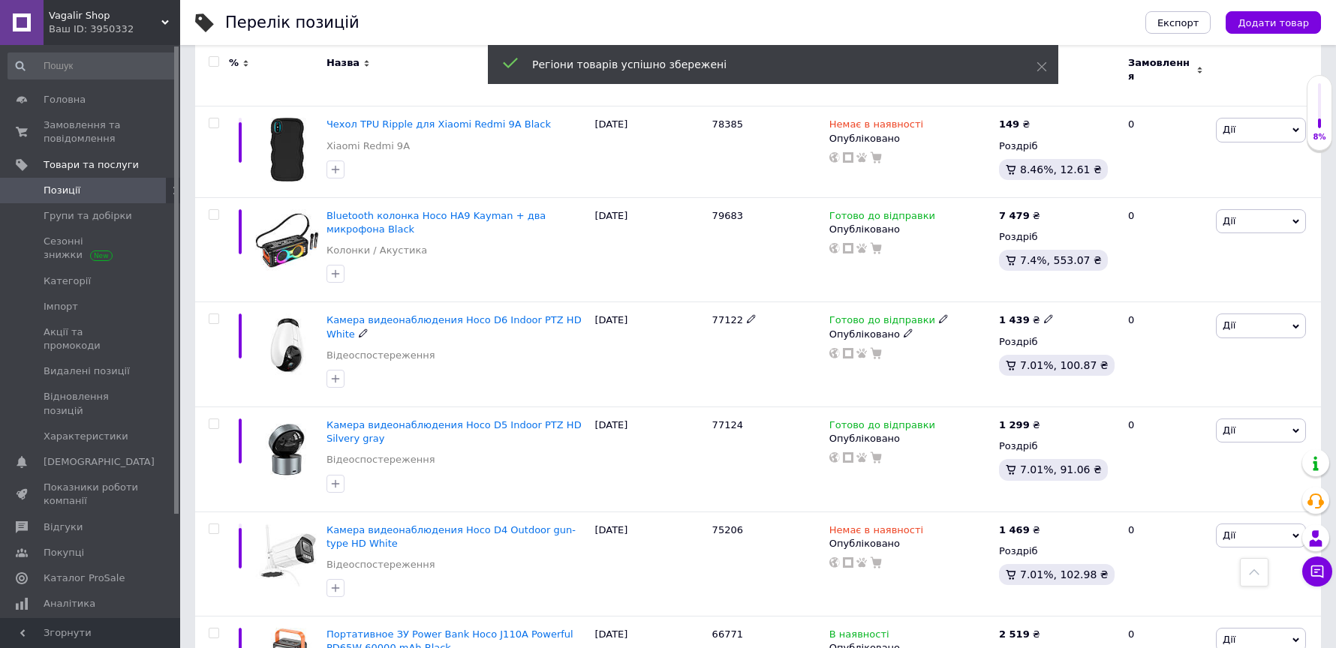
scroll to position [10390, 0]
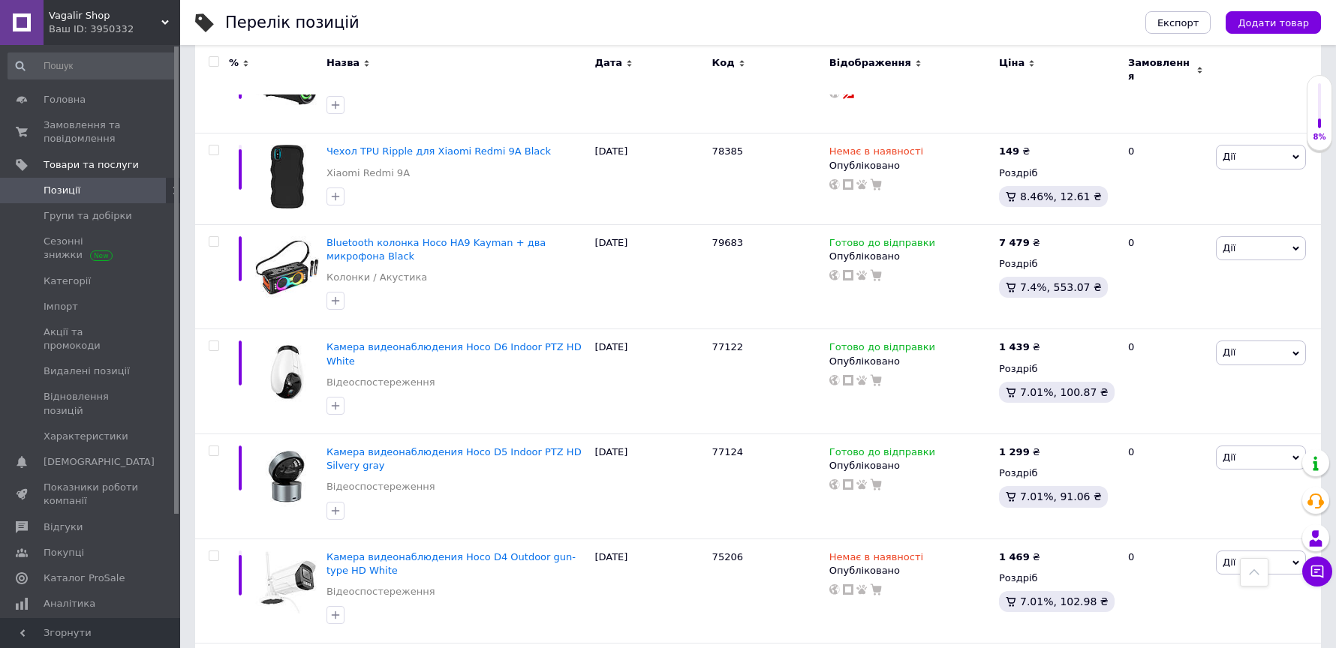
click at [211, 59] on input "checkbox" at bounding box center [214, 62] width 10 height 10
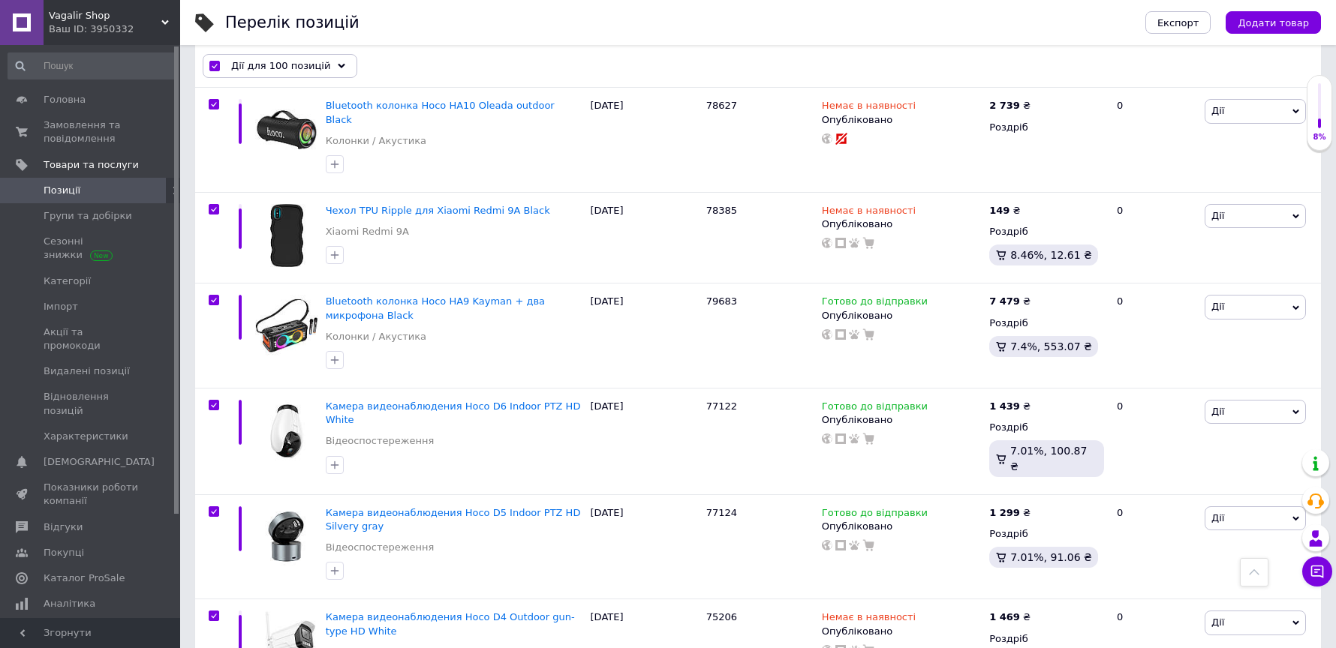
scroll to position [10417, 0]
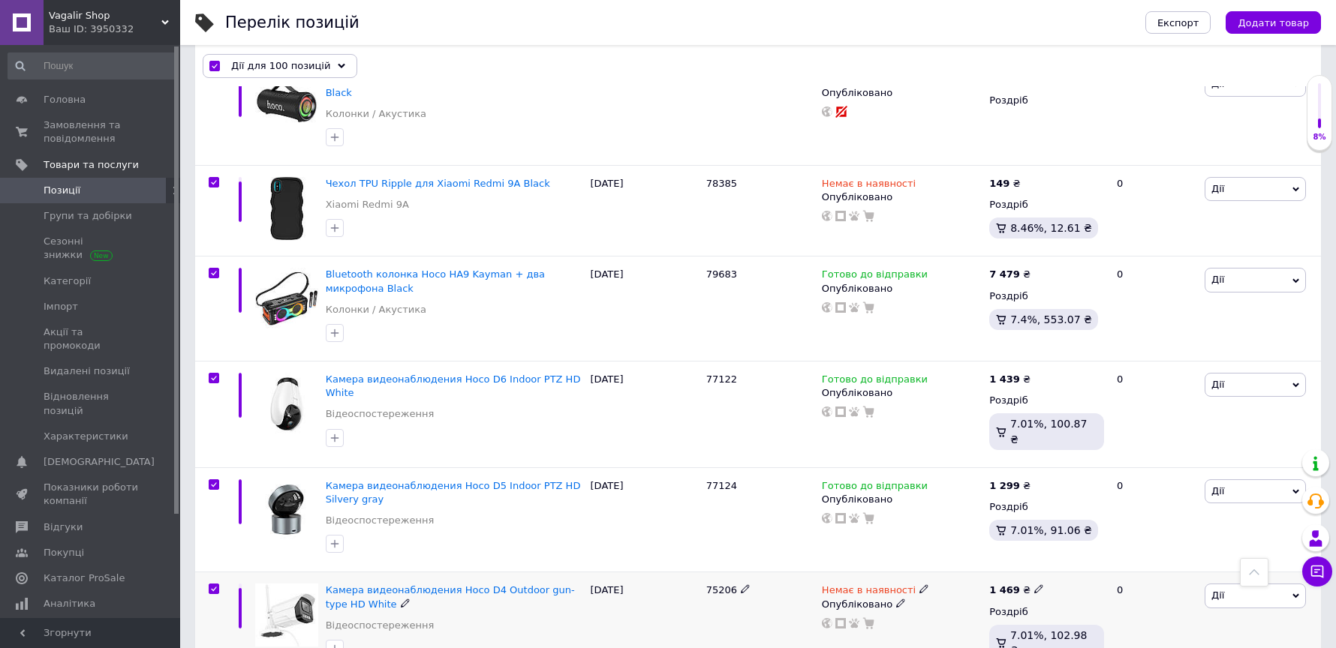
click at [212, 585] on input "checkbox" at bounding box center [214, 590] width 10 height 10
click at [211, 480] on input "checkbox" at bounding box center [214, 485] width 10 height 10
click at [211, 374] on input "checkbox" at bounding box center [214, 379] width 10 height 10
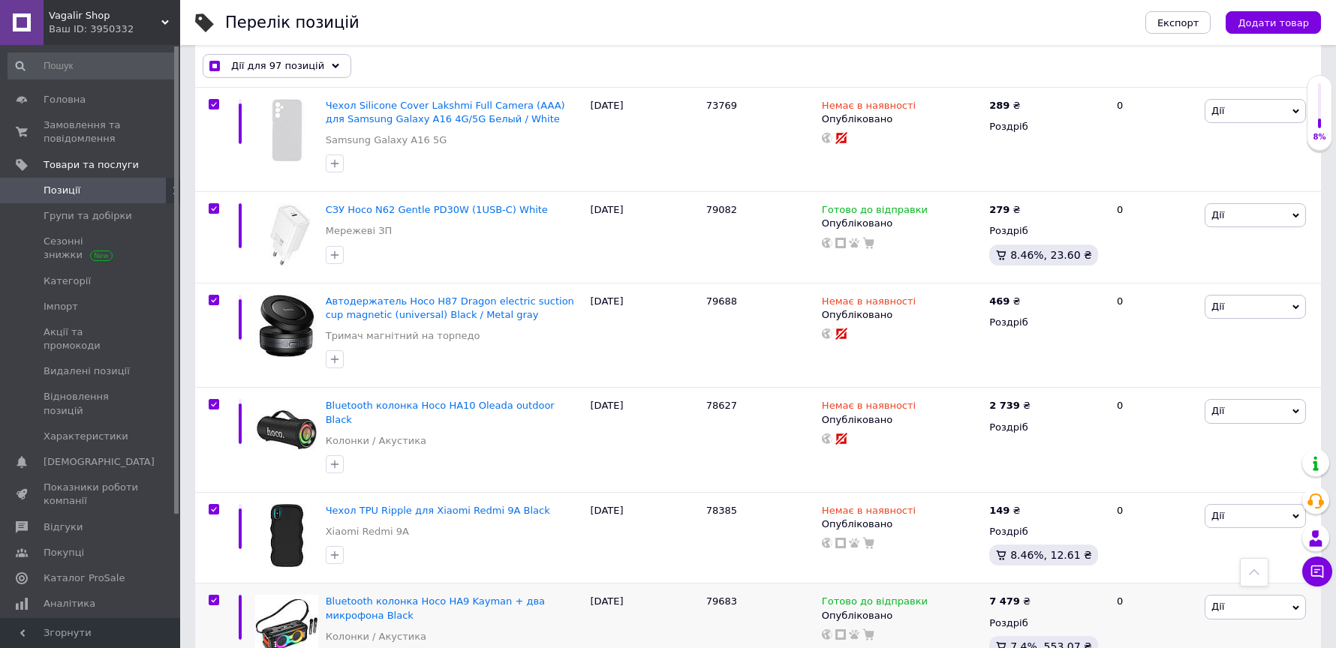
scroll to position [10087, 0]
click at [213, 598] on input "checkbox" at bounding box center [214, 603] width 10 height 10
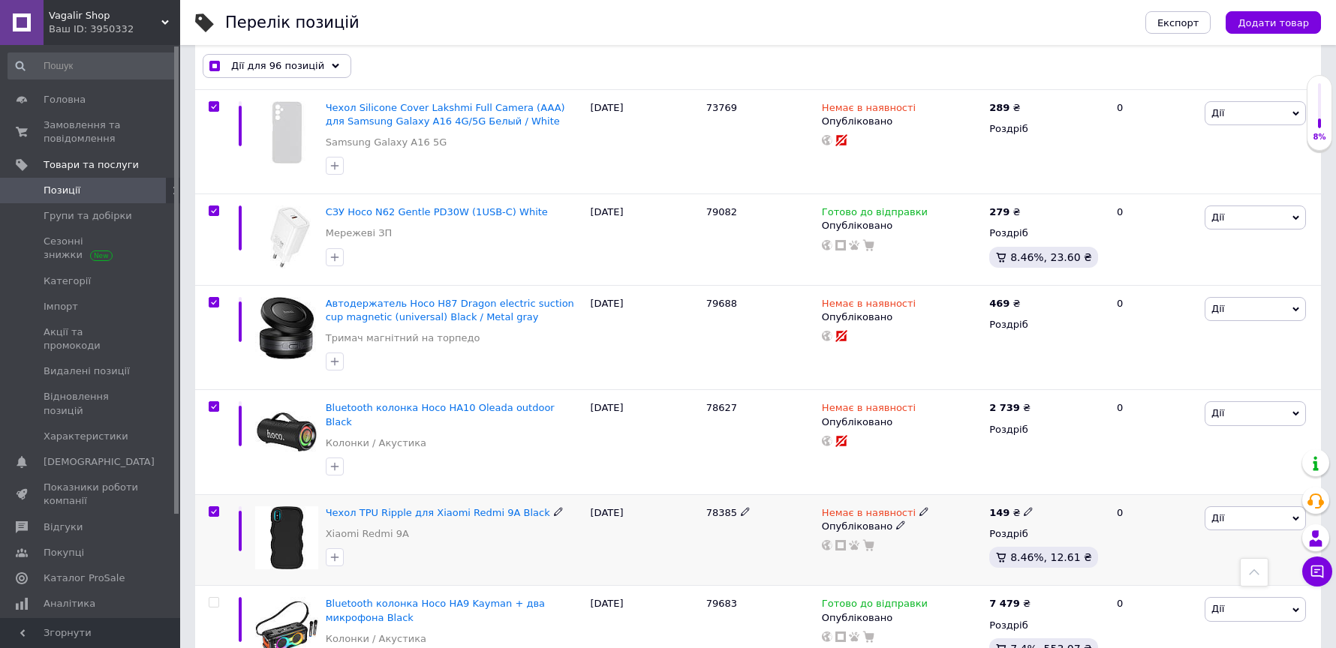
click at [213, 507] on input "checkbox" at bounding box center [214, 512] width 10 height 10
click at [212, 402] on input "checkbox" at bounding box center [214, 407] width 10 height 10
click at [212, 298] on input "checkbox" at bounding box center [214, 303] width 10 height 10
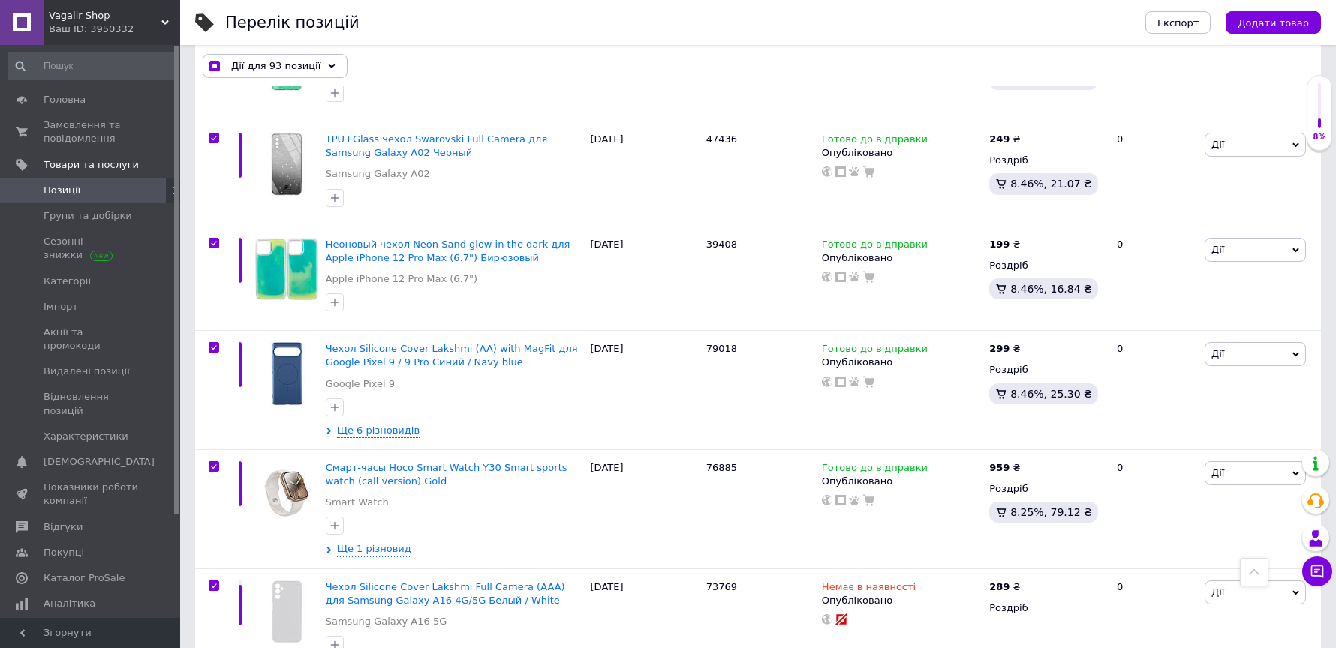
scroll to position [9604, 0]
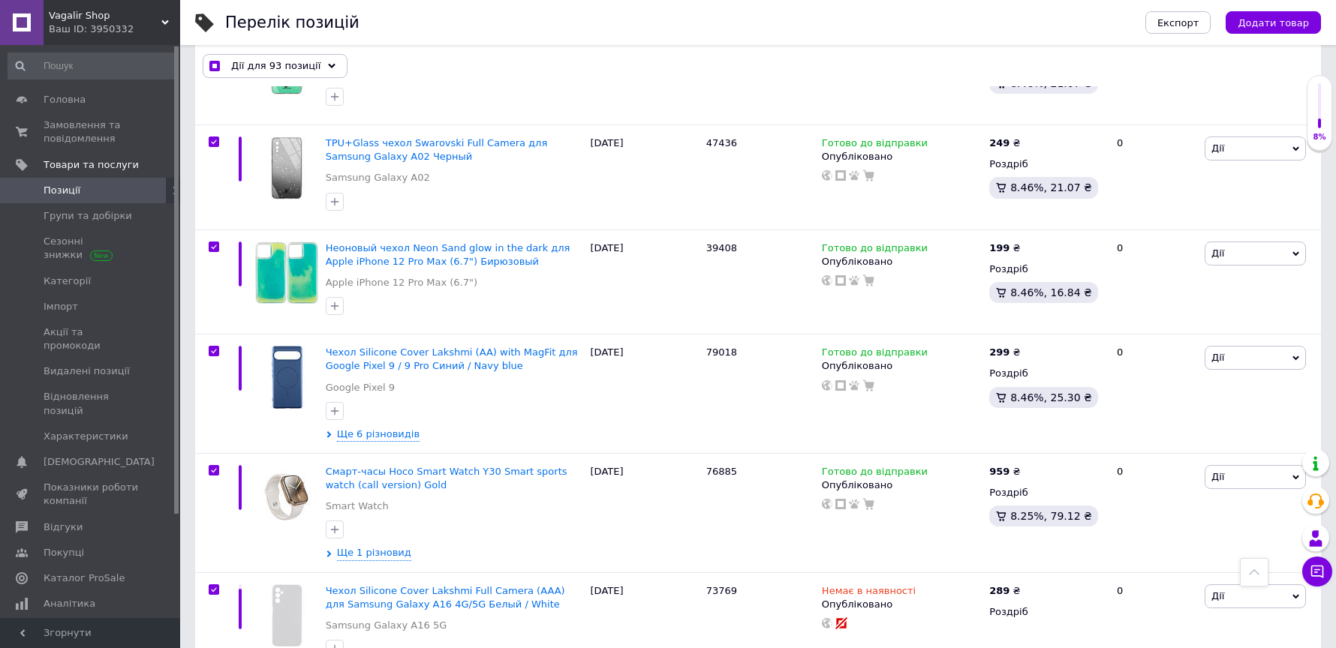
click at [215, 585] on input "checkbox" at bounding box center [214, 590] width 10 height 10
click at [211, 466] on input "checkbox" at bounding box center [214, 471] width 10 height 10
click at [215, 347] on input "checkbox" at bounding box center [214, 352] width 10 height 10
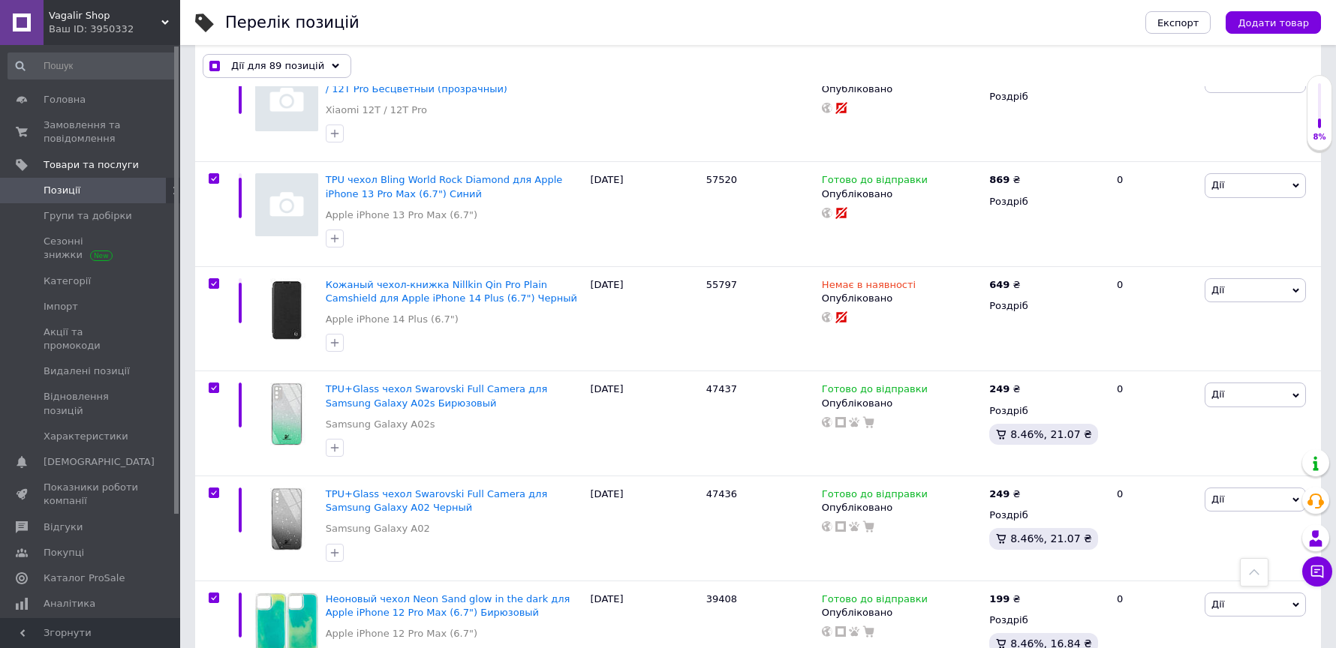
scroll to position [9244, 0]
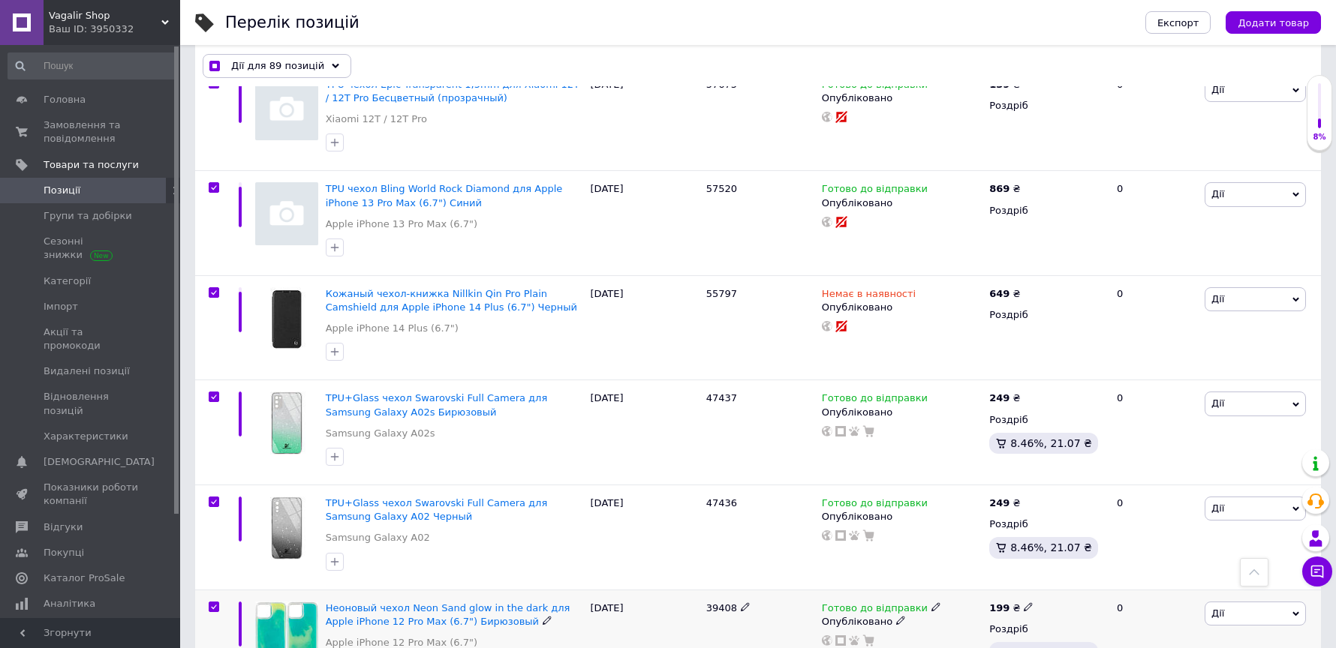
click at [214, 603] on input "checkbox" at bounding box center [214, 608] width 10 height 10
click at [213, 498] on input "checkbox" at bounding box center [214, 503] width 10 height 10
click at [215, 393] on input "checkbox" at bounding box center [214, 398] width 10 height 10
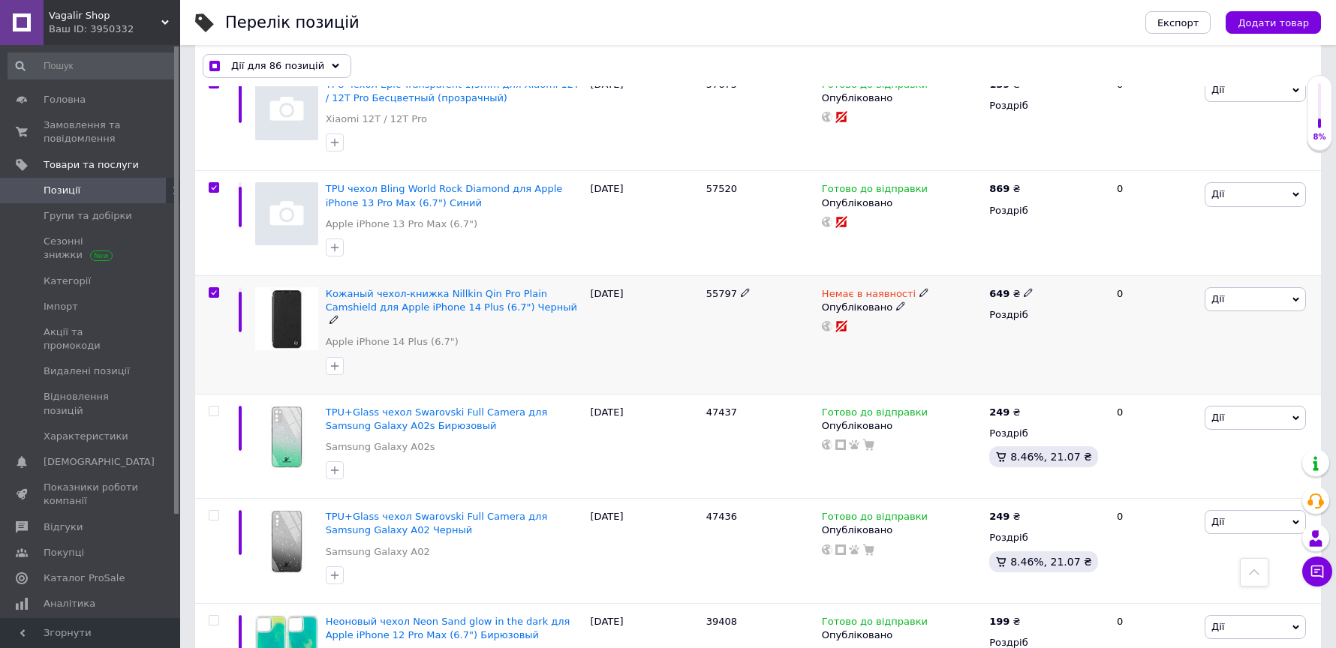
click at [215, 288] on input "checkbox" at bounding box center [214, 293] width 10 height 10
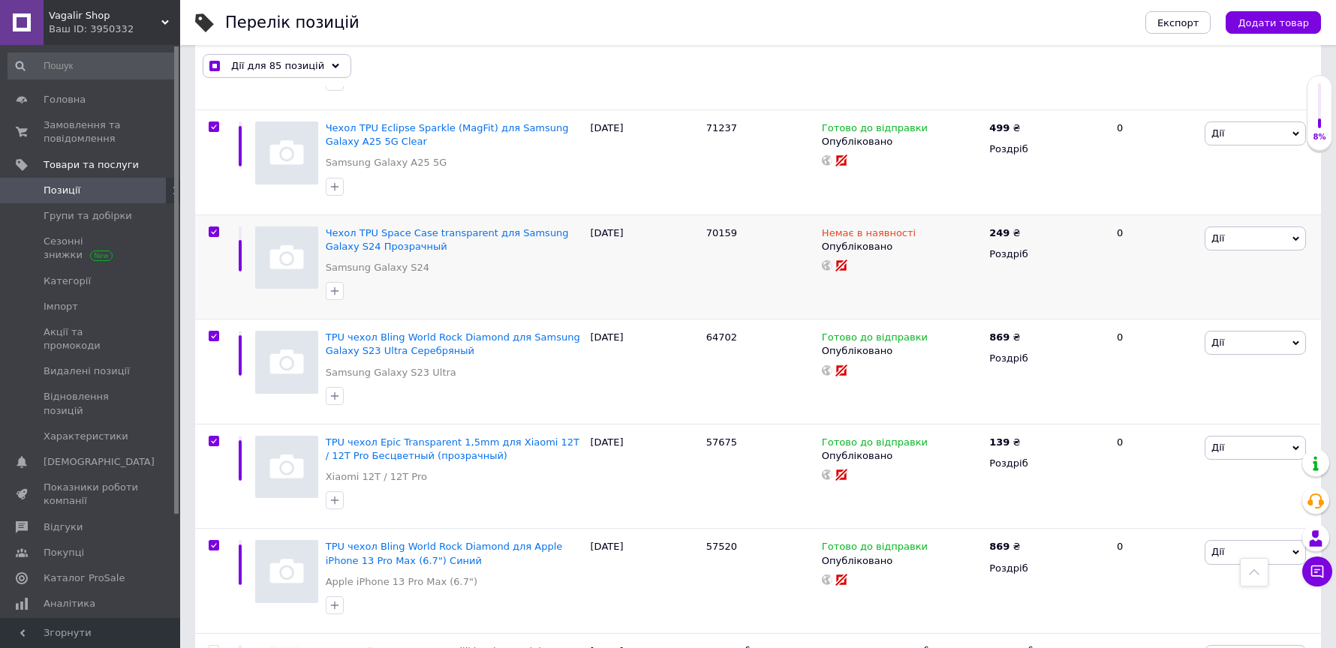
scroll to position [8874, 0]
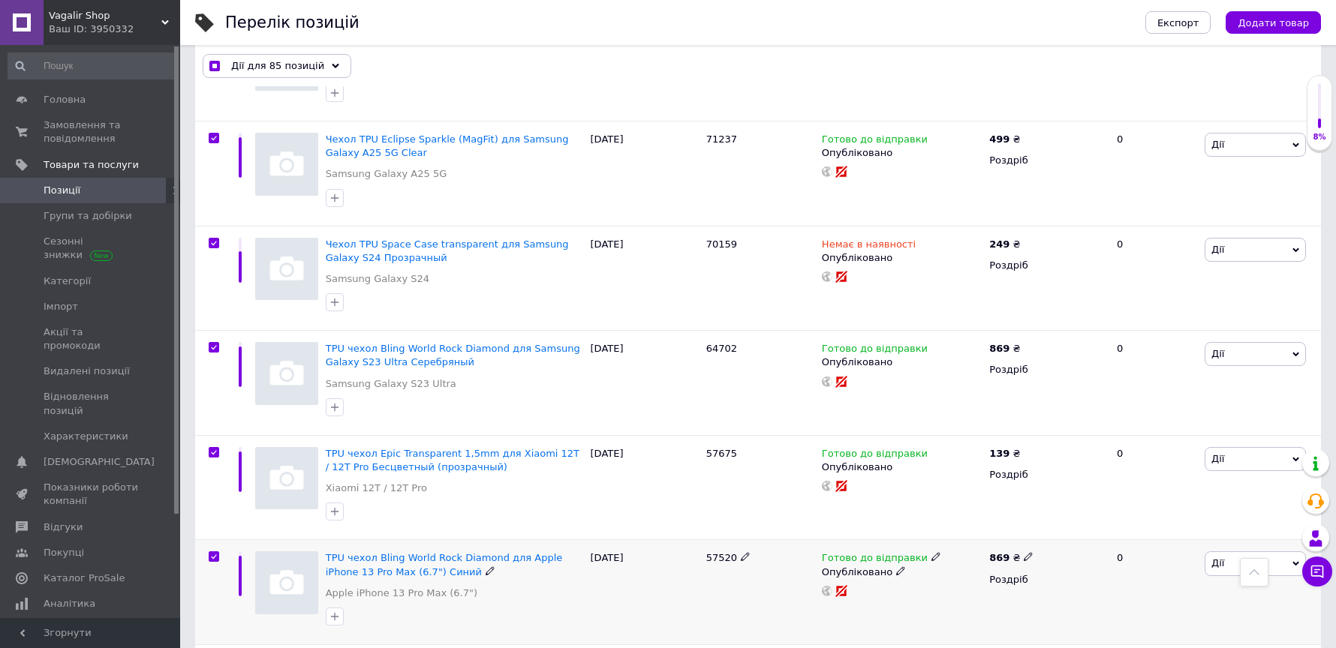
click at [212, 552] on input "checkbox" at bounding box center [214, 557] width 10 height 10
click at [215, 448] on input "checkbox" at bounding box center [214, 453] width 10 height 10
click at [214, 343] on input "checkbox" at bounding box center [214, 348] width 10 height 10
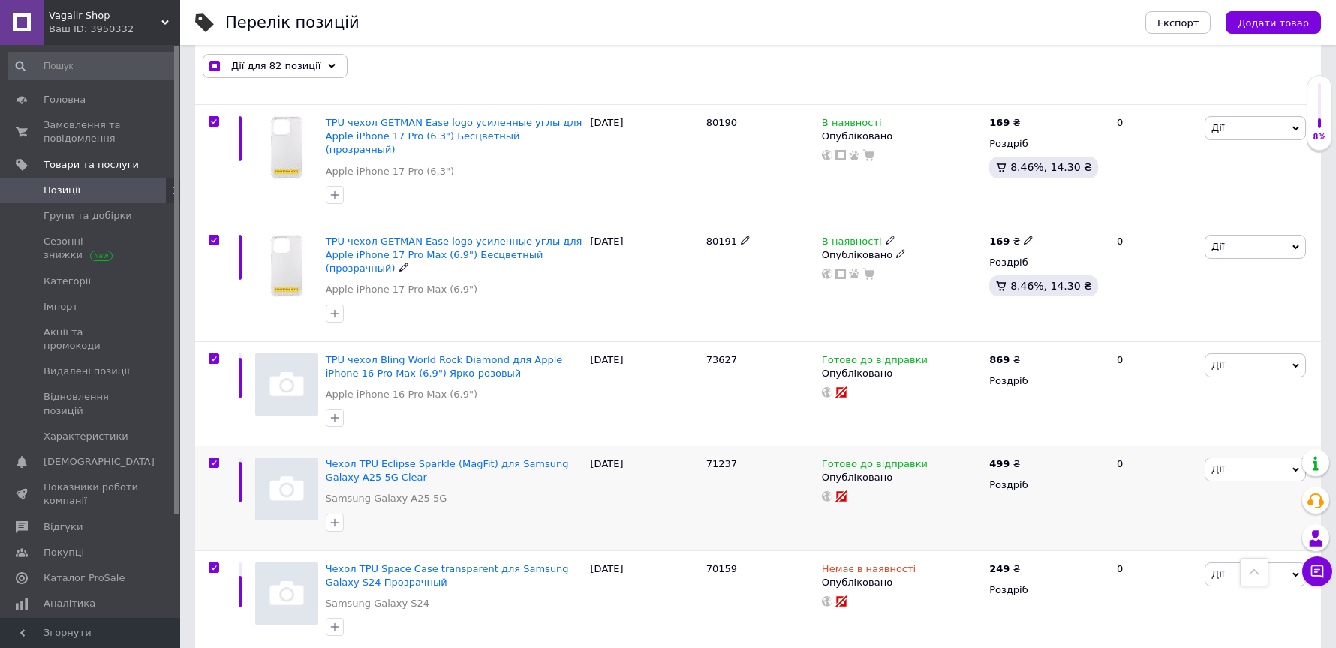
scroll to position [8545, 0]
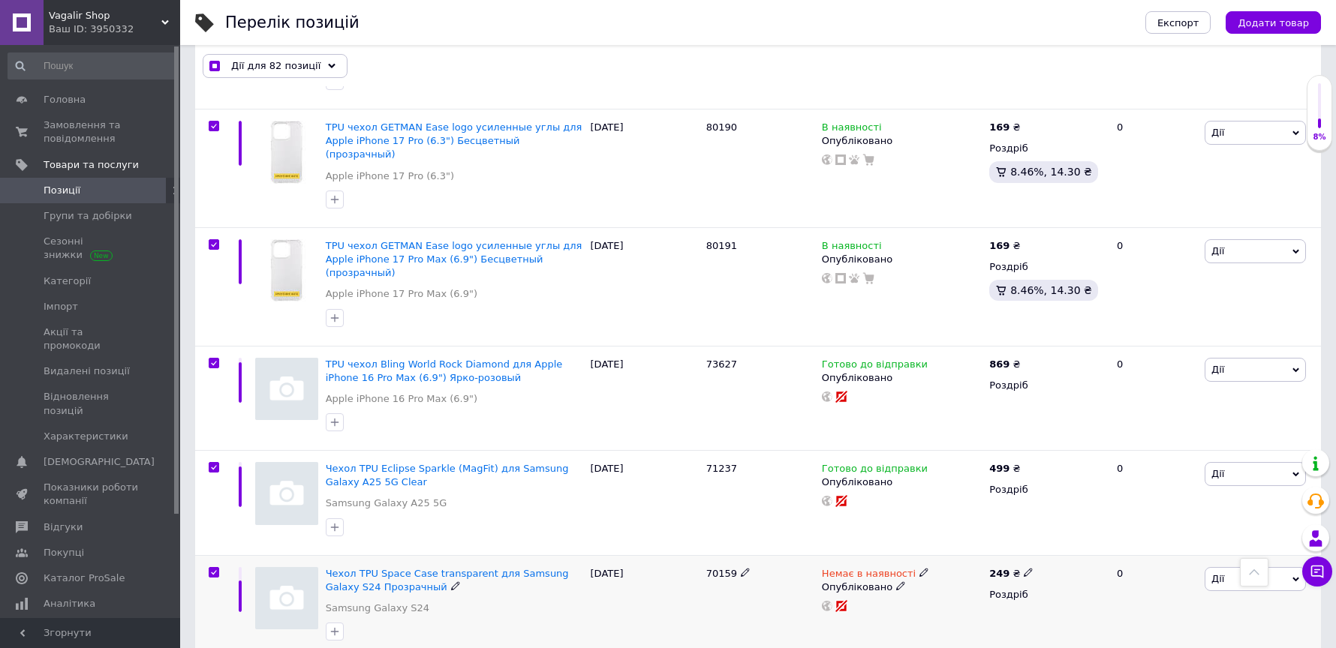
click at [213, 568] on input "checkbox" at bounding box center [214, 573] width 10 height 10
click at [214, 463] on input "checkbox" at bounding box center [214, 468] width 10 height 10
click at [214, 359] on input "checkbox" at bounding box center [214, 364] width 10 height 10
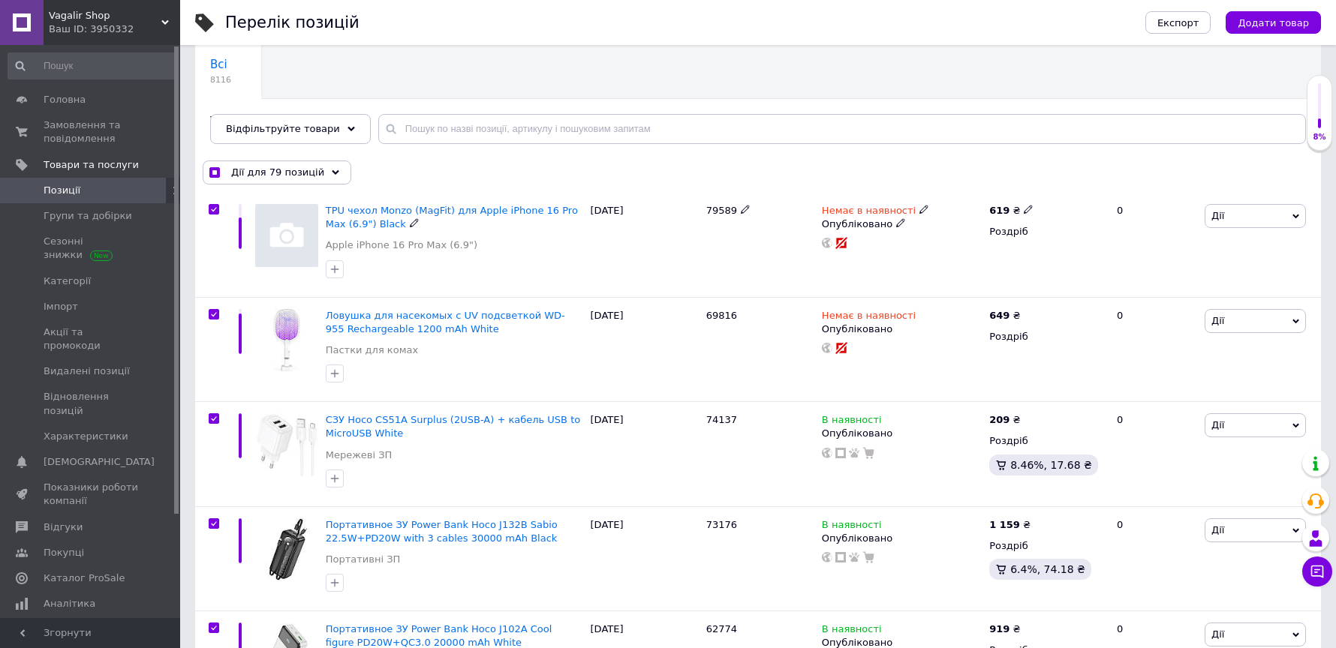
scroll to position [113, 0]
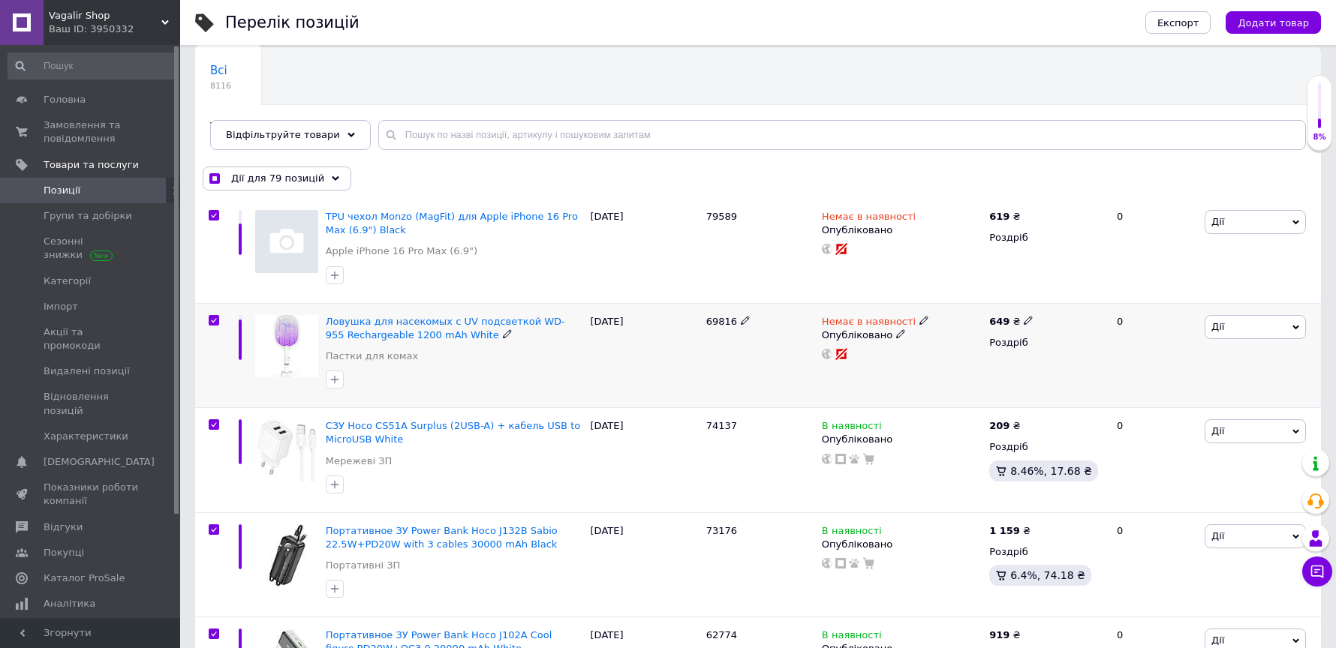
click at [214, 319] on input "checkbox" at bounding box center [214, 321] width 10 height 10
click at [213, 214] on input "checkbox" at bounding box center [214, 216] width 10 height 10
click at [333, 179] on div "Дії для 77 позицій" at bounding box center [277, 179] width 149 height 24
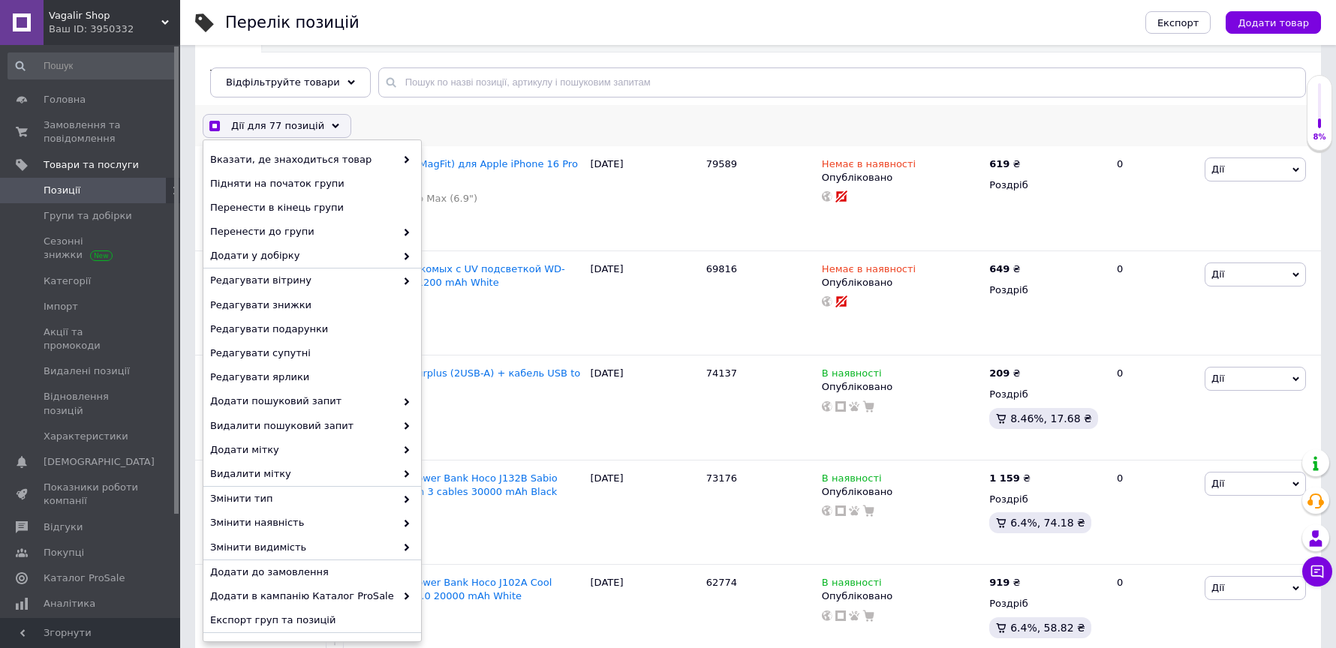
scroll to position [205, 0]
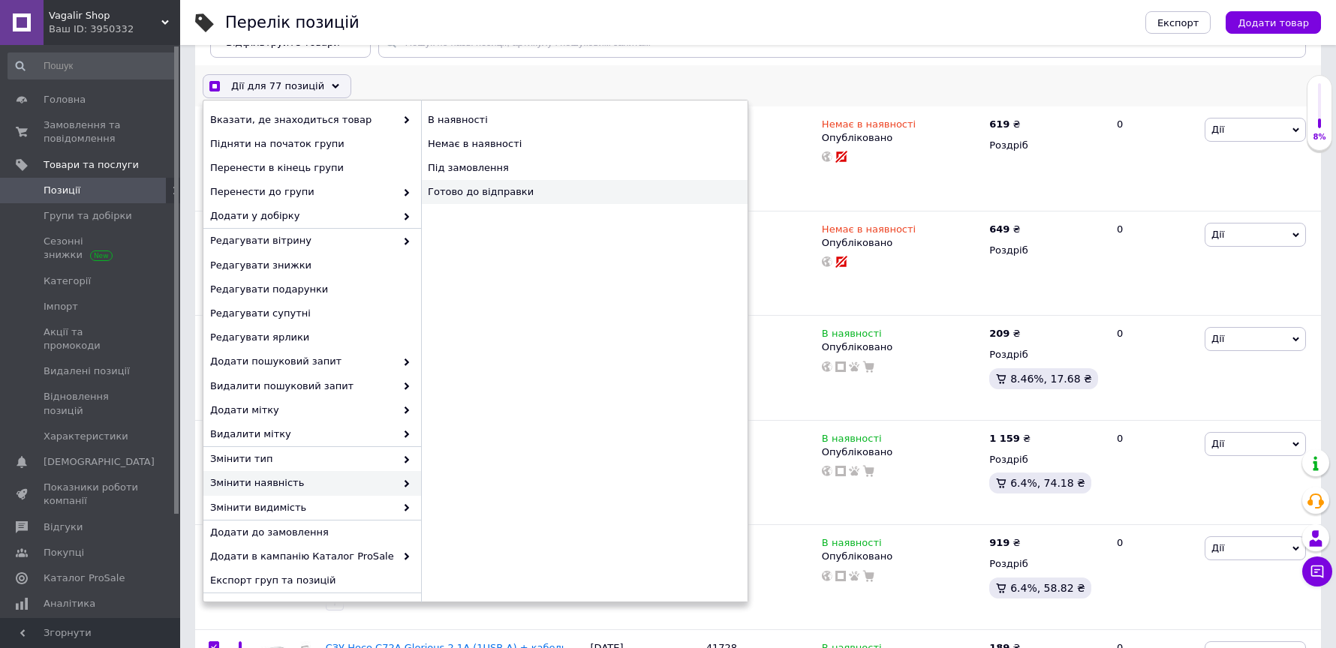
click at [488, 191] on div "Готово до відправки" at bounding box center [584, 192] width 326 height 24
